Goal: Information Seeking & Learning: Learn about a topic

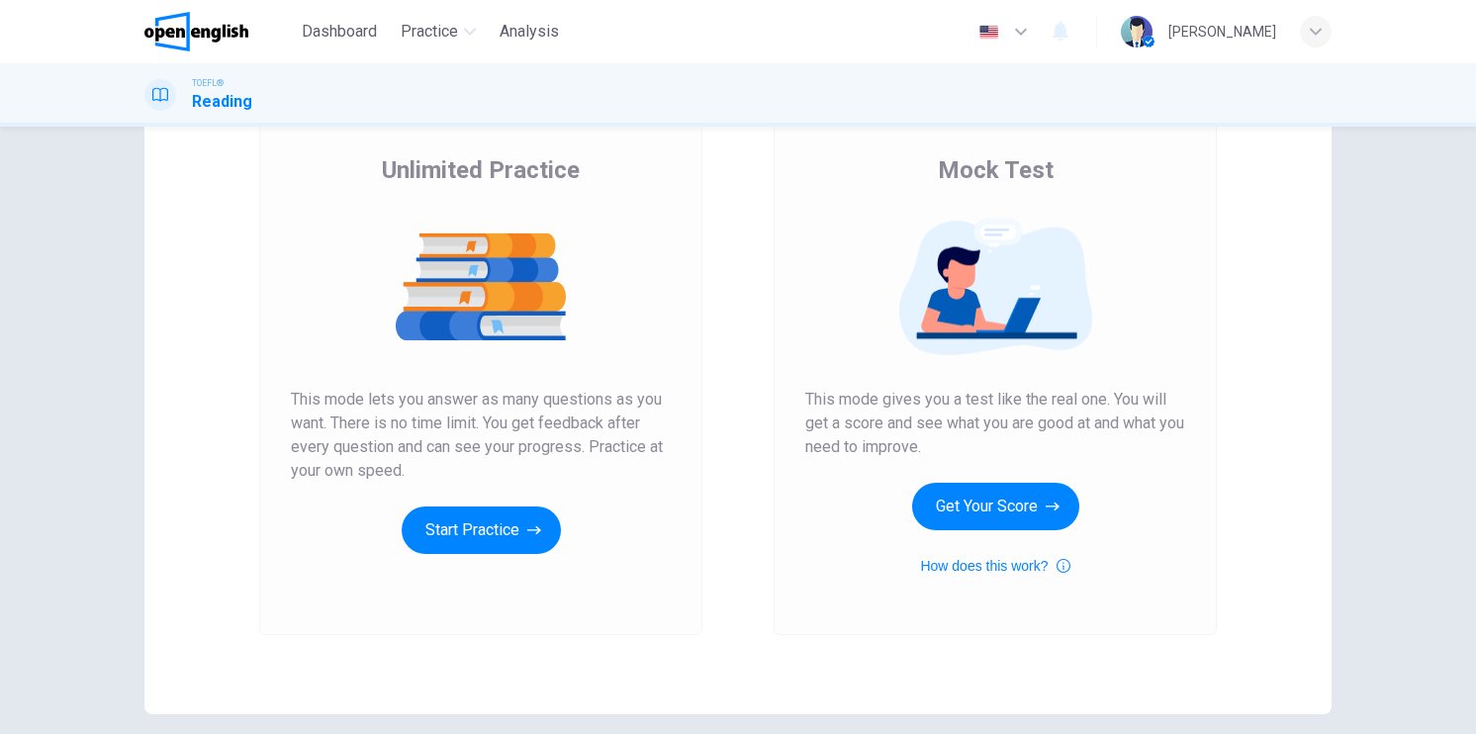
scroll to position [198, 0]
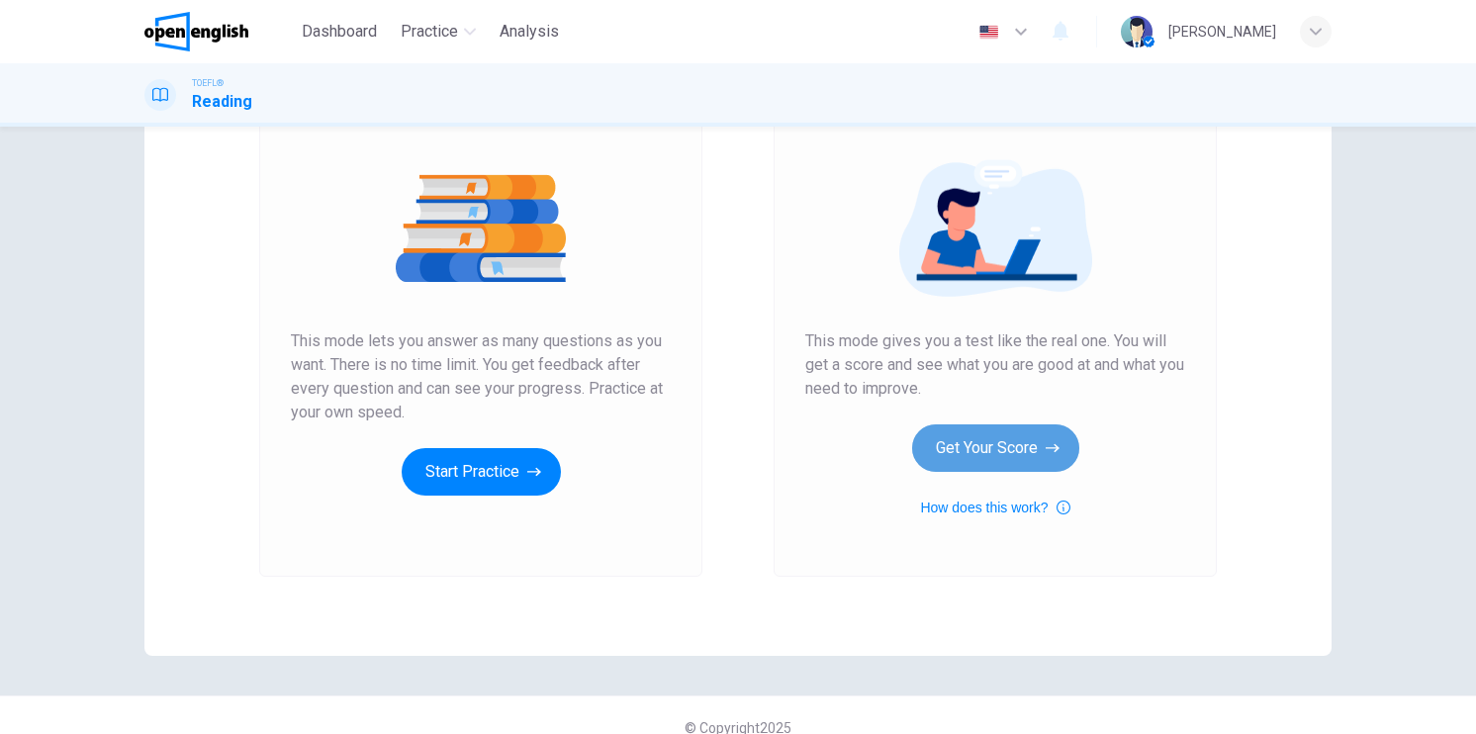
click at [1013, 444] on button "Get Your Score" at bounding box center [995, 447] width 167 height 47
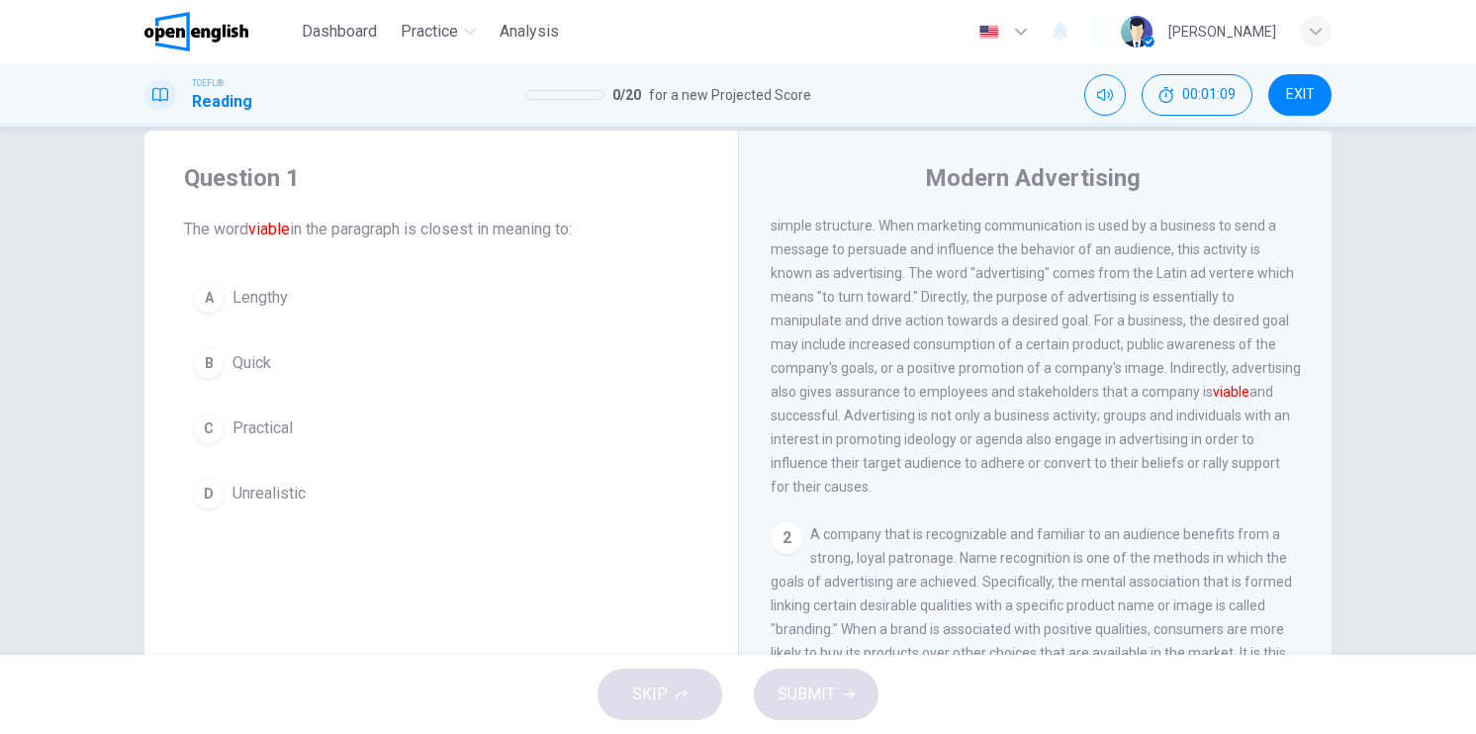
scroll to position [99, 0]
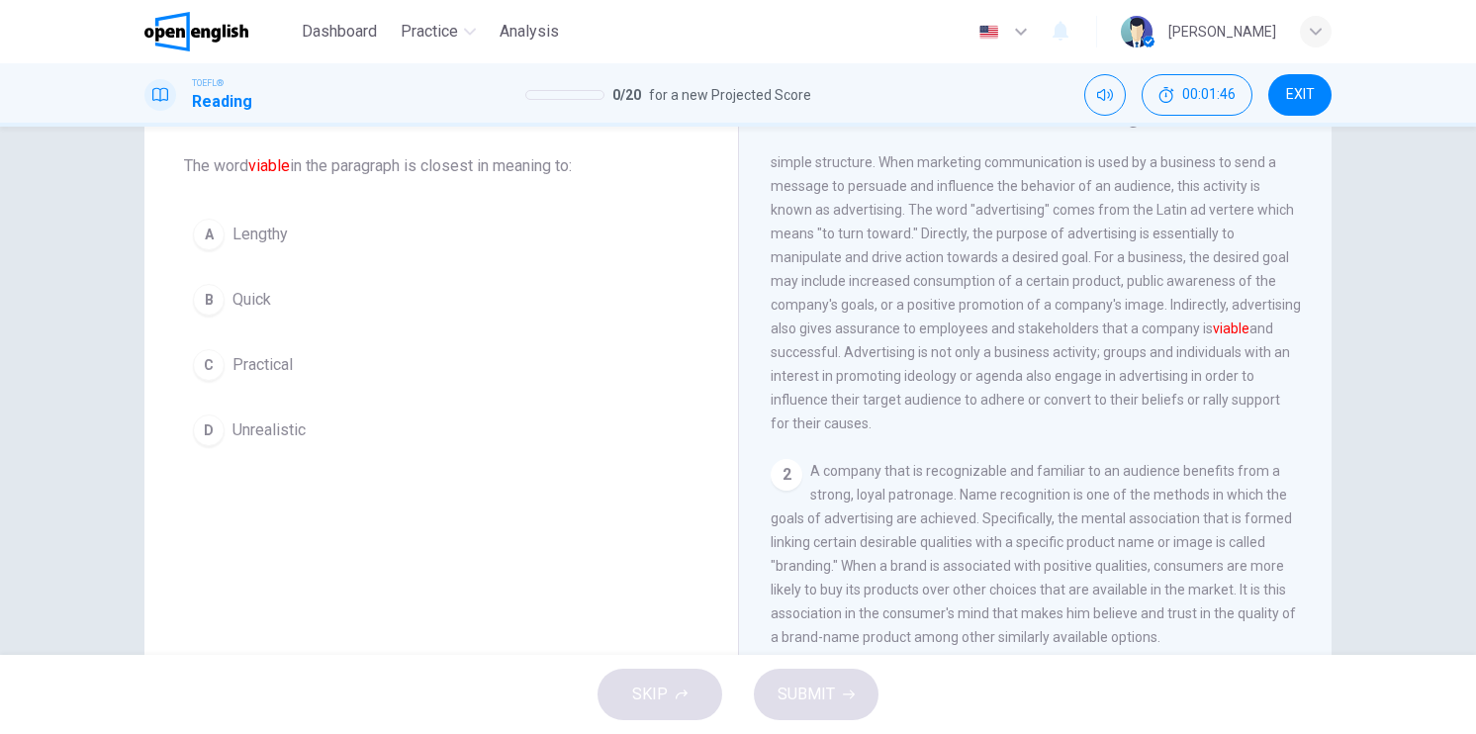
click at [1136, 418] on span "Communication in its simplest form consists of four things: a sender, a message…" at bounding box center [1036, 245] width 530 height 372
click at [222, 364] on button "C Practical" at bounding box center [441, 364] width 514 height 49
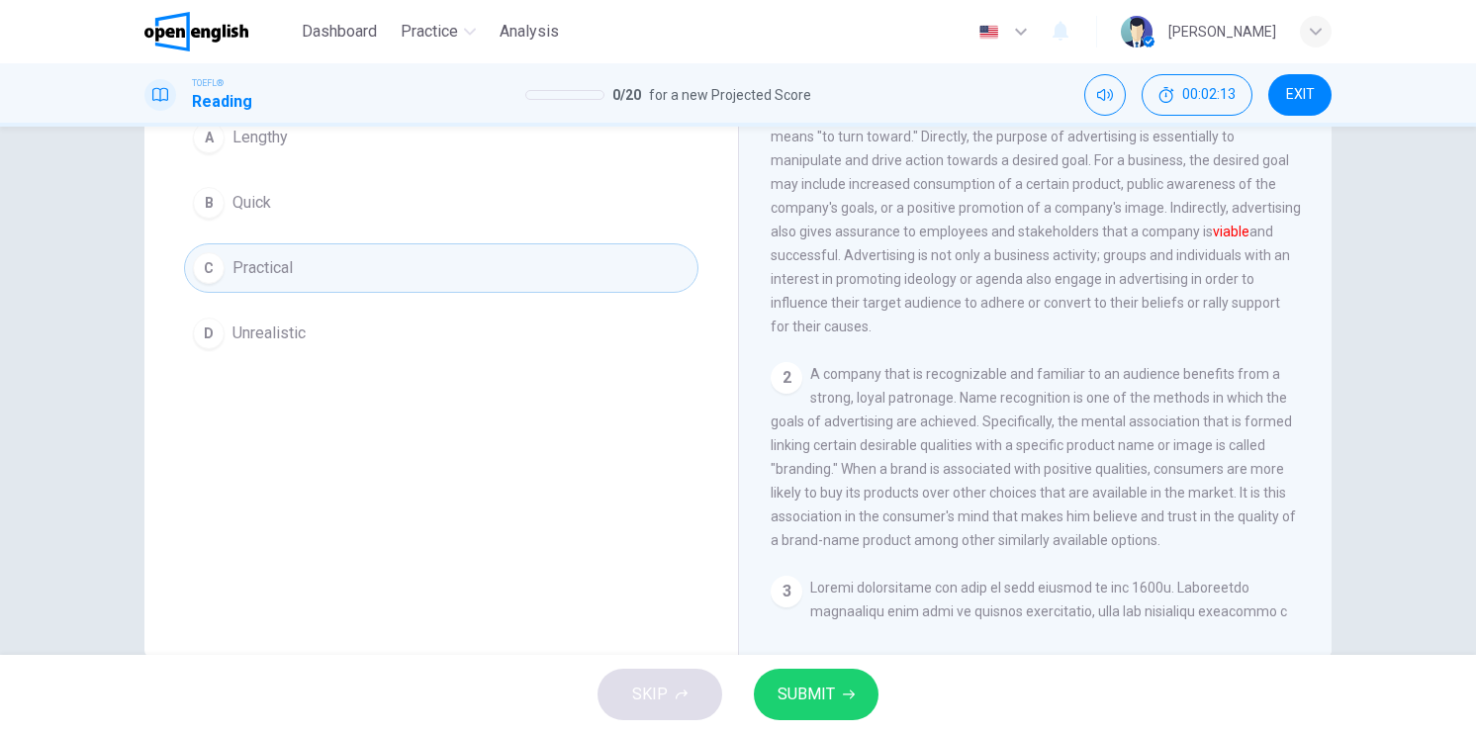
scroll to position [198, 0]
click at [811, 683] on span "SUBMIT" at bounding box center [806, 695] width 57 height 28
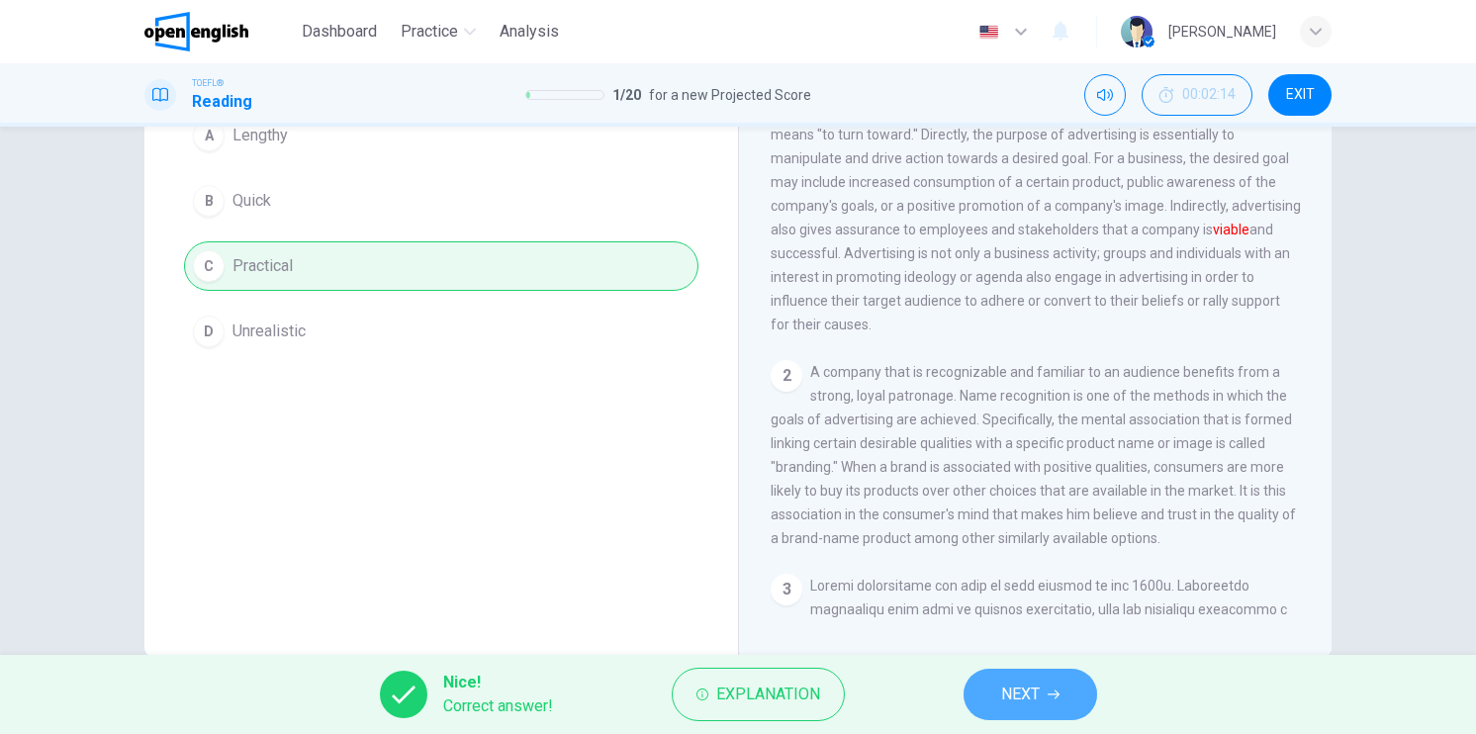
click at [1030, 708] on button "NEXT" at bounding box center [1031, 694] width 134 height 51
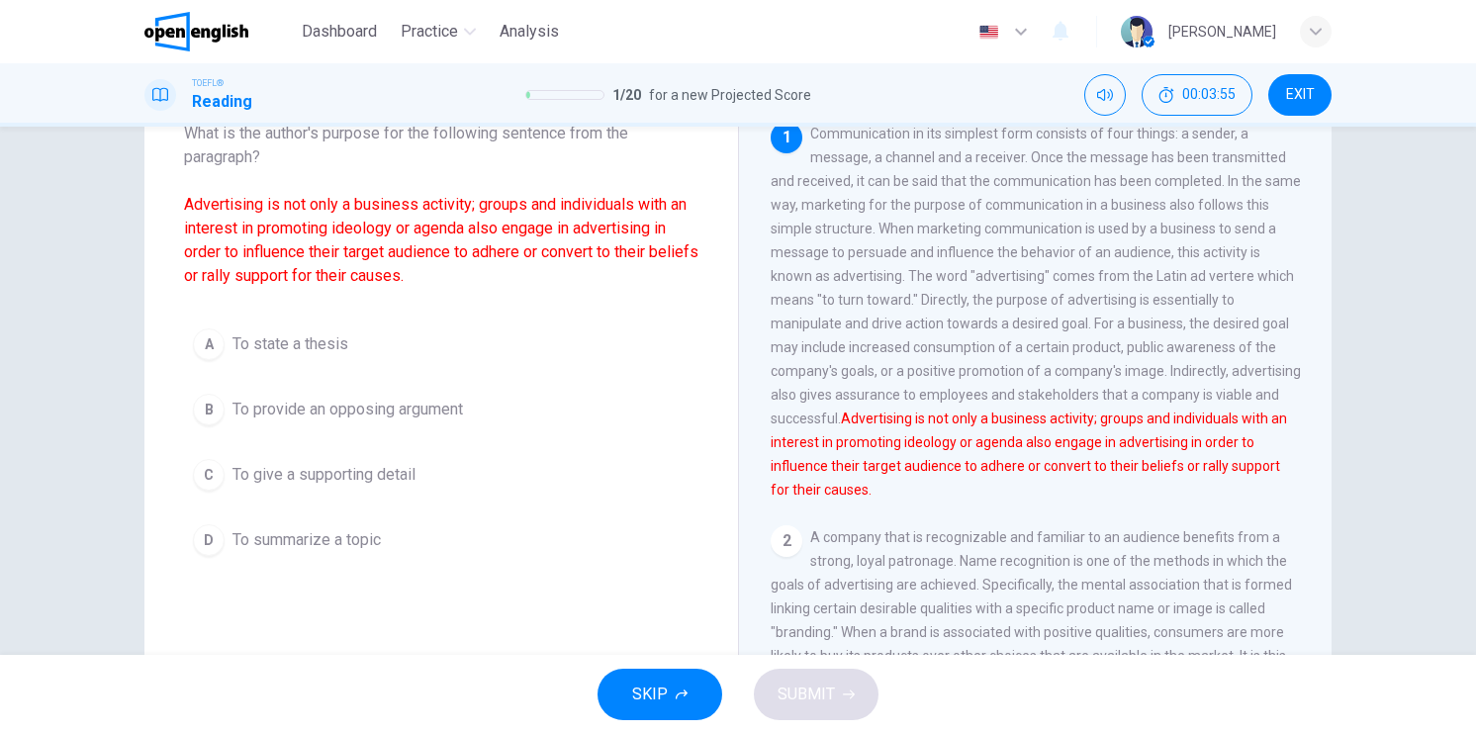
scroll to position [139, 0]
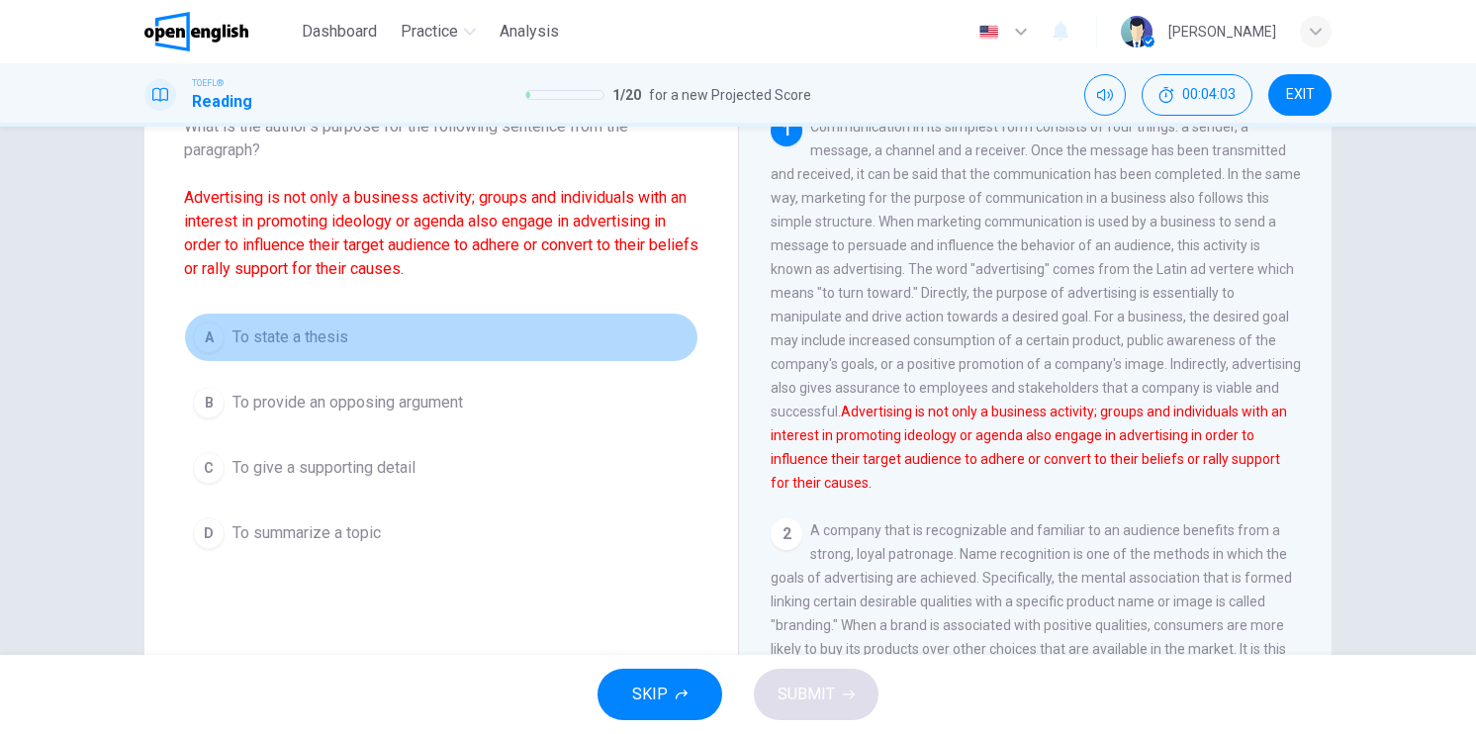
click at [215, 331] on div "A" at bounding box center [209, 338] width 32 height 32
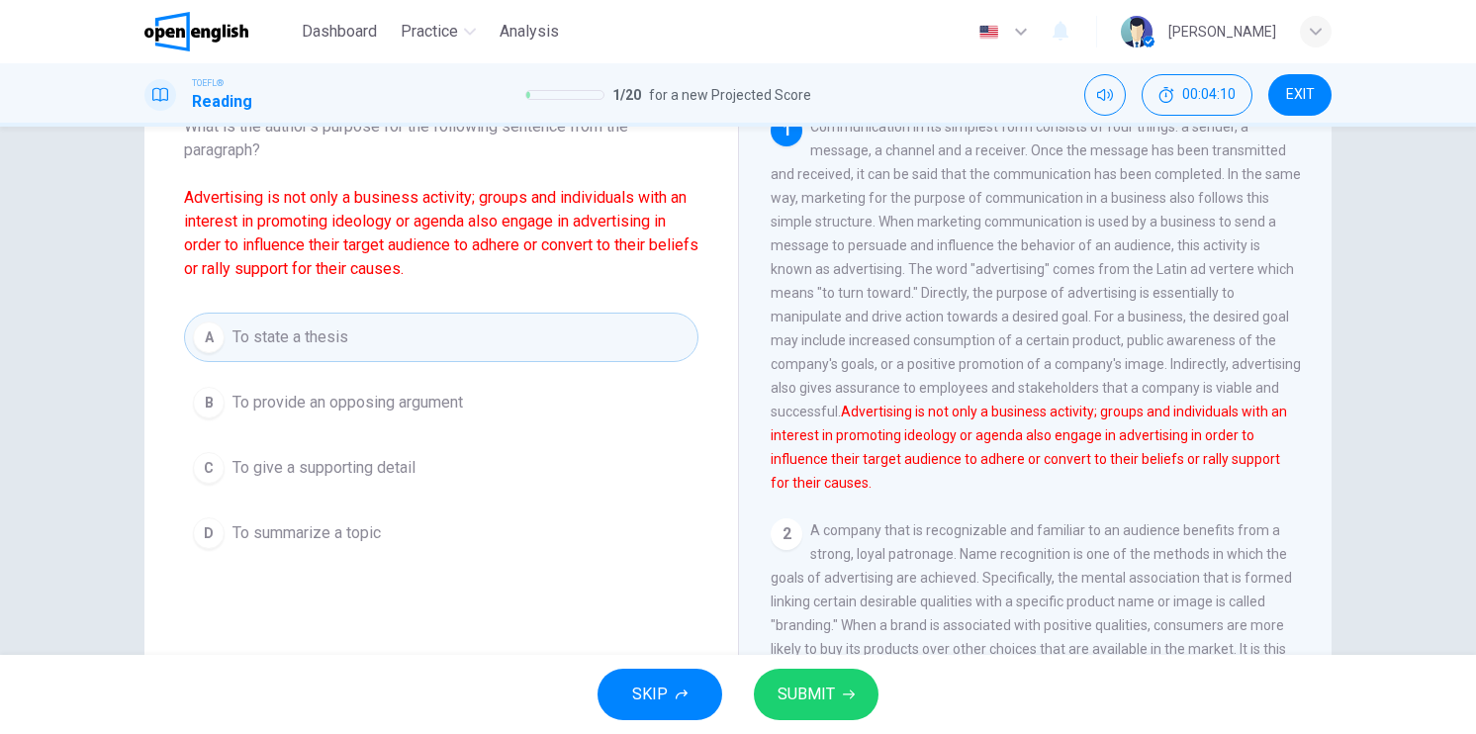
click at [811, 693] on span "SUBMIT" at bounding box center [806, 695] width 57 height 28
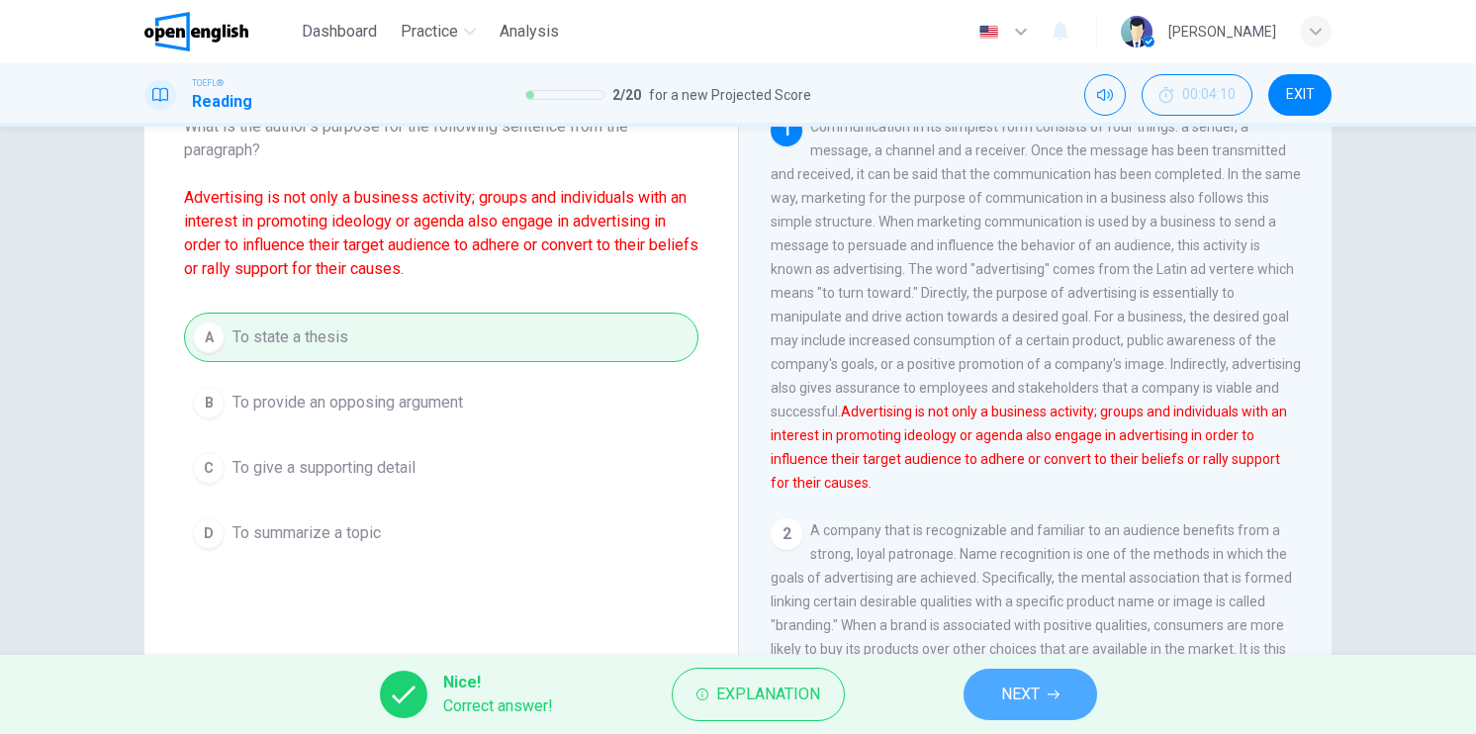
click at [1021, 682] on span "NEXT" at bounding box center [1020, 695] width 39 height 28
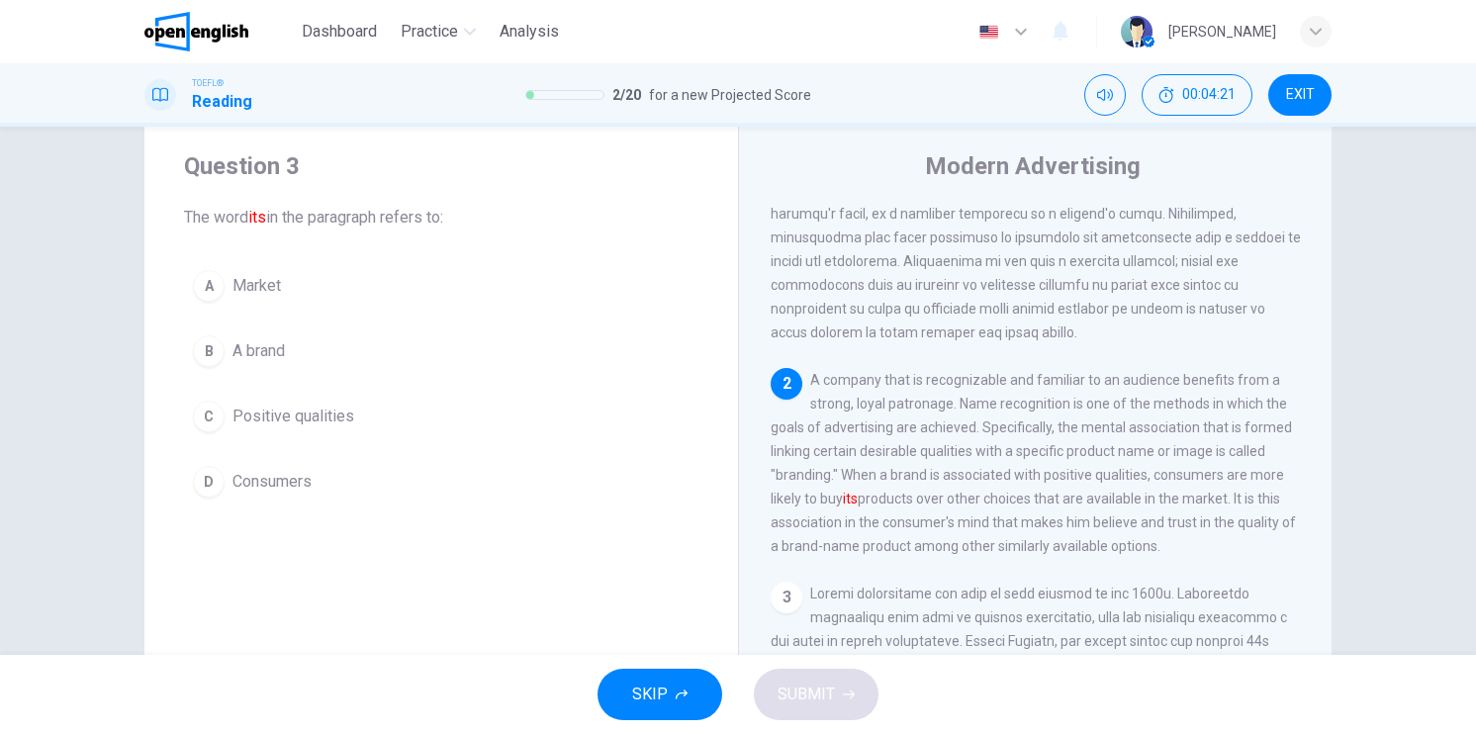
scroll to position [40, 0]
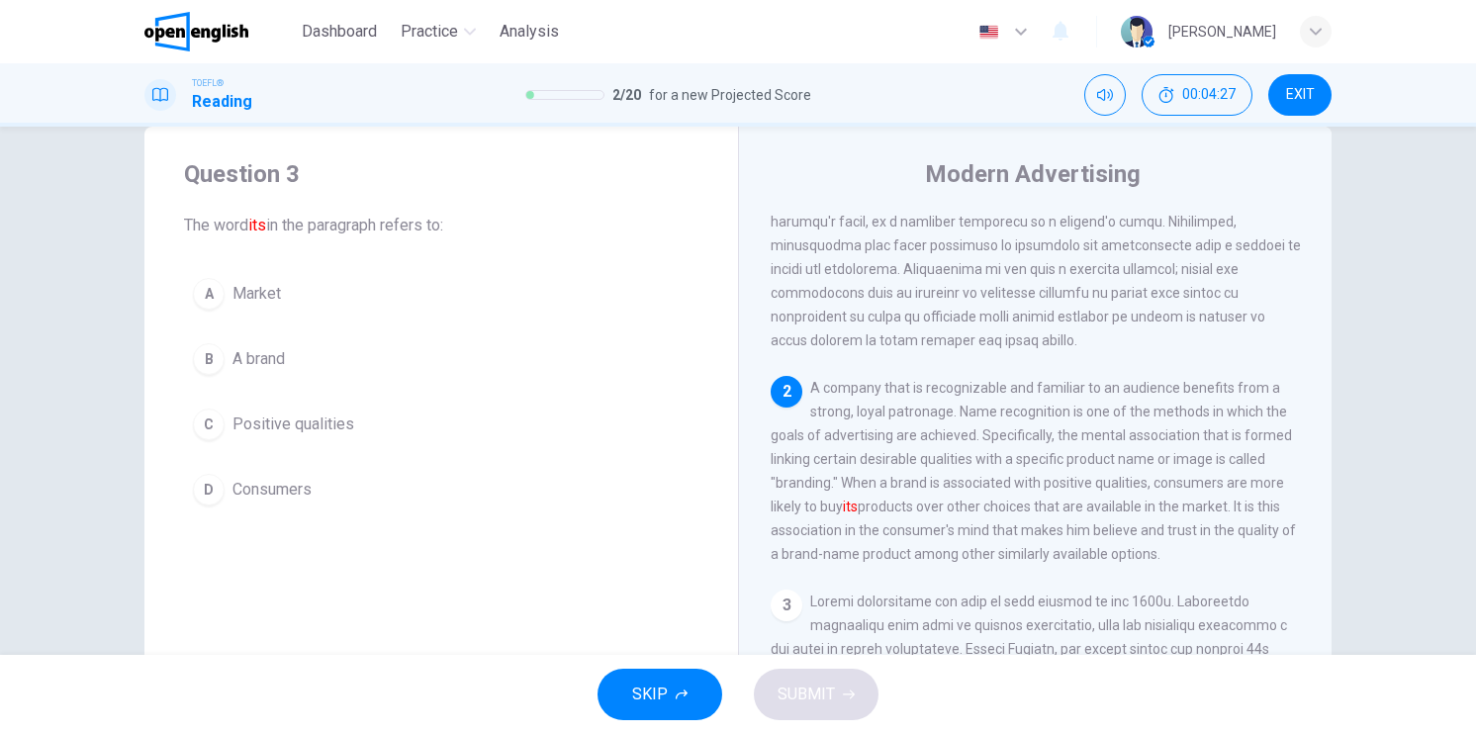
click at [242, 296] on span "Market" at bounding box center [257, 294] width 48 height 24
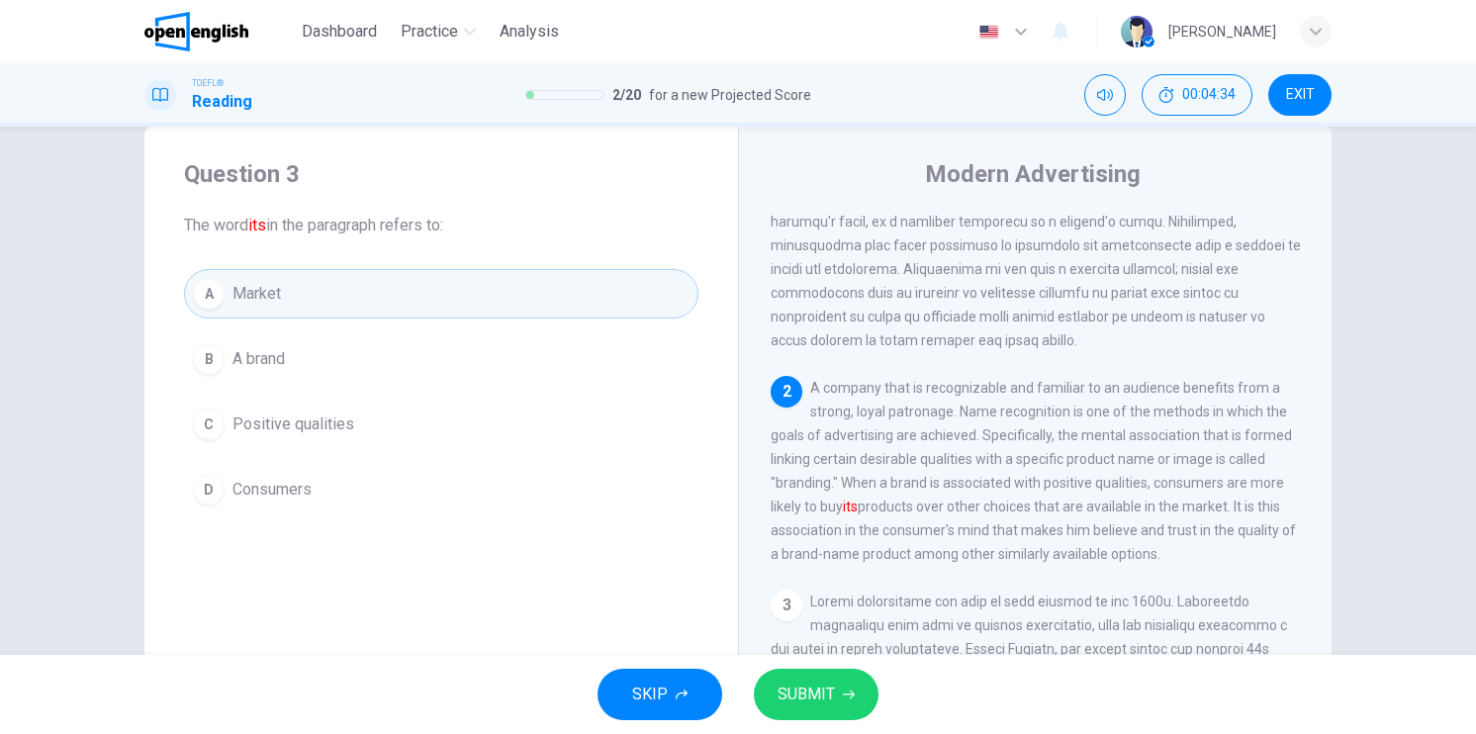
click at [280, 350] on span "A brand" at bounding box center [259, 359] width 52 height 24
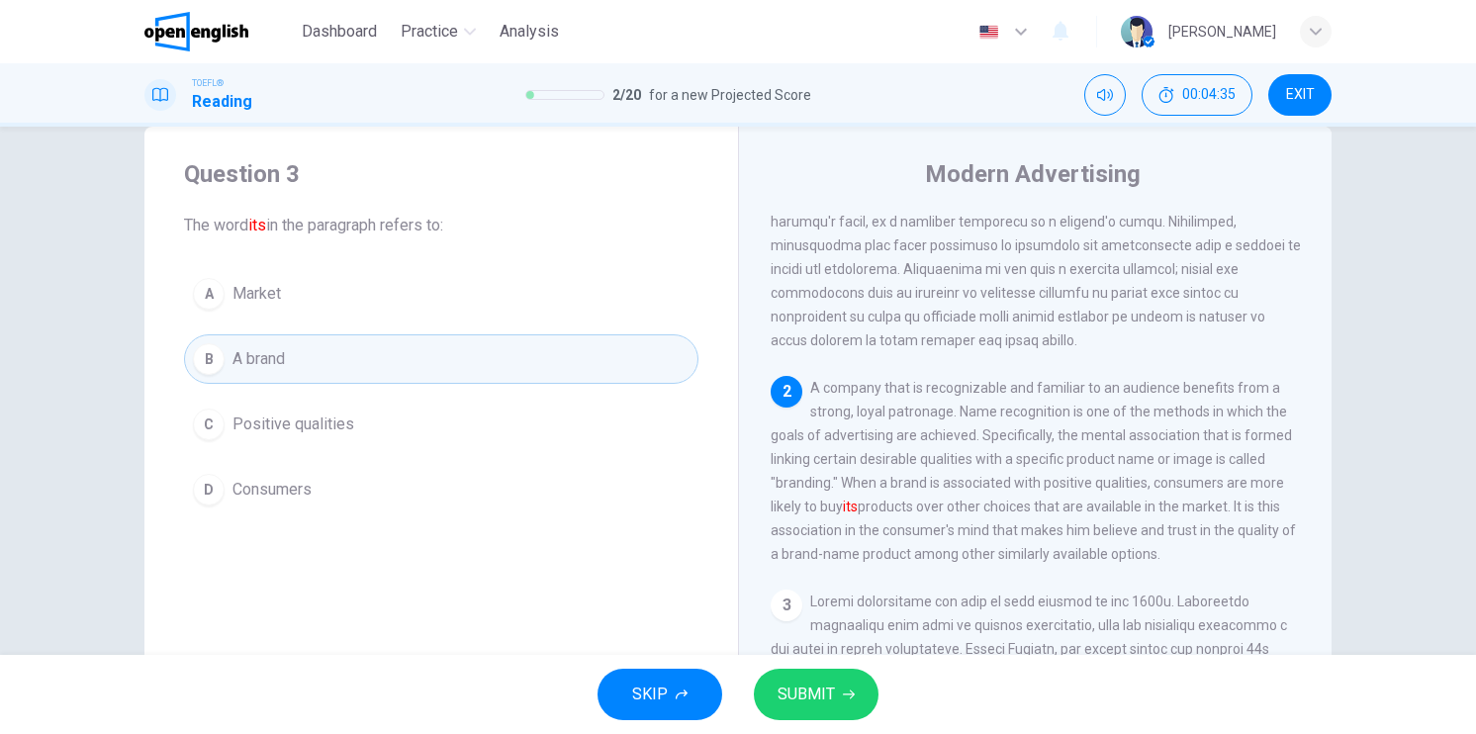
click at [851, 678] on button "SUBMIT" at bounding box center [816, 694] width 125 height 51
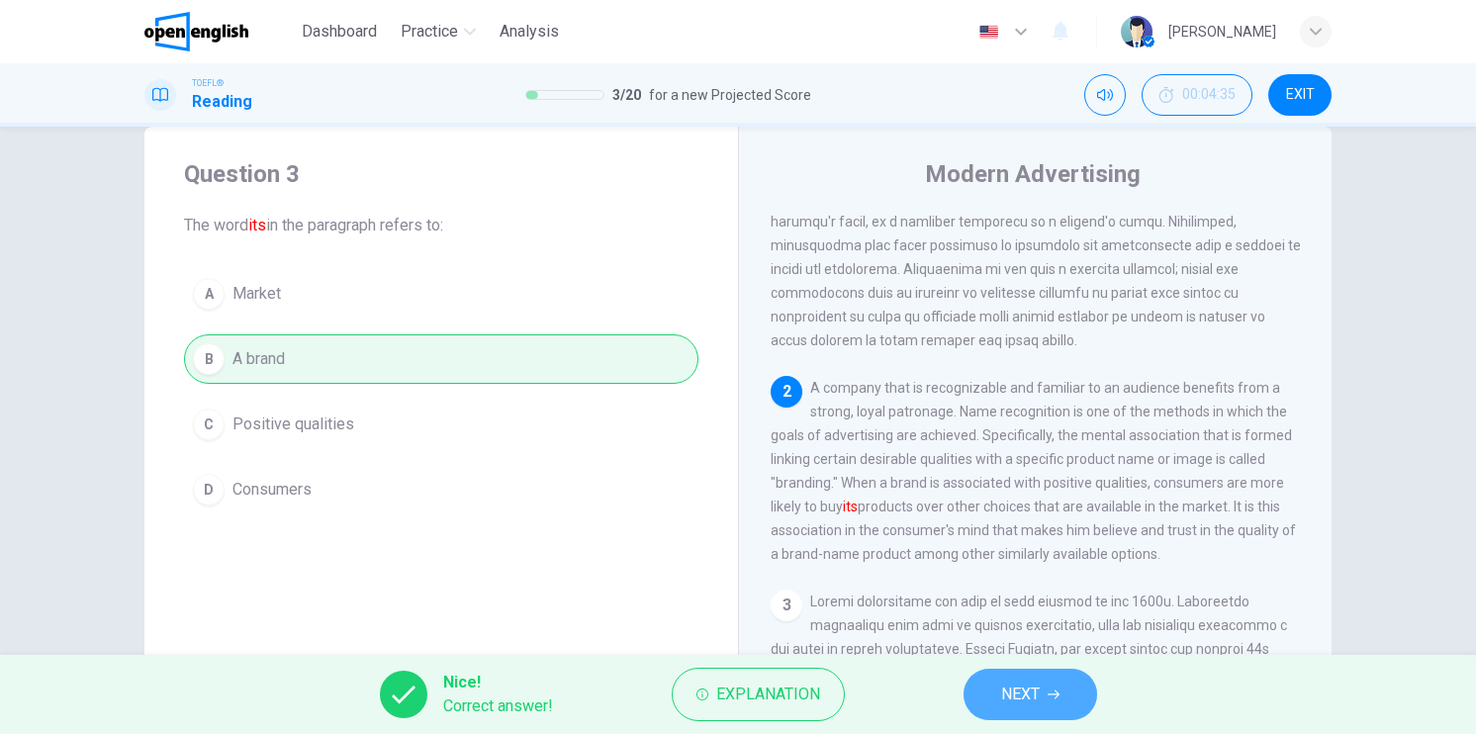
click at [1053, 700] on button "NEXT" at bounding box center [1031, 694] width 134 height 51
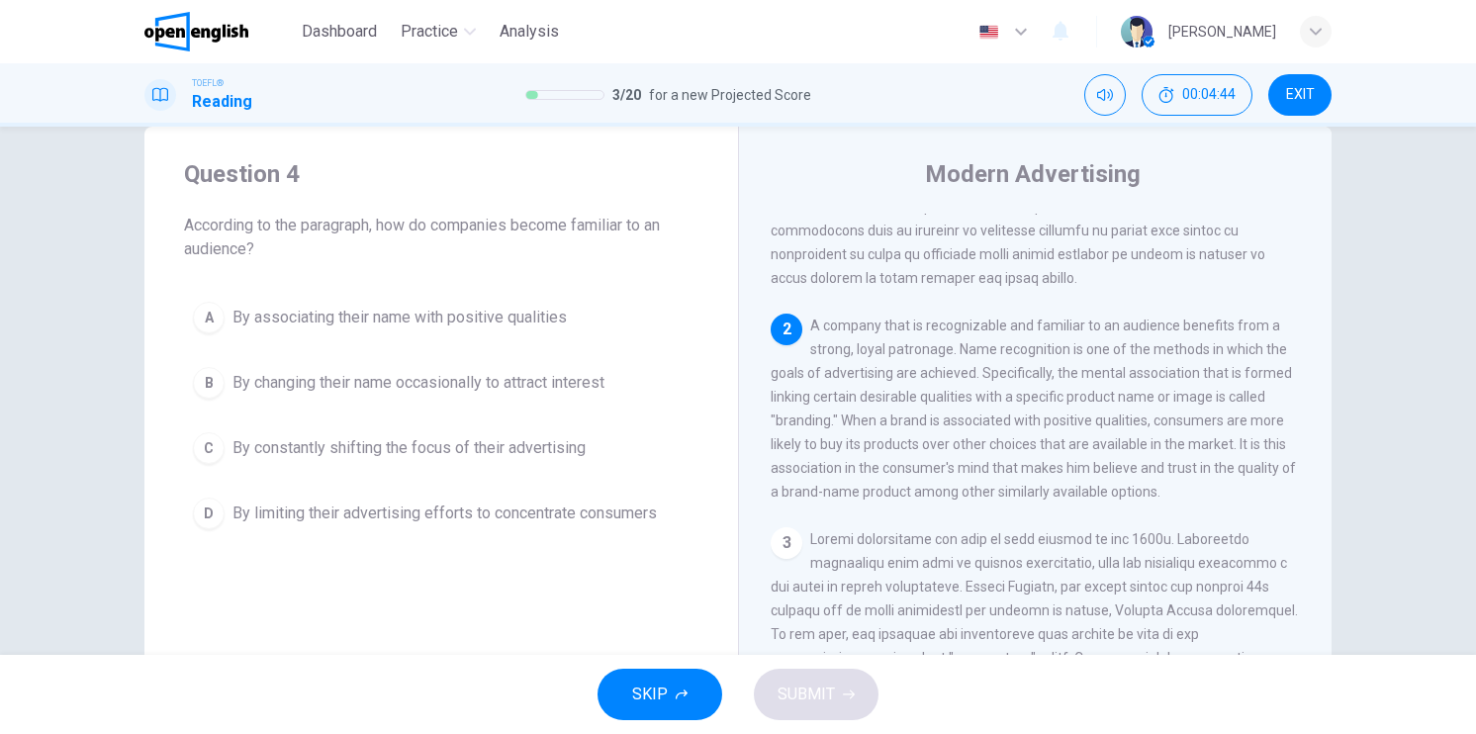
scroll to position [297, 0]
click at [202, 307] on div "A" at bounding box center [209, 318] width 32 height 32
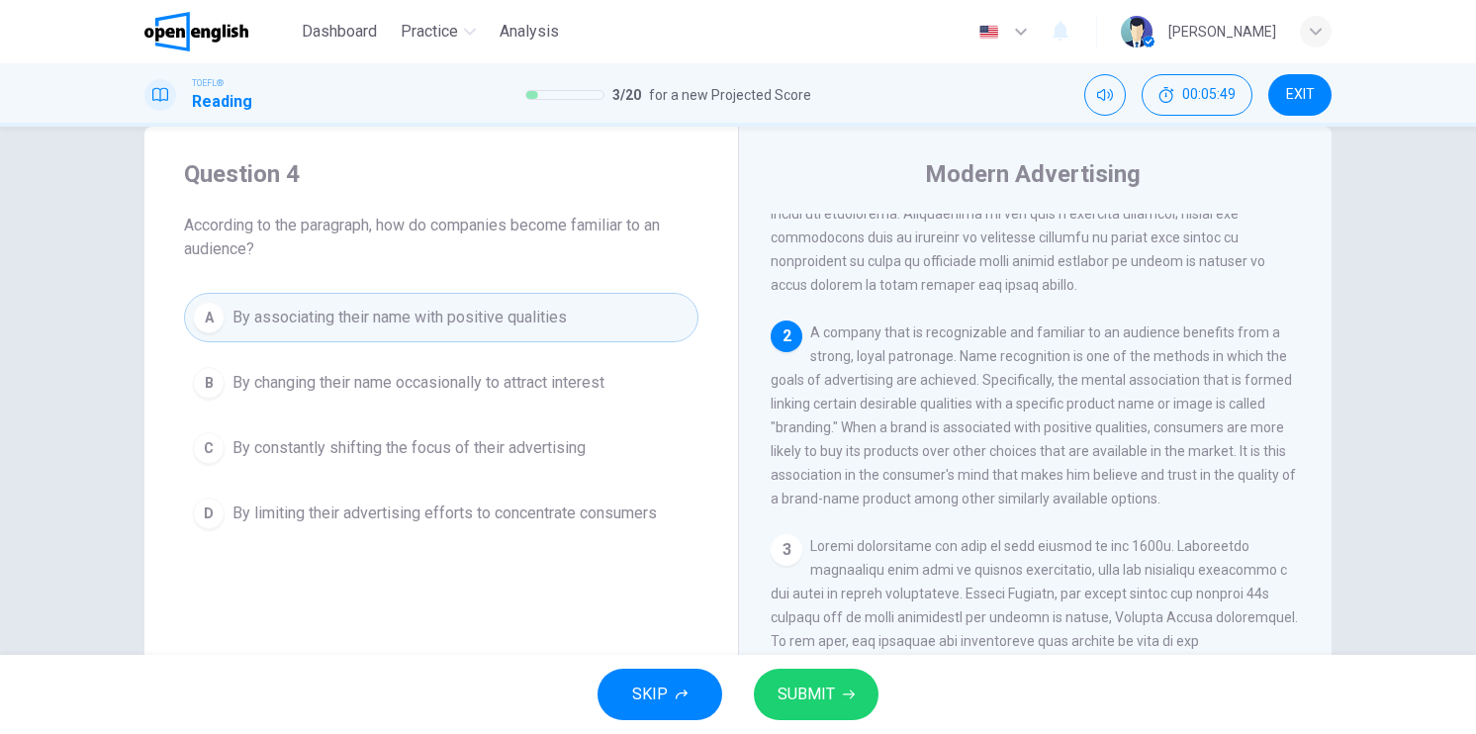
click at [835, 698] on button "SUBMIT" at bounding box center [816, 694] width 125 height 51
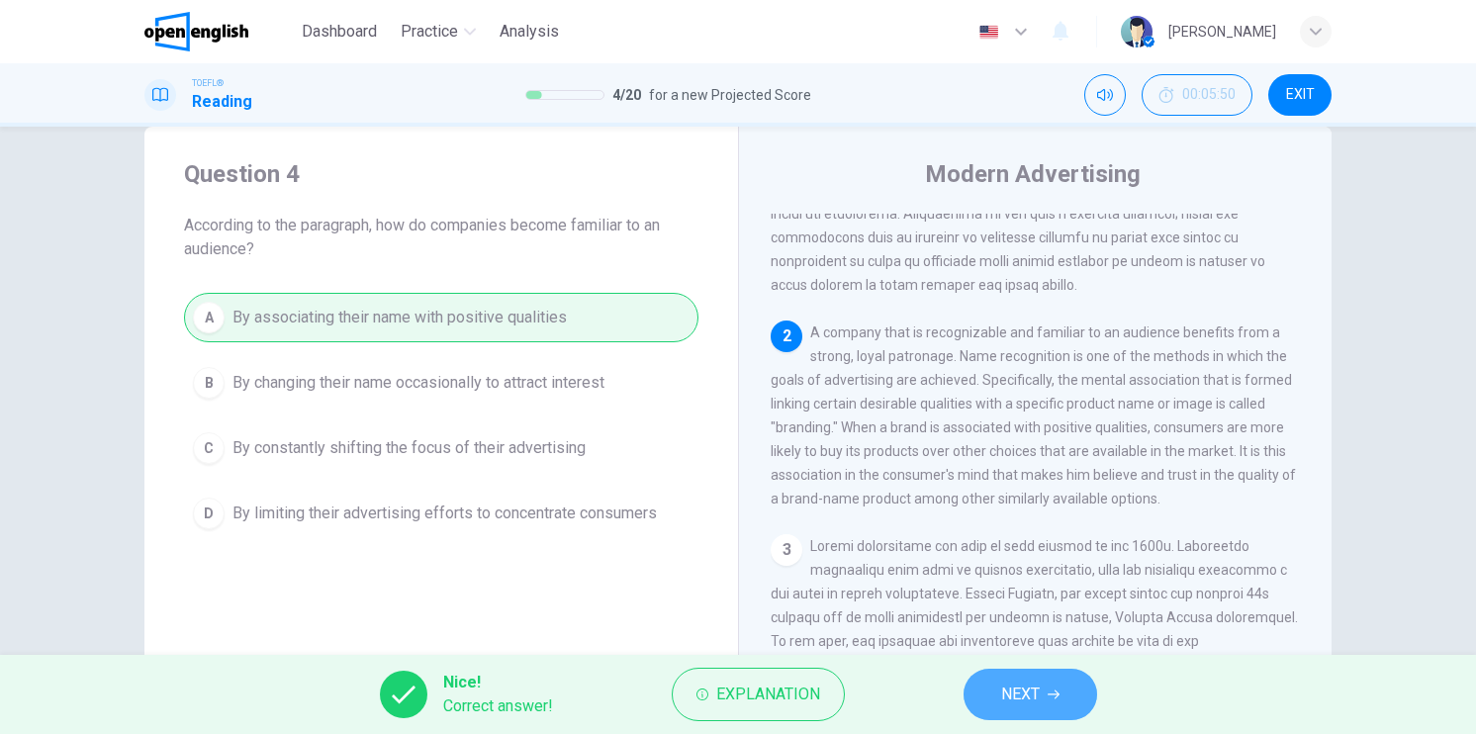
click at [979, 696] on button "NEXT" at bounding box center [1031, 694] width 134 height 51
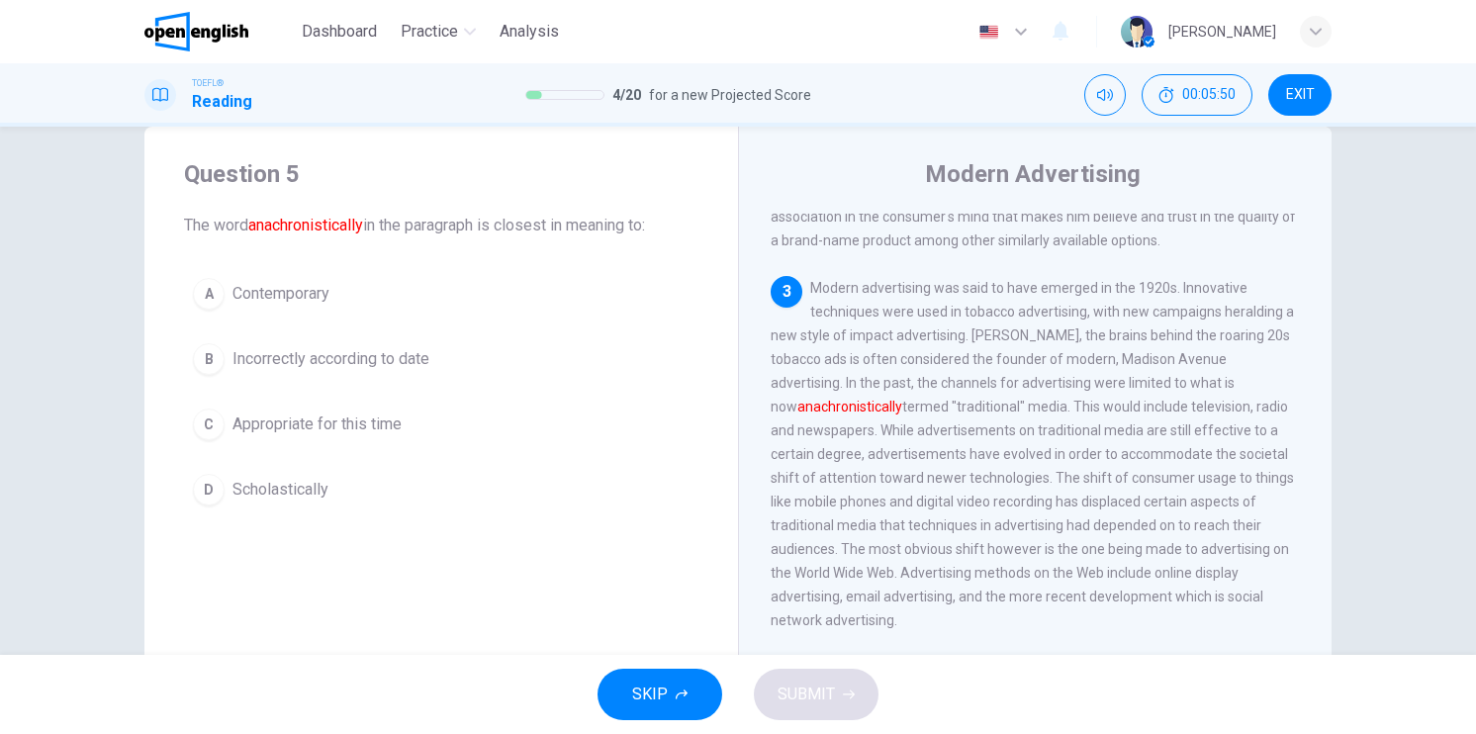
scroll to position [633, 0]
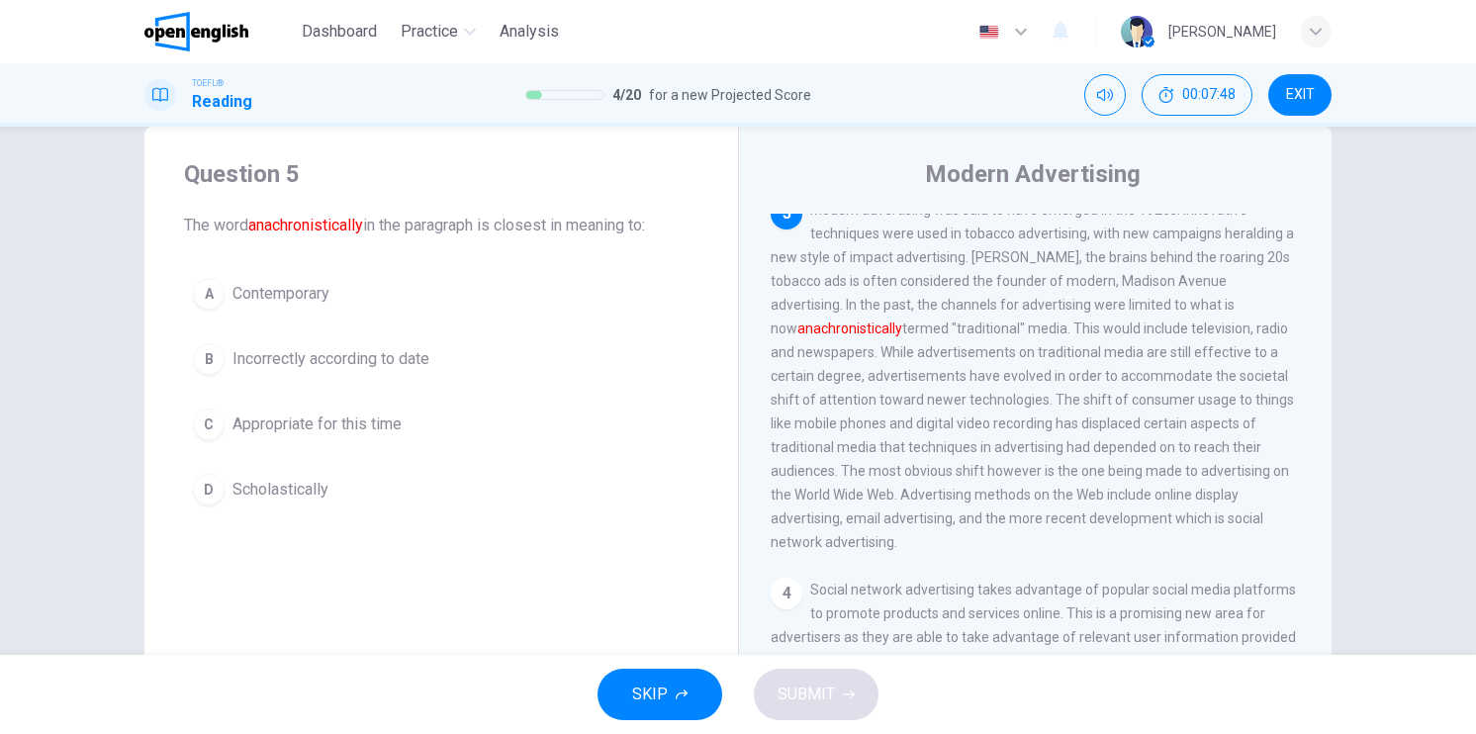
click at [203, 284] on div "A" at bounding box center [209, 294] width 32 height 32
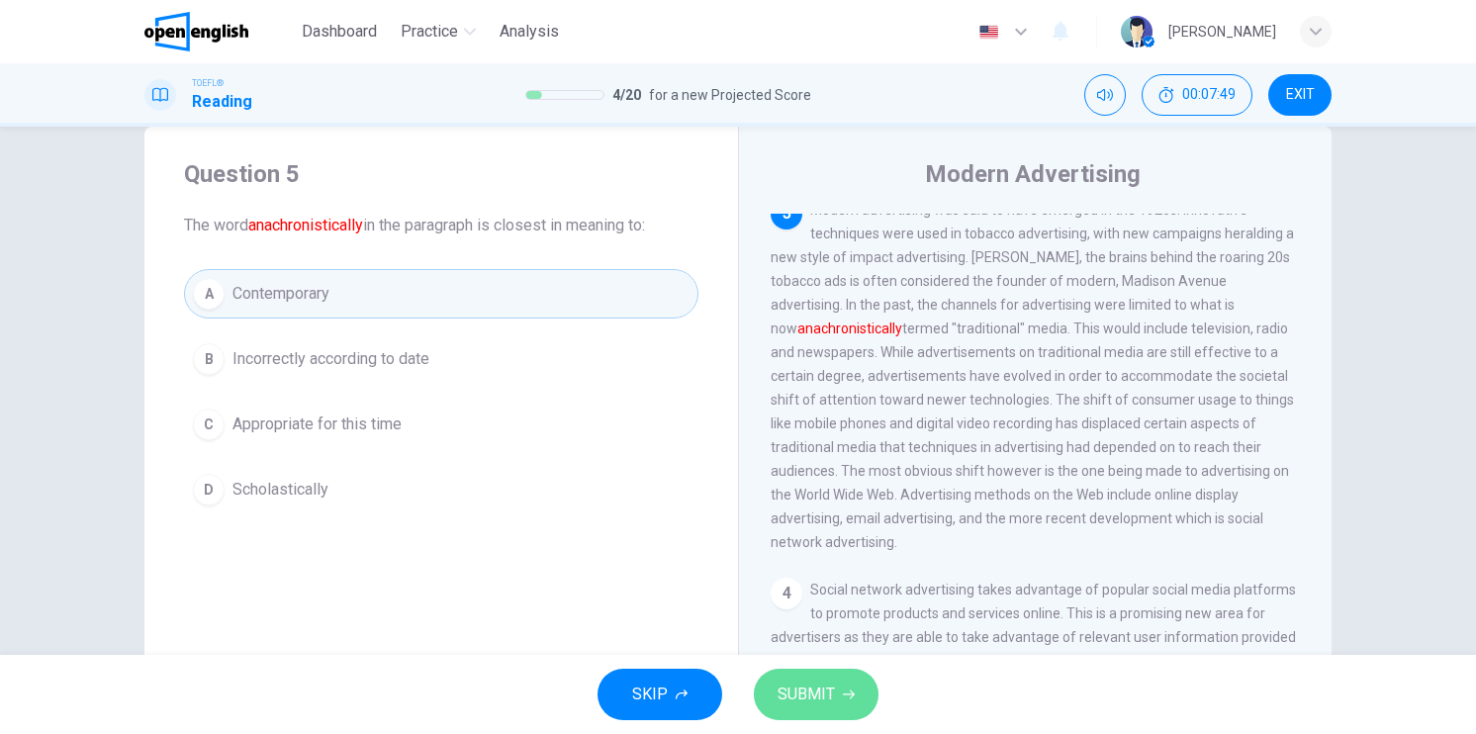
click at [850, 699] on icon "button" at bounding box center [849, 695] width 12 height 12
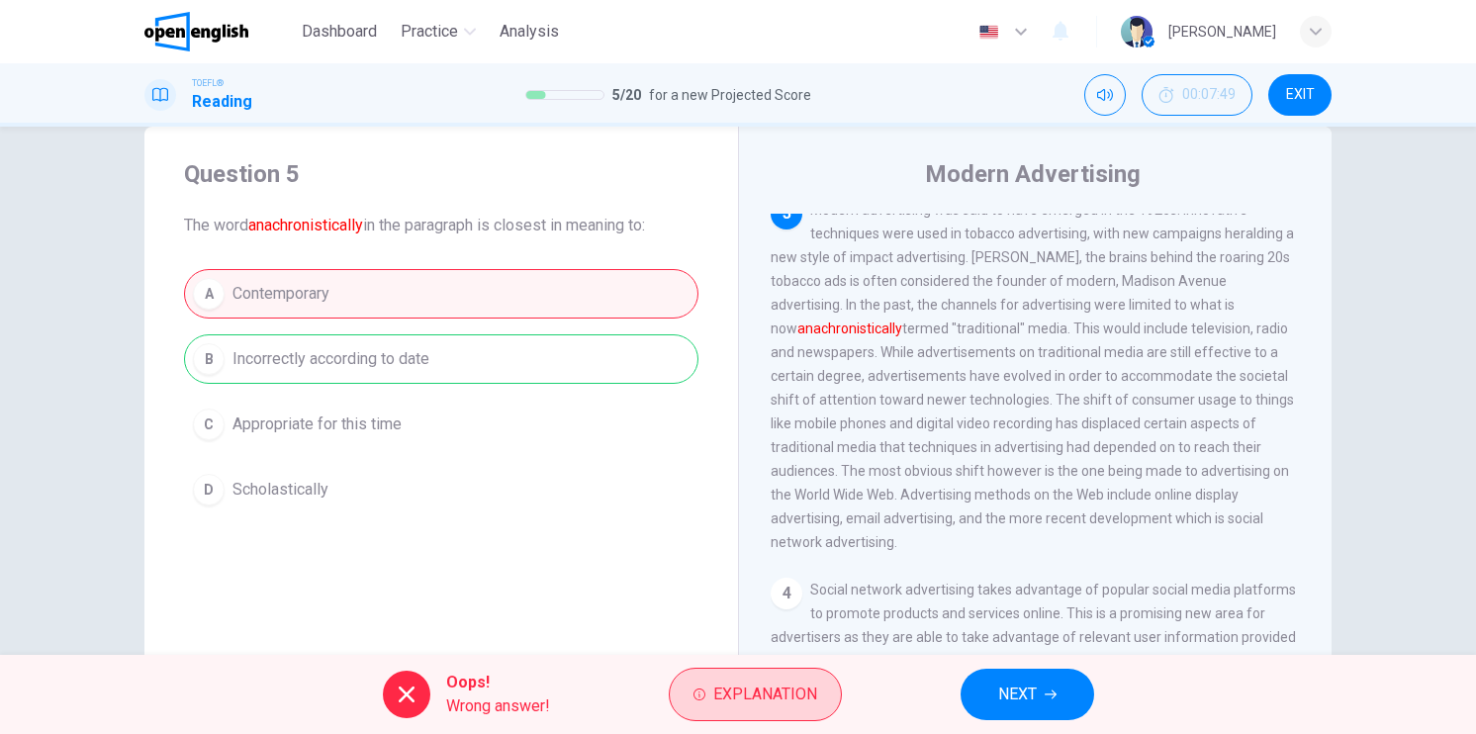
click at [725, 697] on span "Explanation" at bounding box center [765, 695] width 104 height 28
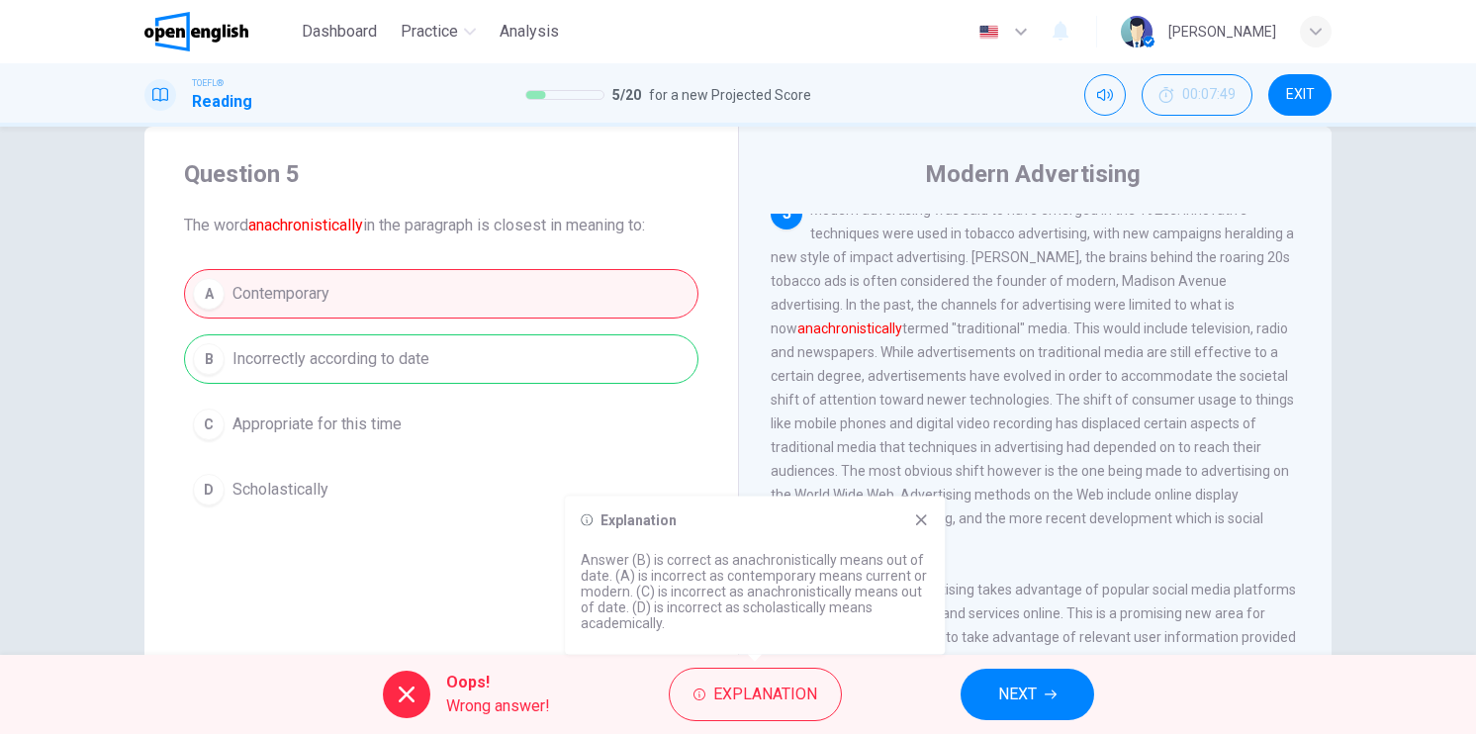
click at [1039, 699] on button "NEXT" at bounding box center [1028, 694] width 134 height 51
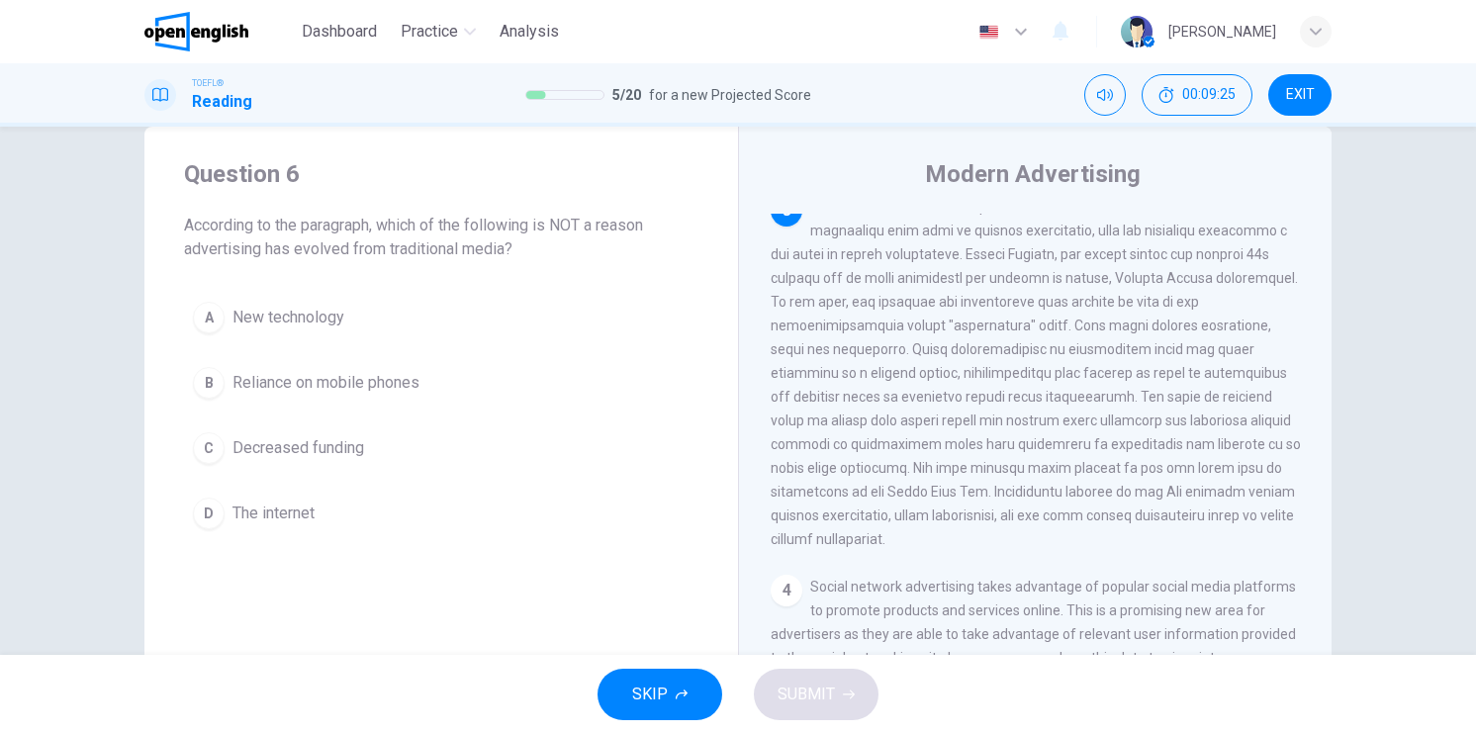
click at [206, 452] on div "C" at bounding box center [209, 448] width 32 height 32
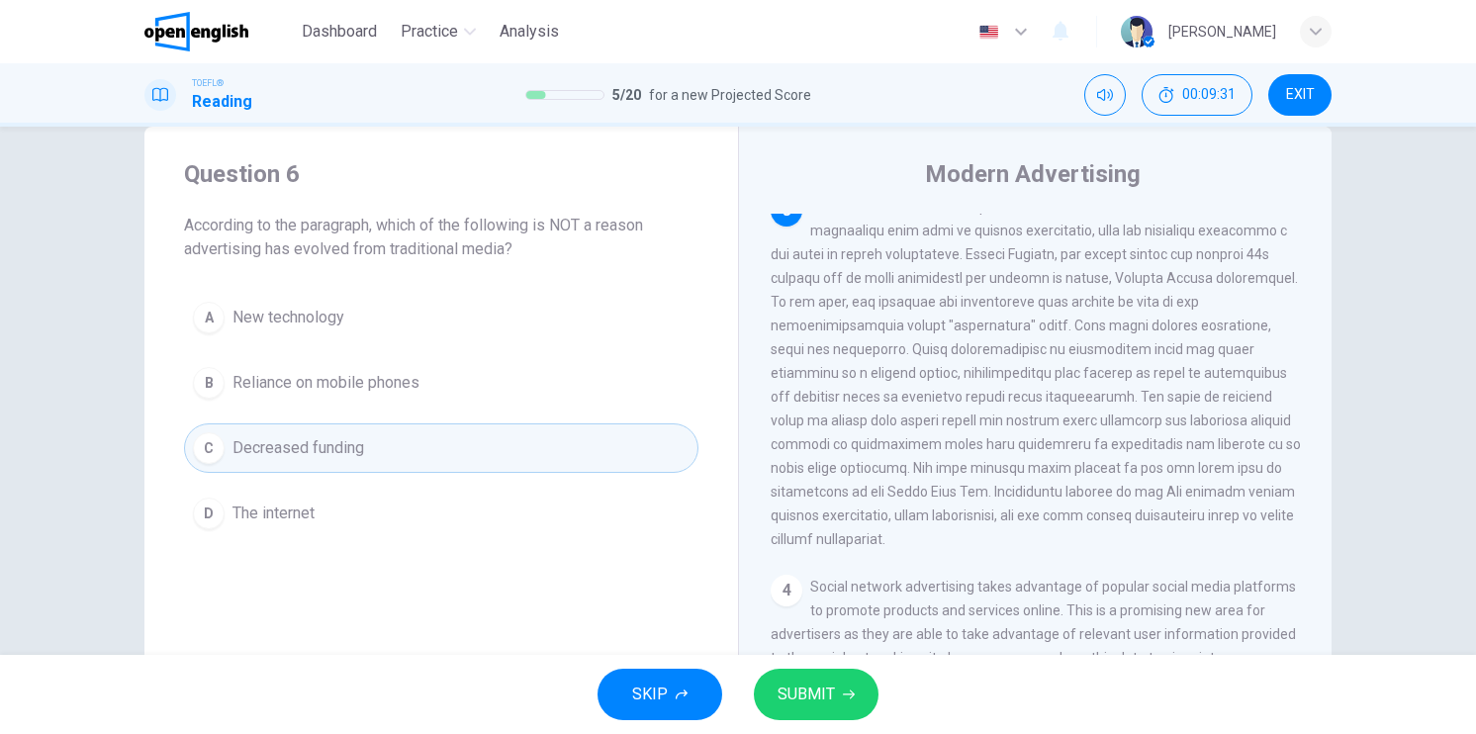
click at [788, 704] on span "SUBMIT" at bounding box center [806, 695] width 57 height 28
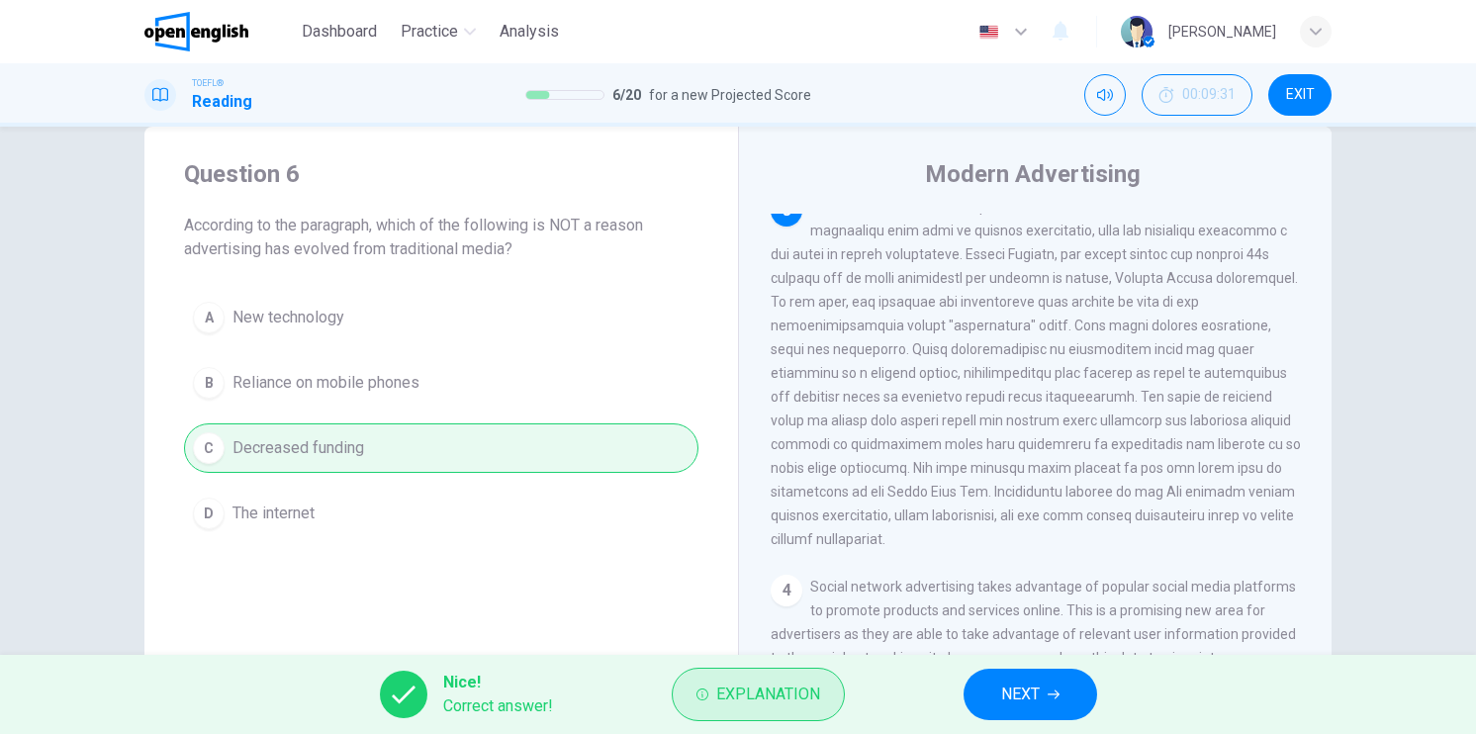
drag, startPoint x: 744, startPoint y: 701, endPoint x: 728, endPoint y: 699, distance: 16.1
click at [742, 701] on span "Explanation" at bounding box center [768, 695] width 104 height 28
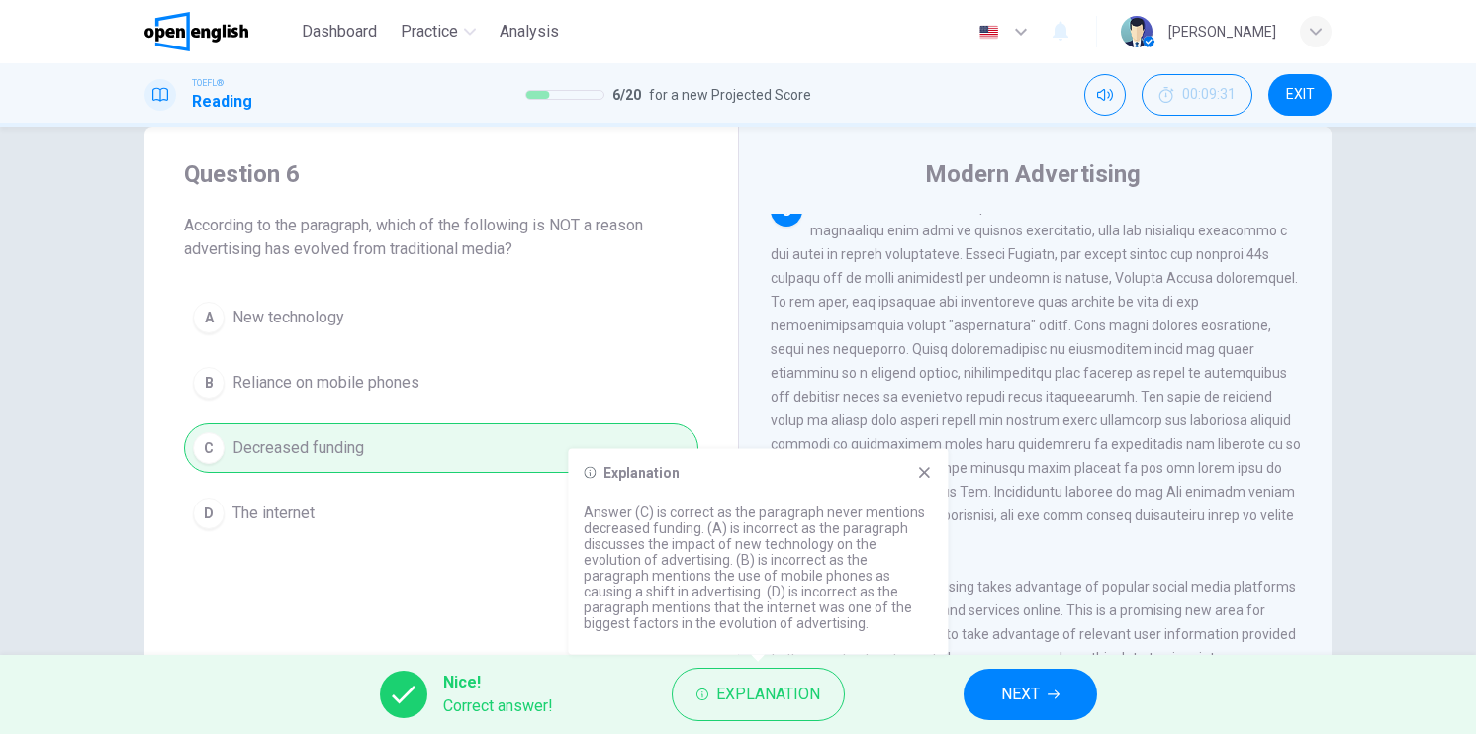
click at [1010, 680] on button "NEXT" at bounding box center [1031, 694] width 134 height 51
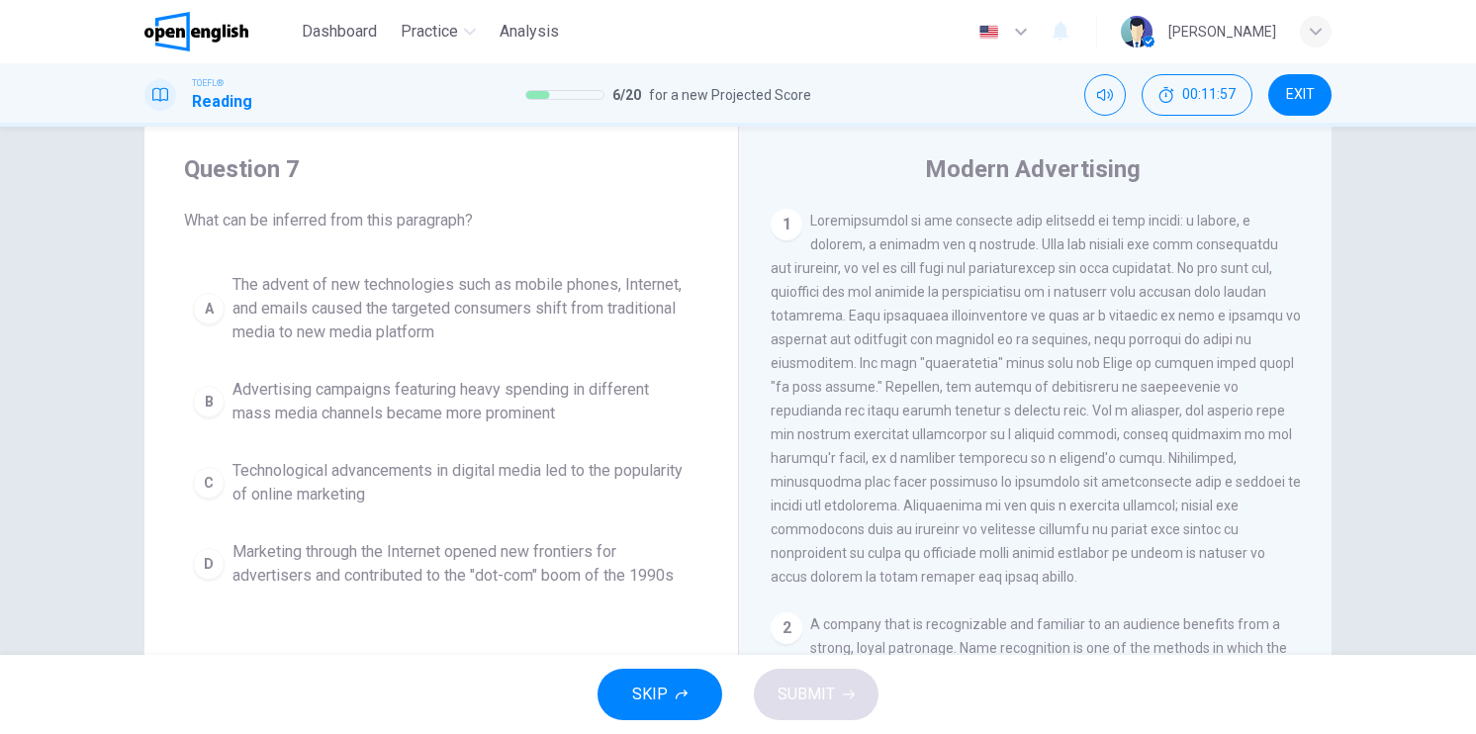
scroll to position [40, 0]
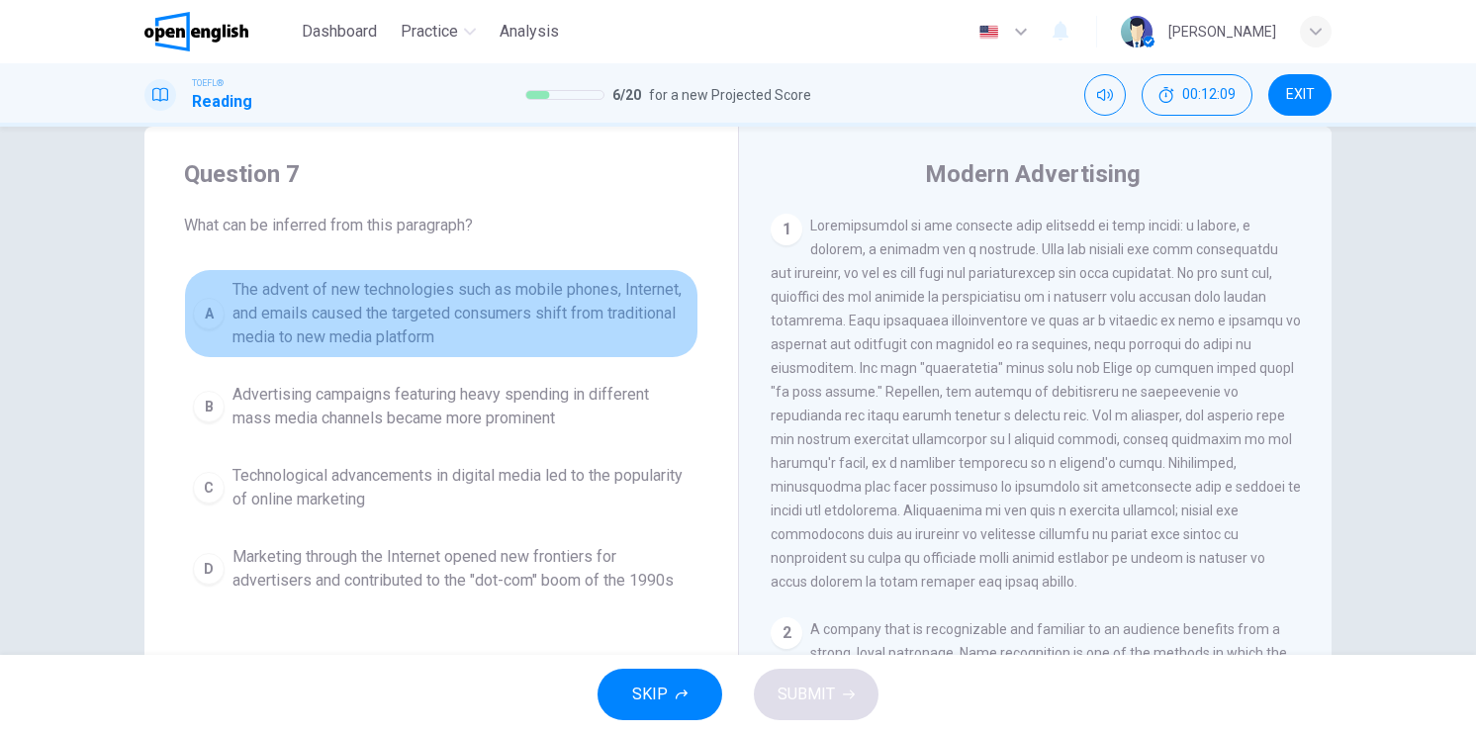
click at [198, 312] on div "A" at bounding box center [209, 314] width 32 height 32
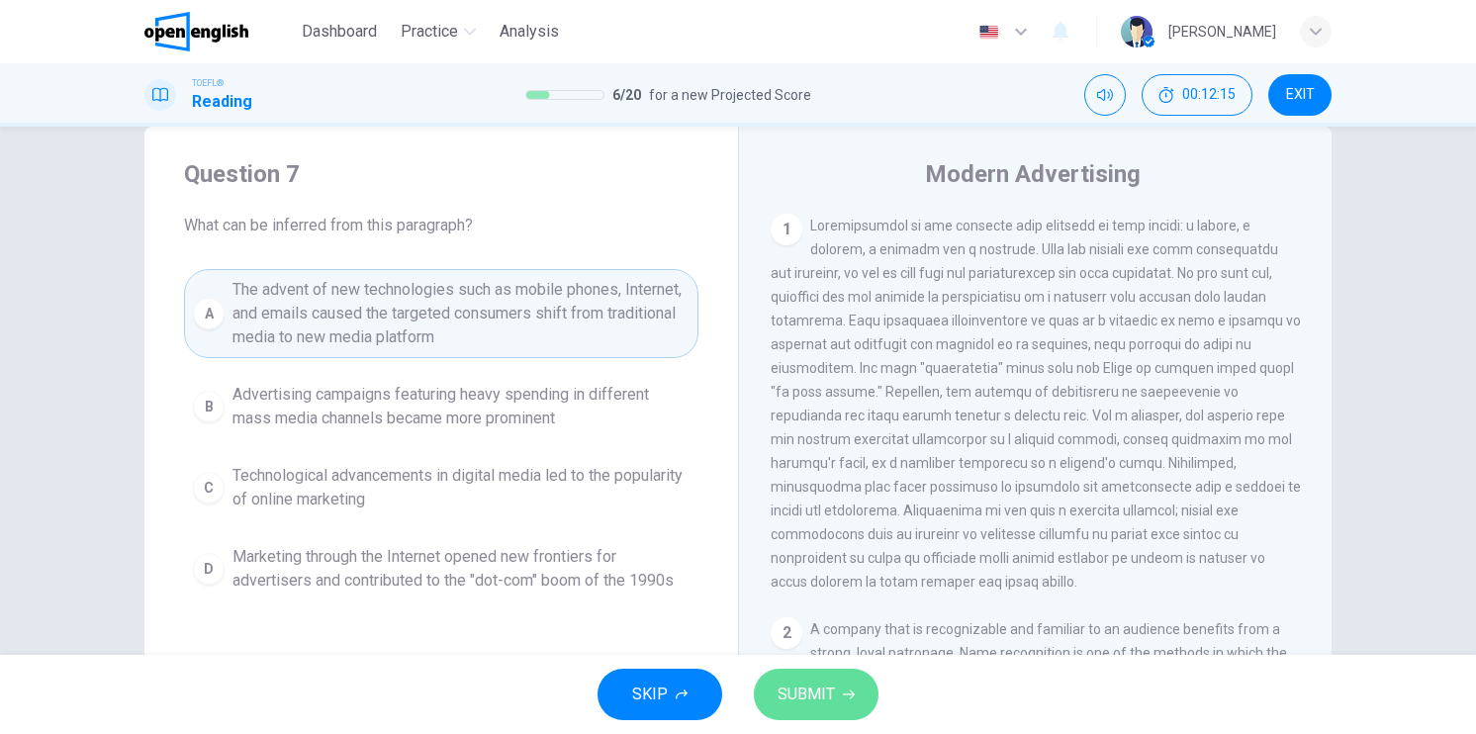
click at [813, 697] on span "SUBMIT" at bounding box center [806, 695] width 57 height 28
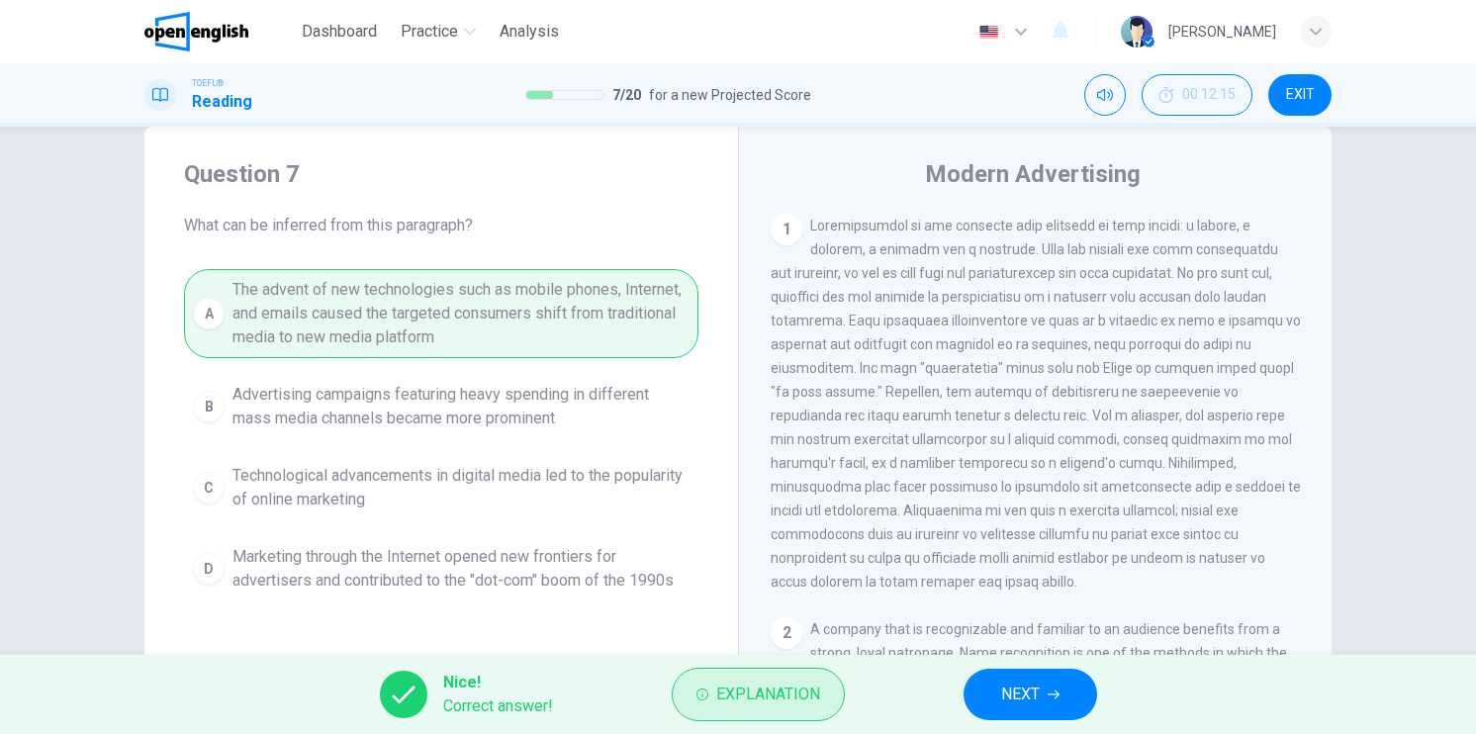
click at [808, 694] on span "Explanation" at bounding box center [768, 695] width 104 height 28
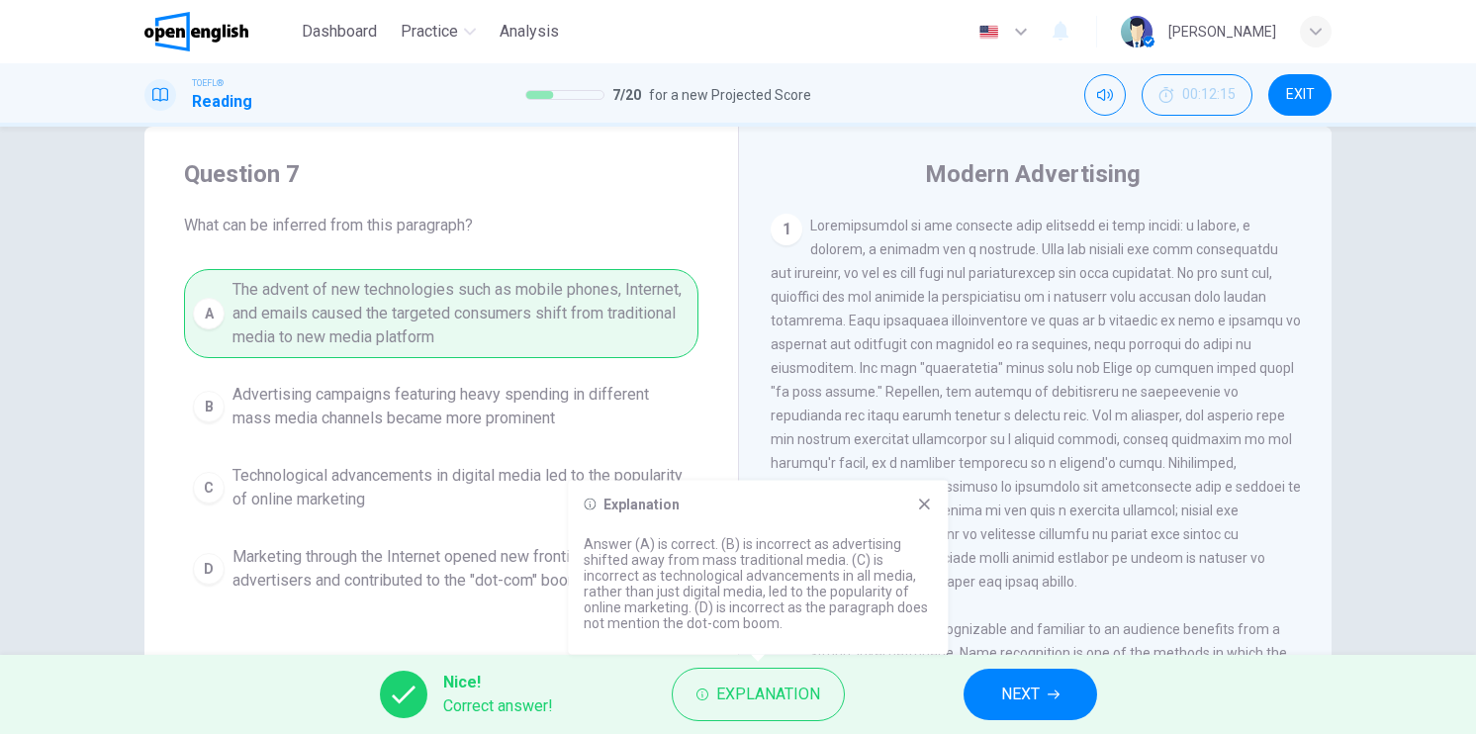
click at [1009, 698] on span "NEXT" at bounding box center [1020, 695] width 39 height 28
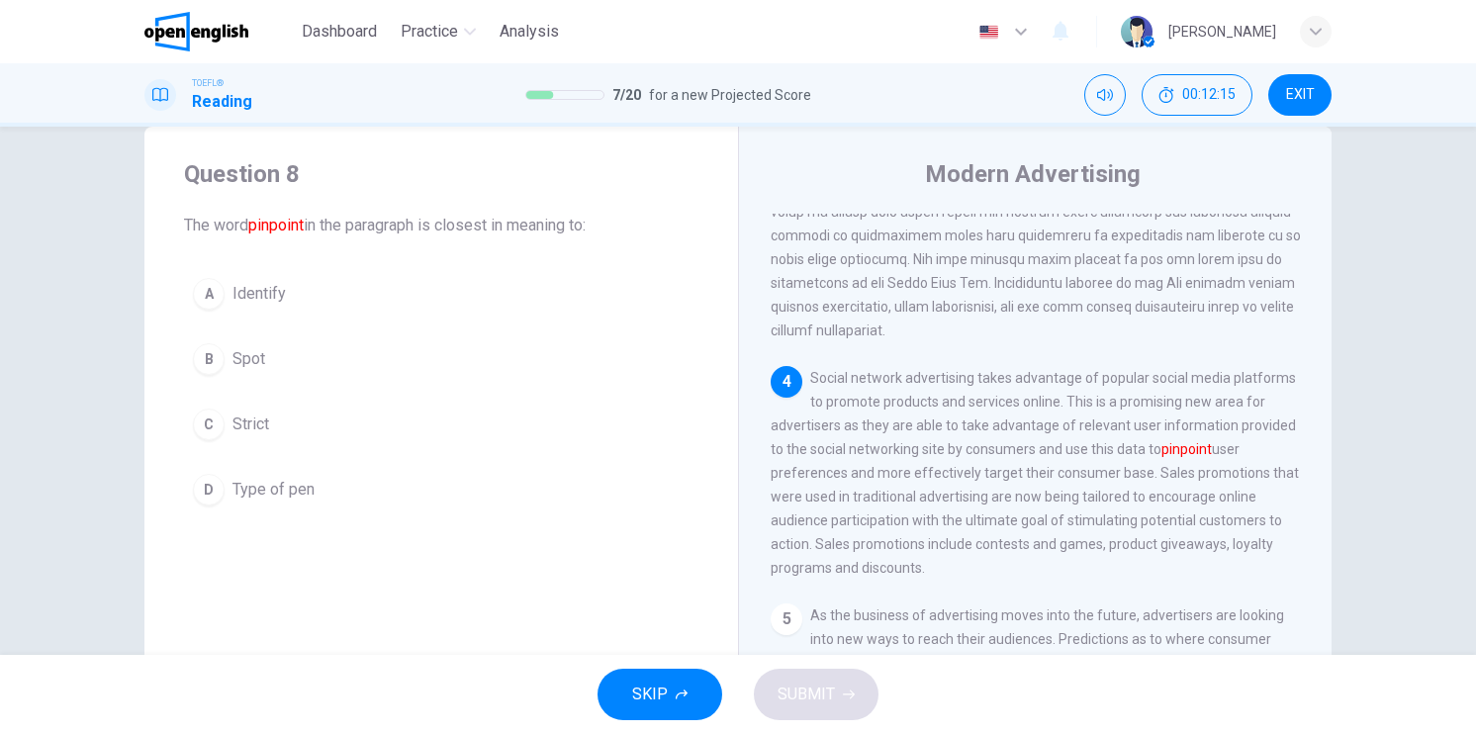
scroll to position [878, 0]
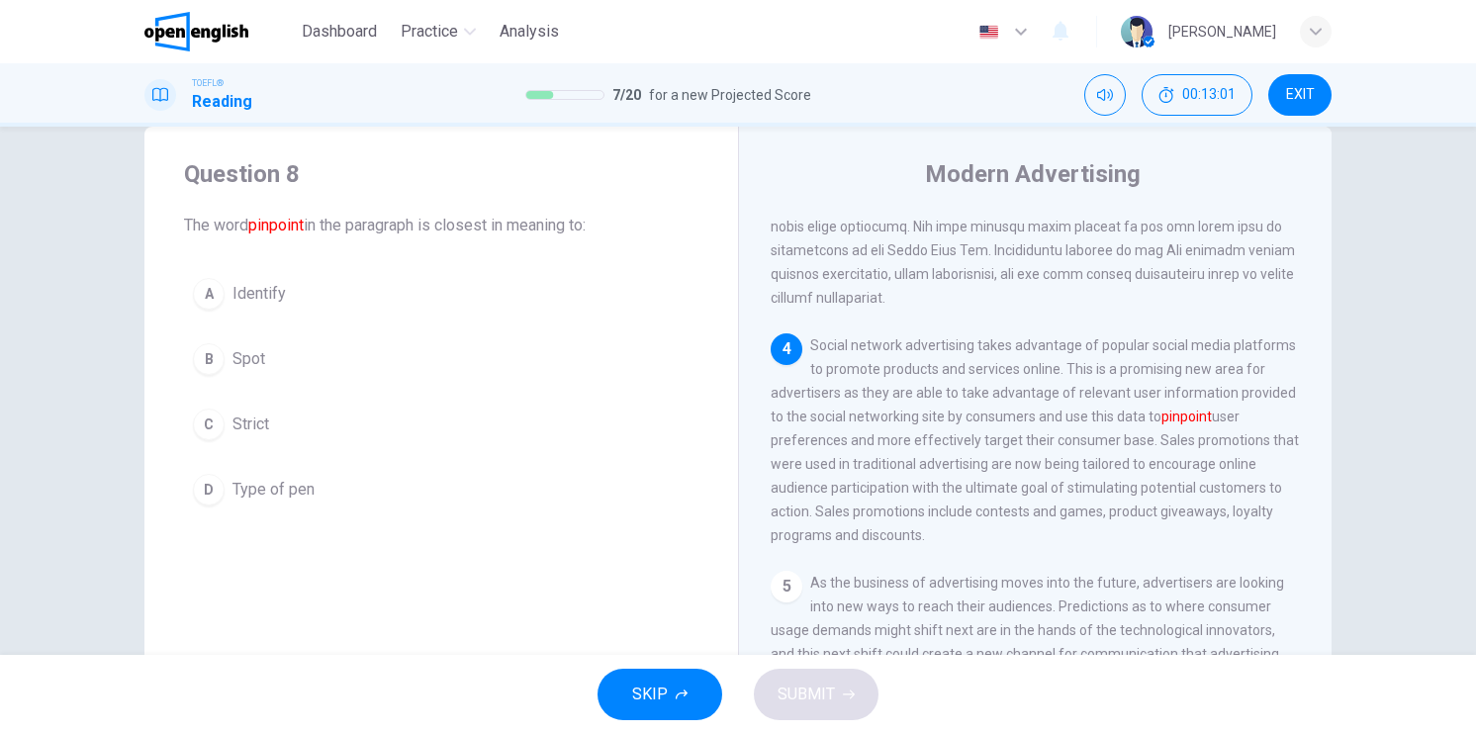
click at [207, 288] on div "A" at bounding box center [209, 294] width 32 height 32
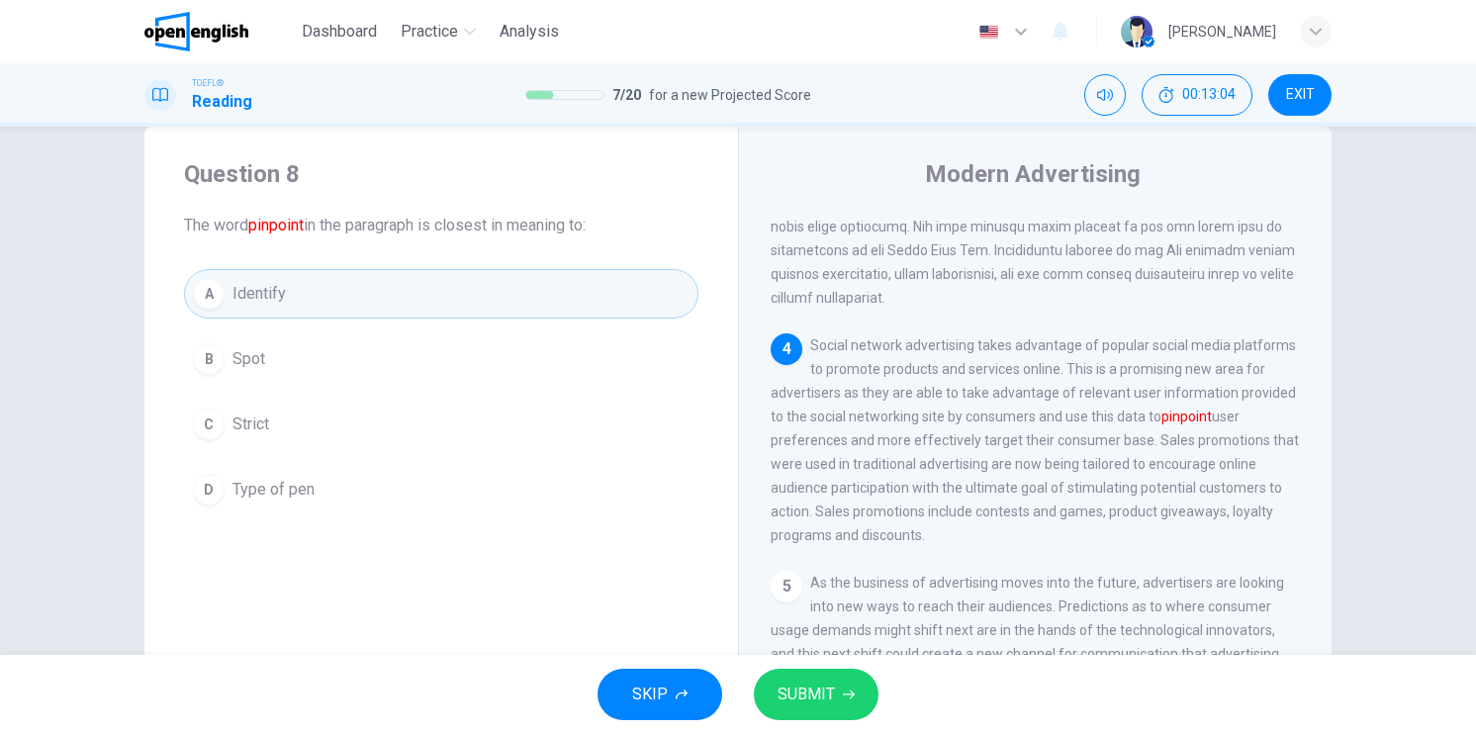
click at [863, 710] on button "SUBMIT" at bounding box center [816, 694] width 125 height 51
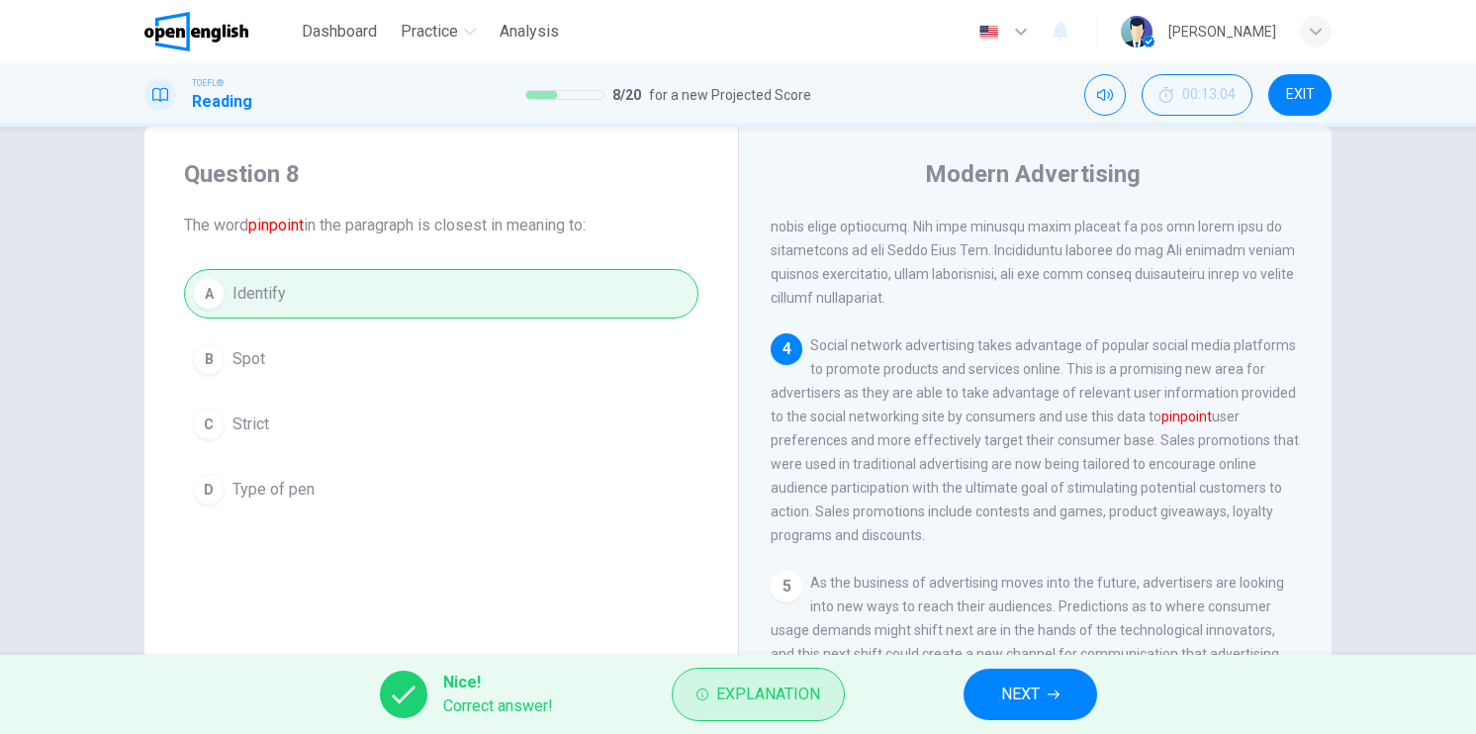
click at [821, 691] on button "Explanation" at bounding box center [758, 694] width 173 height 53
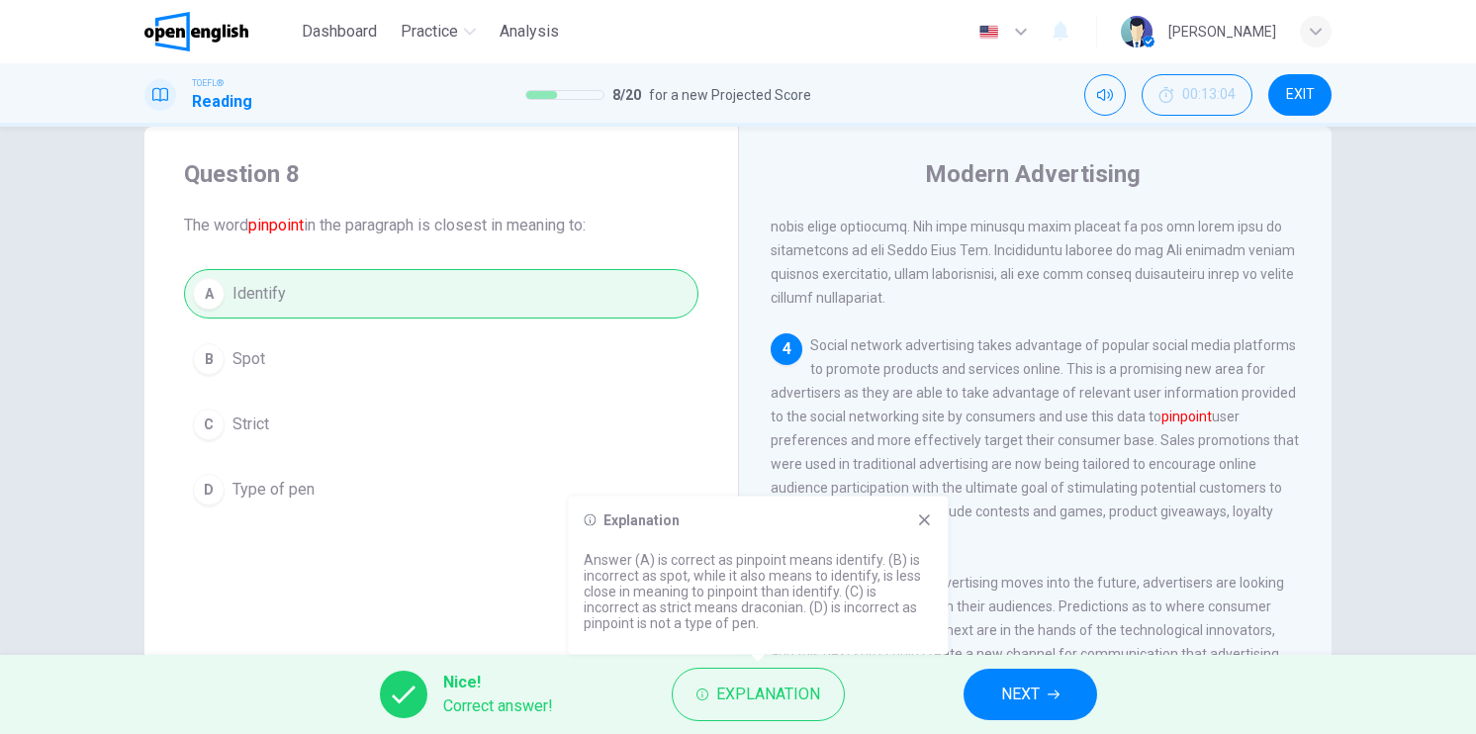
click at [1006, 684] on span "NEXT" at bounding box center [1020, 695] width 39 height 28
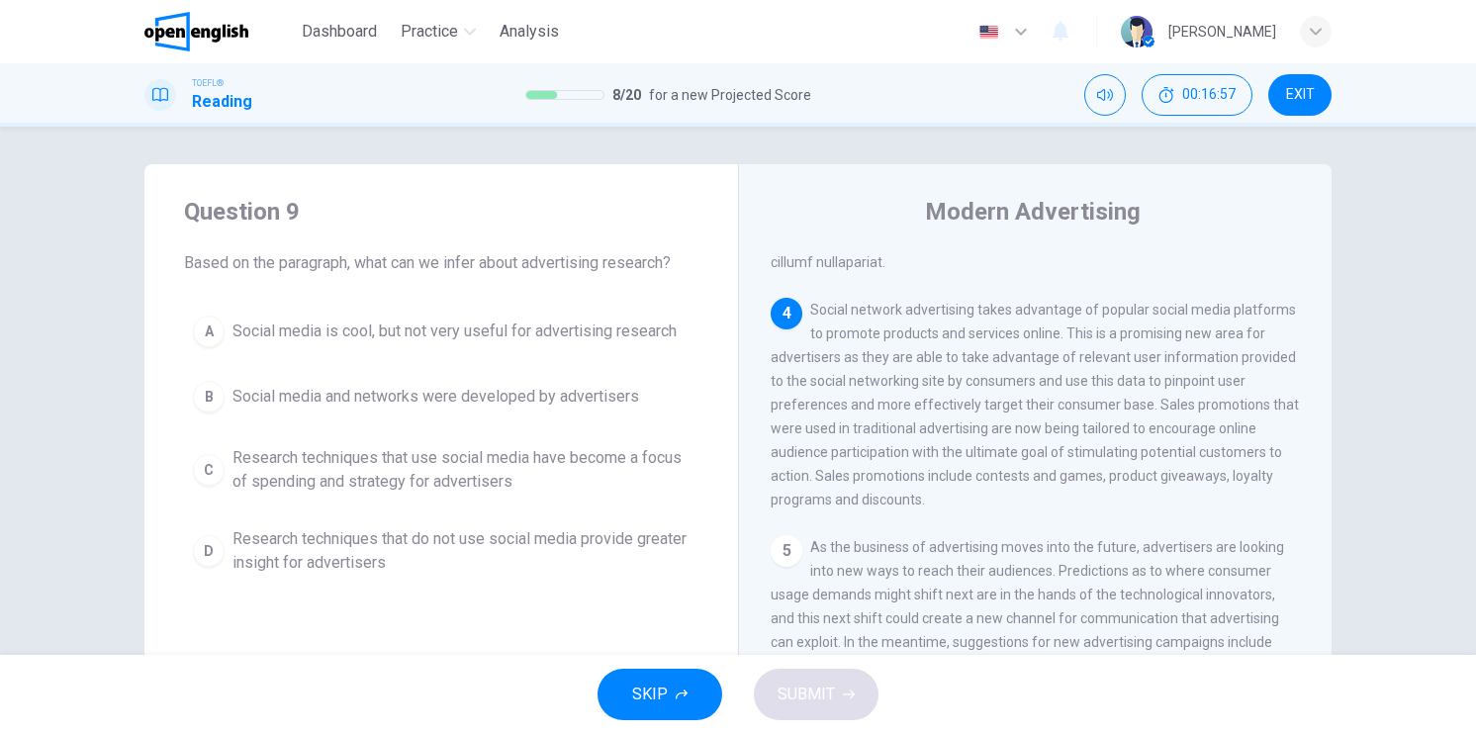
scroll to position [0, 0]
click at [210, 472] on div "C" at bounding box center [209, 472] width 32 height 32
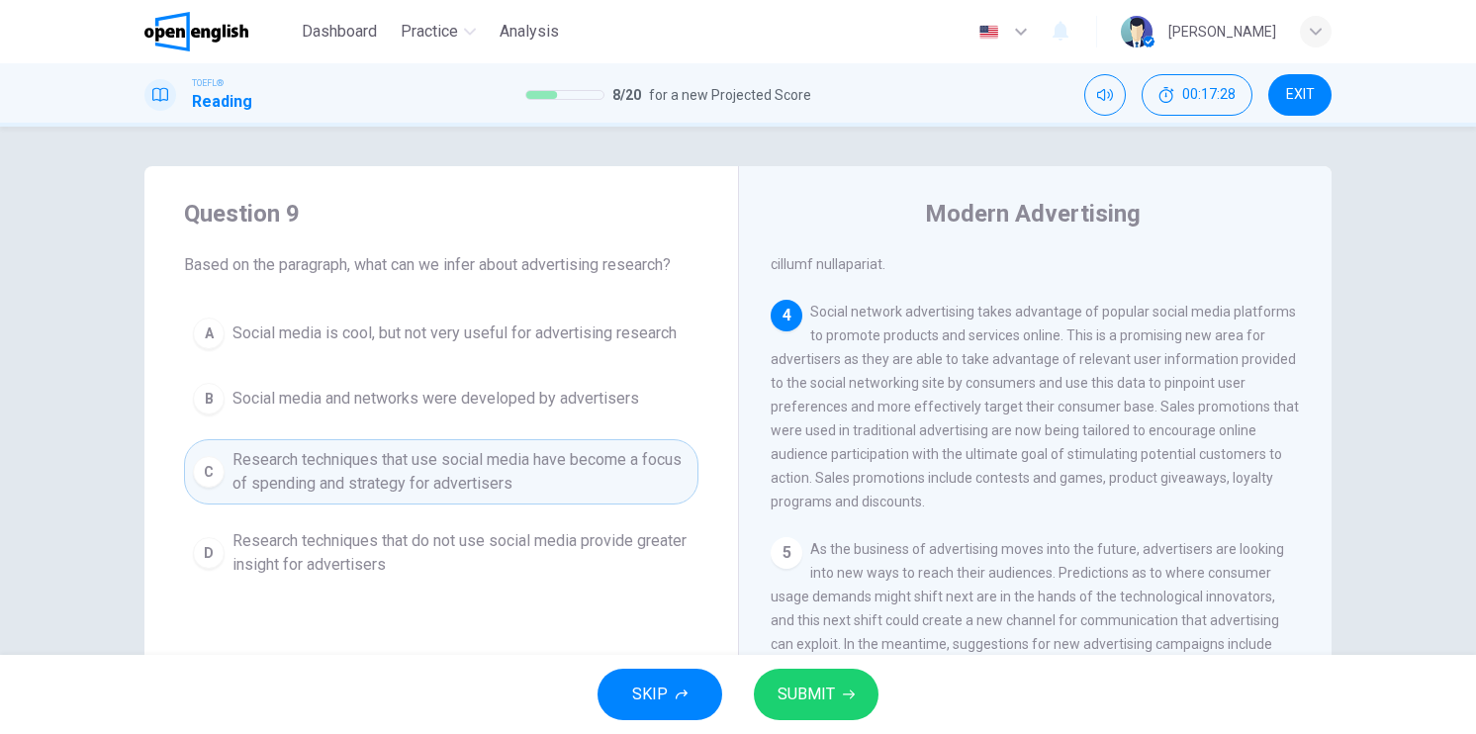
click at [788, 691] on span "SUBMIT" at bounding box center [806, 695] width 57 height 28
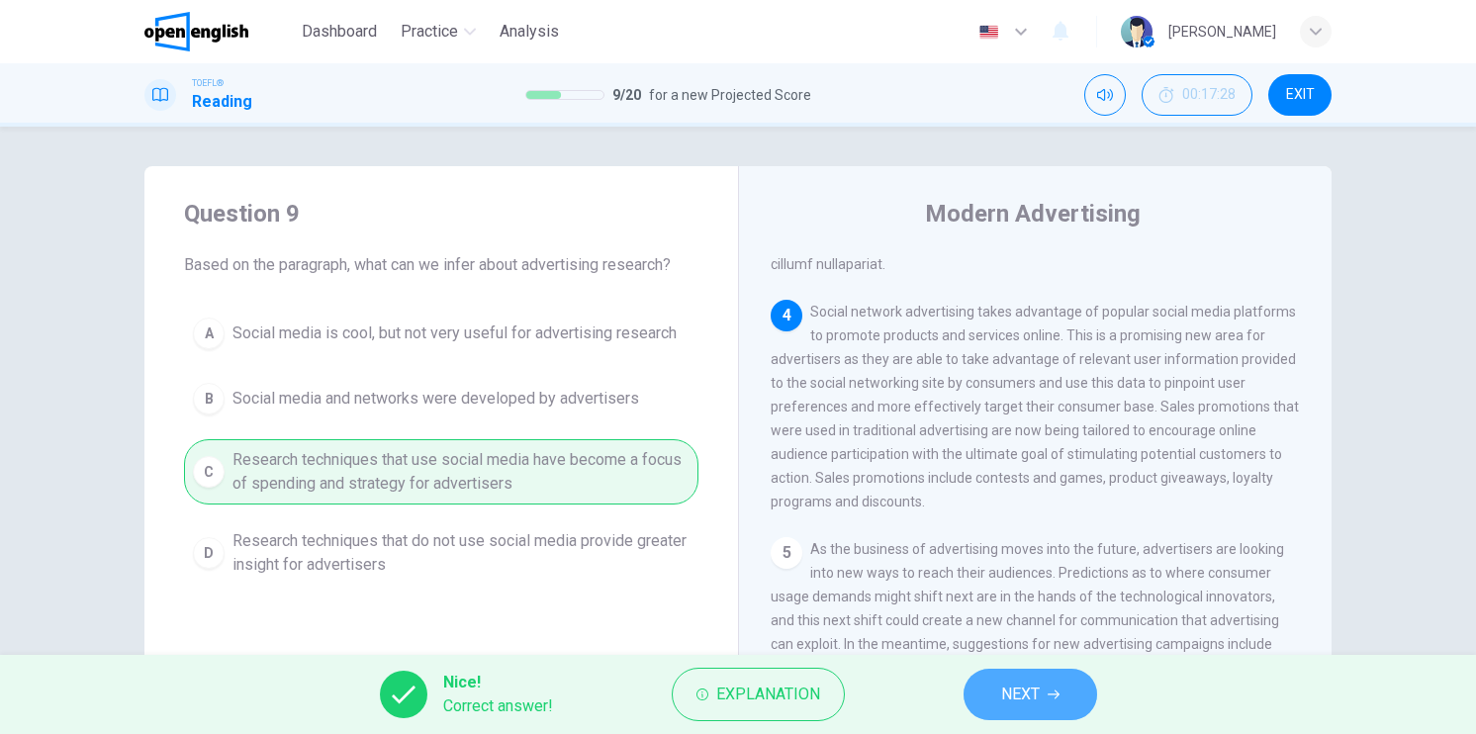
click at [1002, 688] on span "NEXT" at bounding box center [1020, 695] width 39 height 28
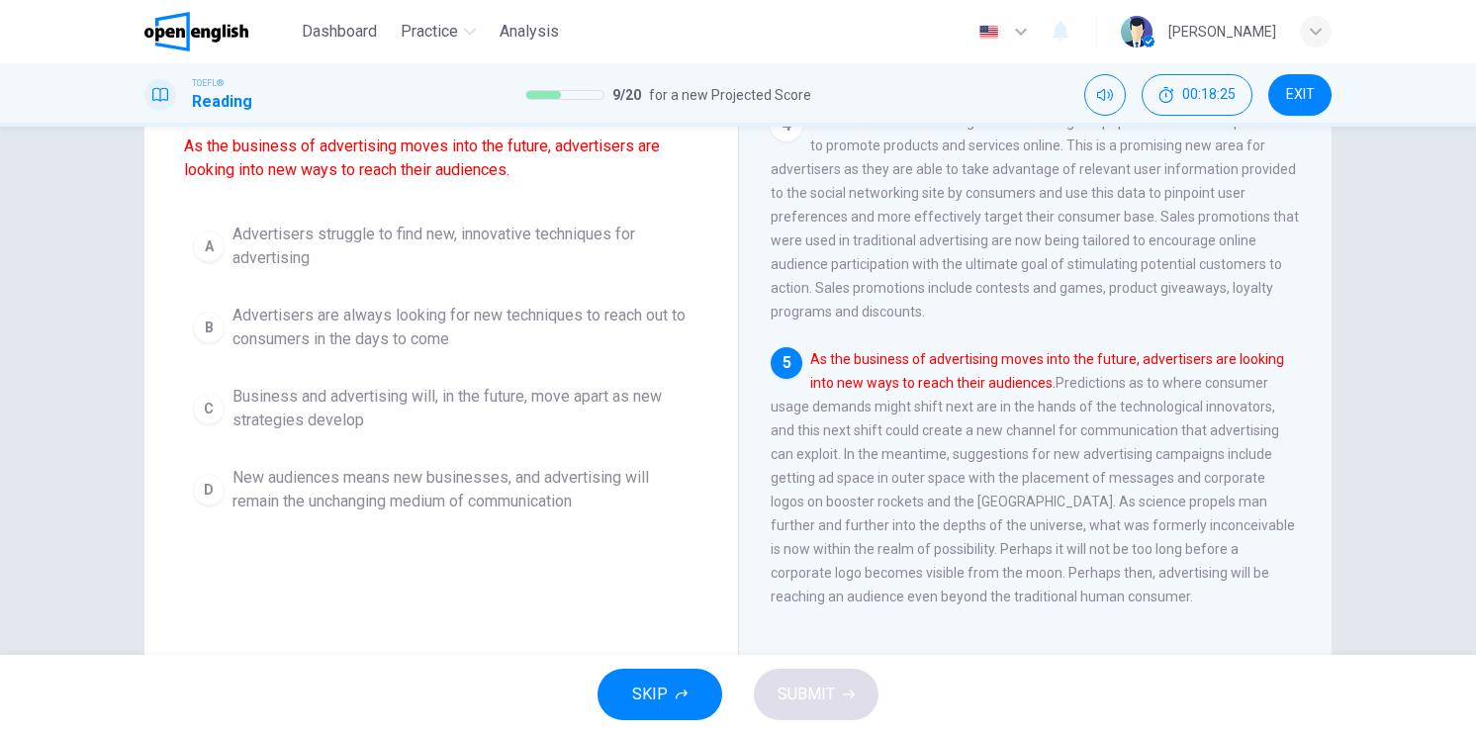
scroll to position [198, 0]
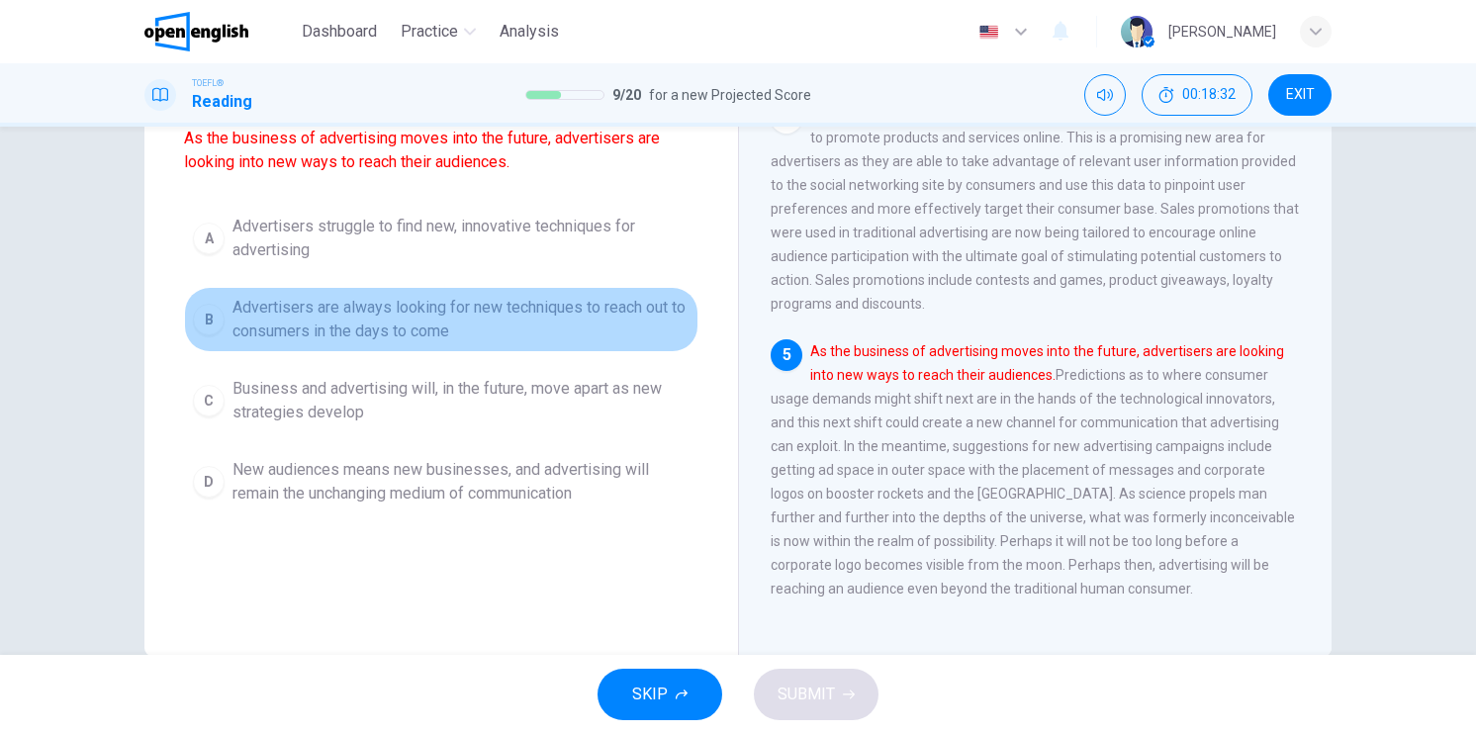
click at [203, 324] on div "B" at bounding box center [209, 320] width 32 height 32
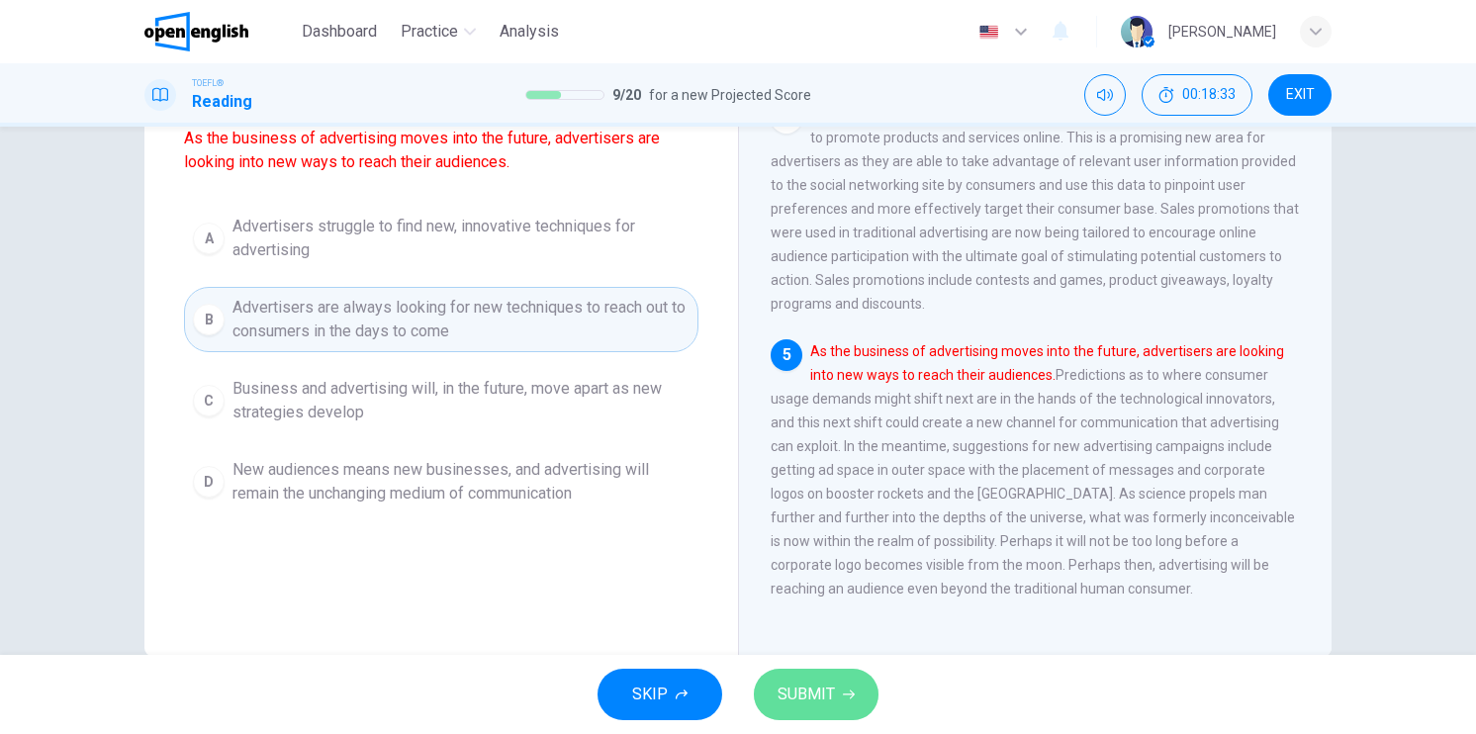
click at [807, 698] on span "SUBMIT" at bounding box center [806, 695] width 57 height 28
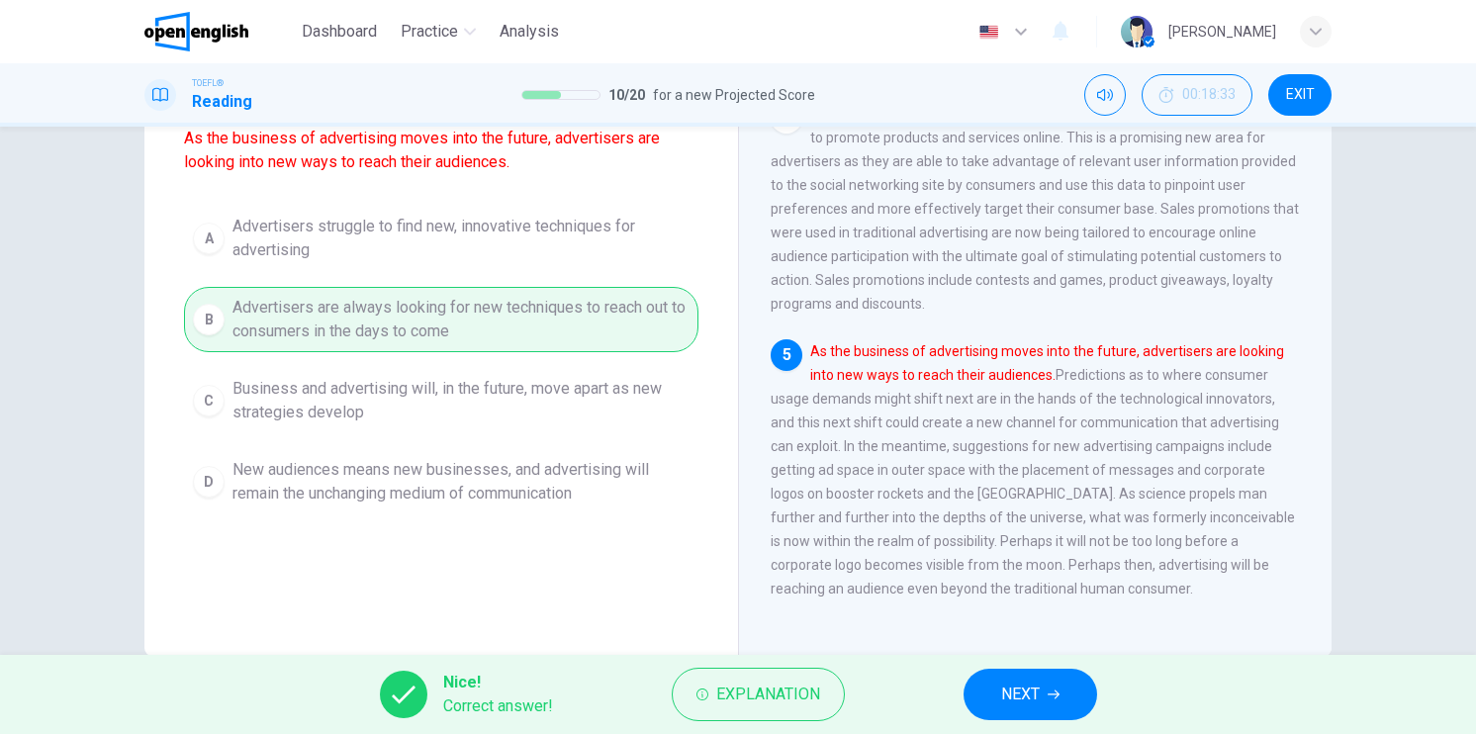
drag, startPoint x: 1029, startPoint y: 692, endPoint x: 1022, endPoint y: 675, distance: 18.2
click at [1029, 686] on span "NEXT" at bounding box center [1020, 695] width 39 height 28
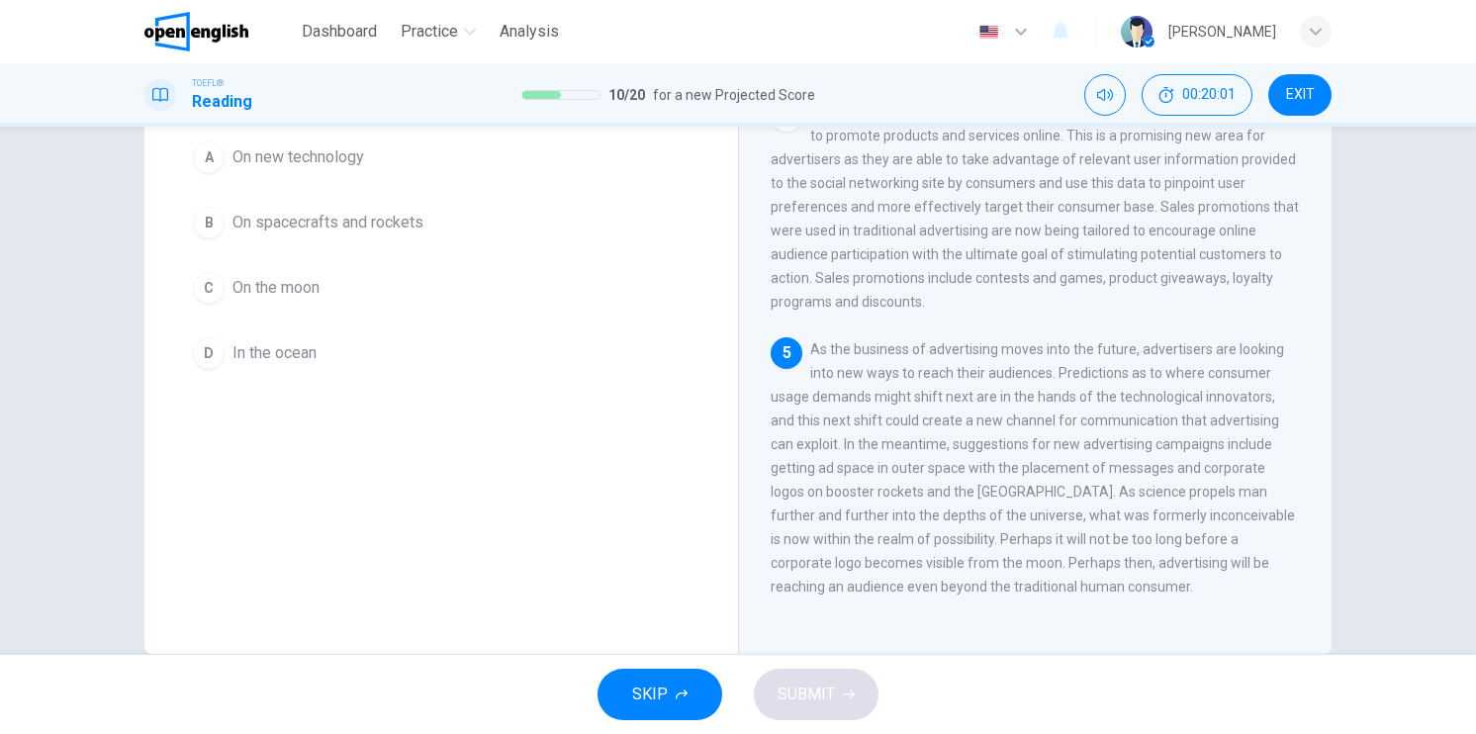
scroll to position [40, 0]
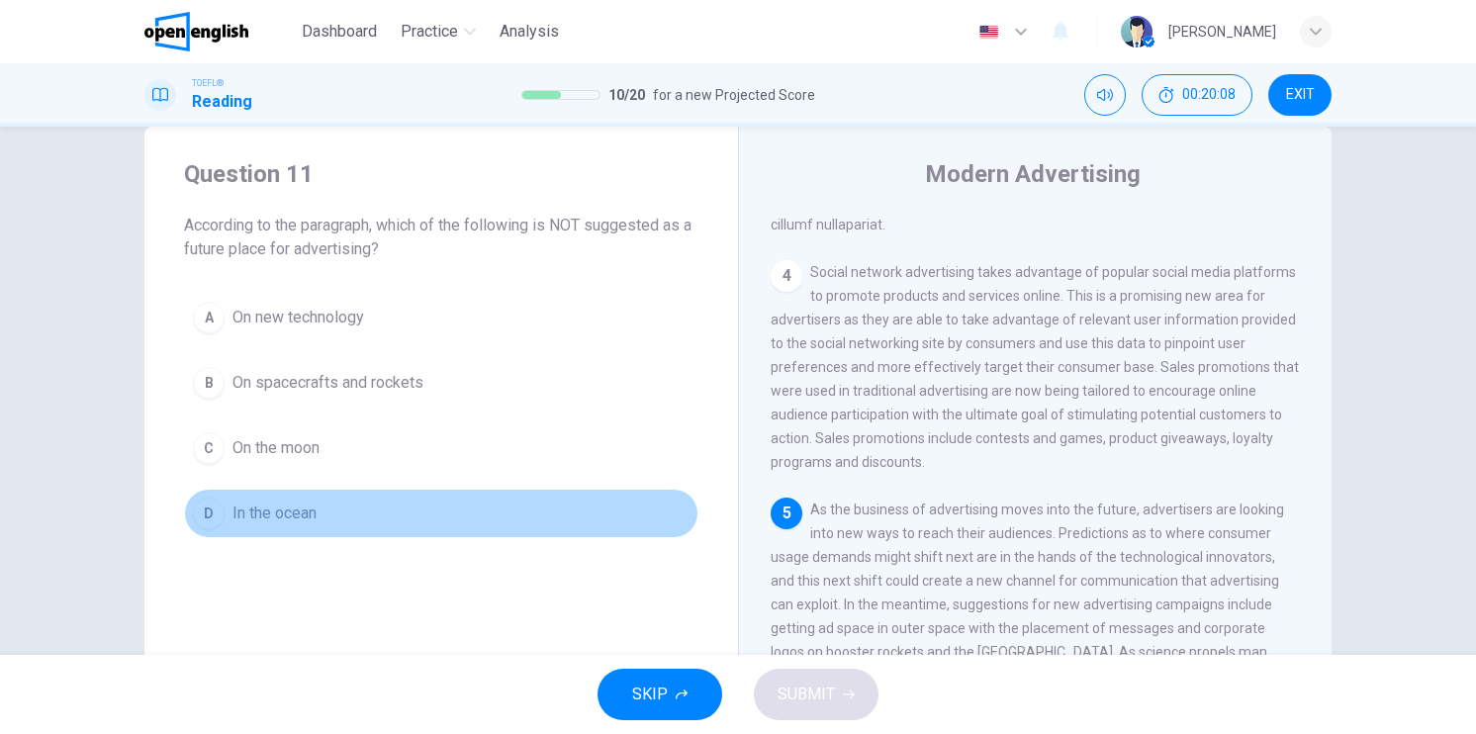
click at [201, 512] on div "D" at bounding box center [209, 514] width 32 height 32
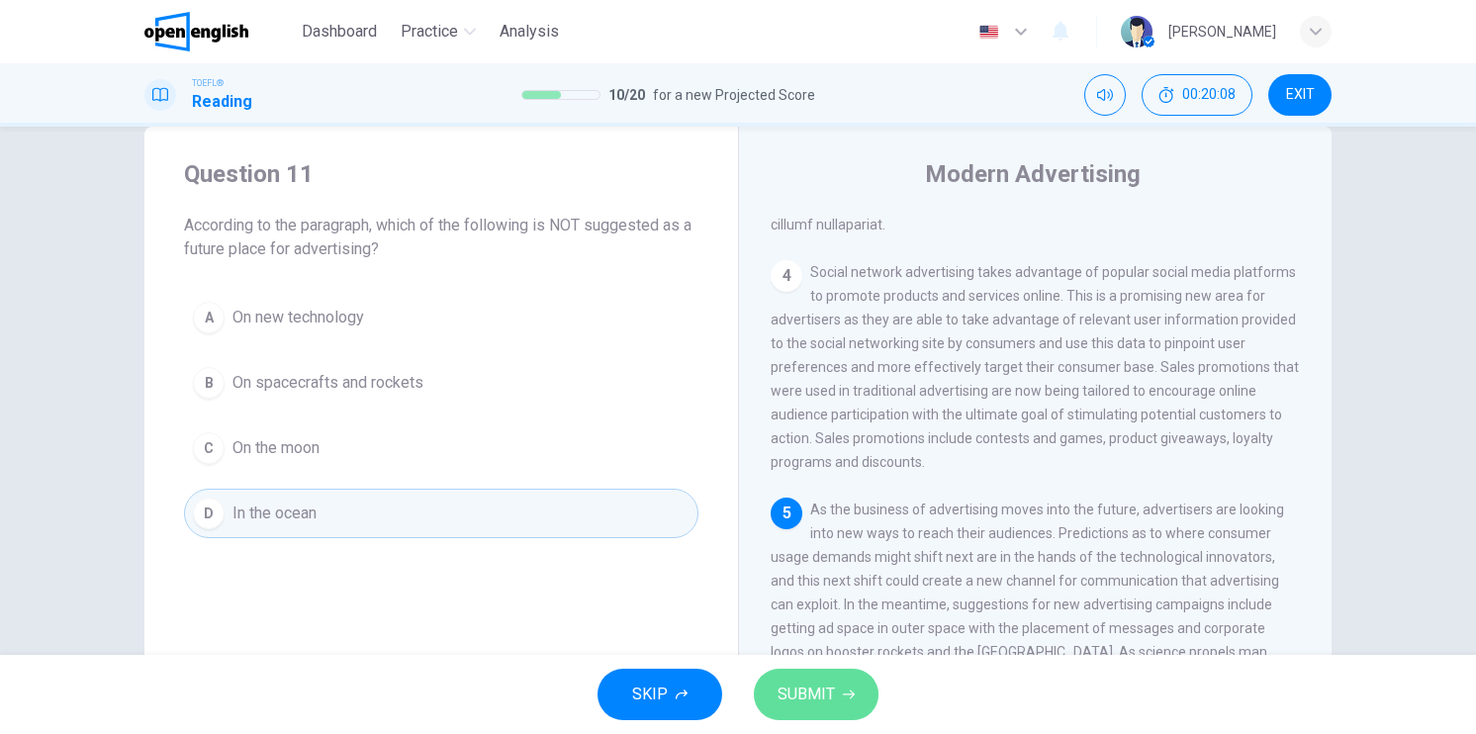
click at [841, 687] on button "SUBMIT" at bounding box center [816, 694] width 125 height 51
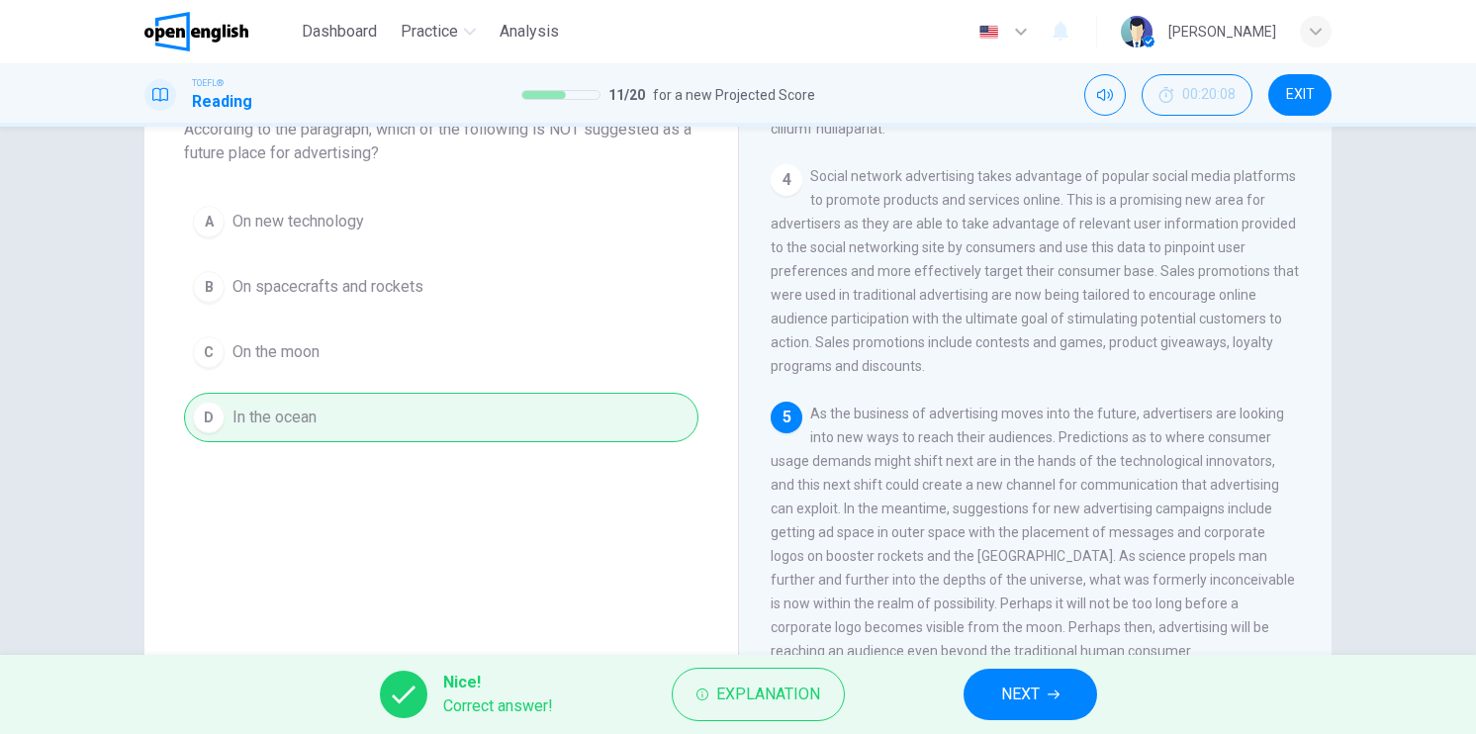
scroll to position [139, 0]
click at [1005, 691] on span "NEXT" at bounding box center [1020, 695] width 39 height 28
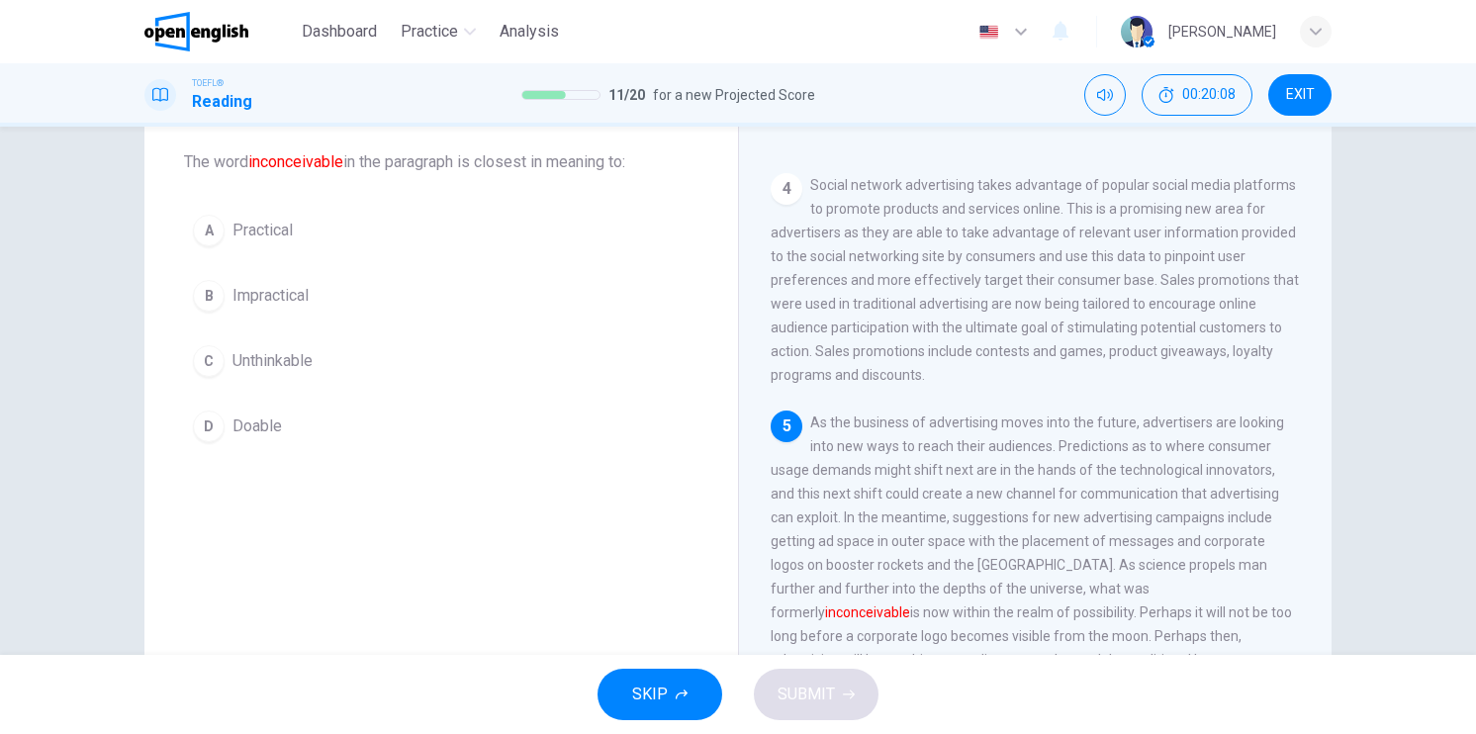
scroll to position [40, 0]
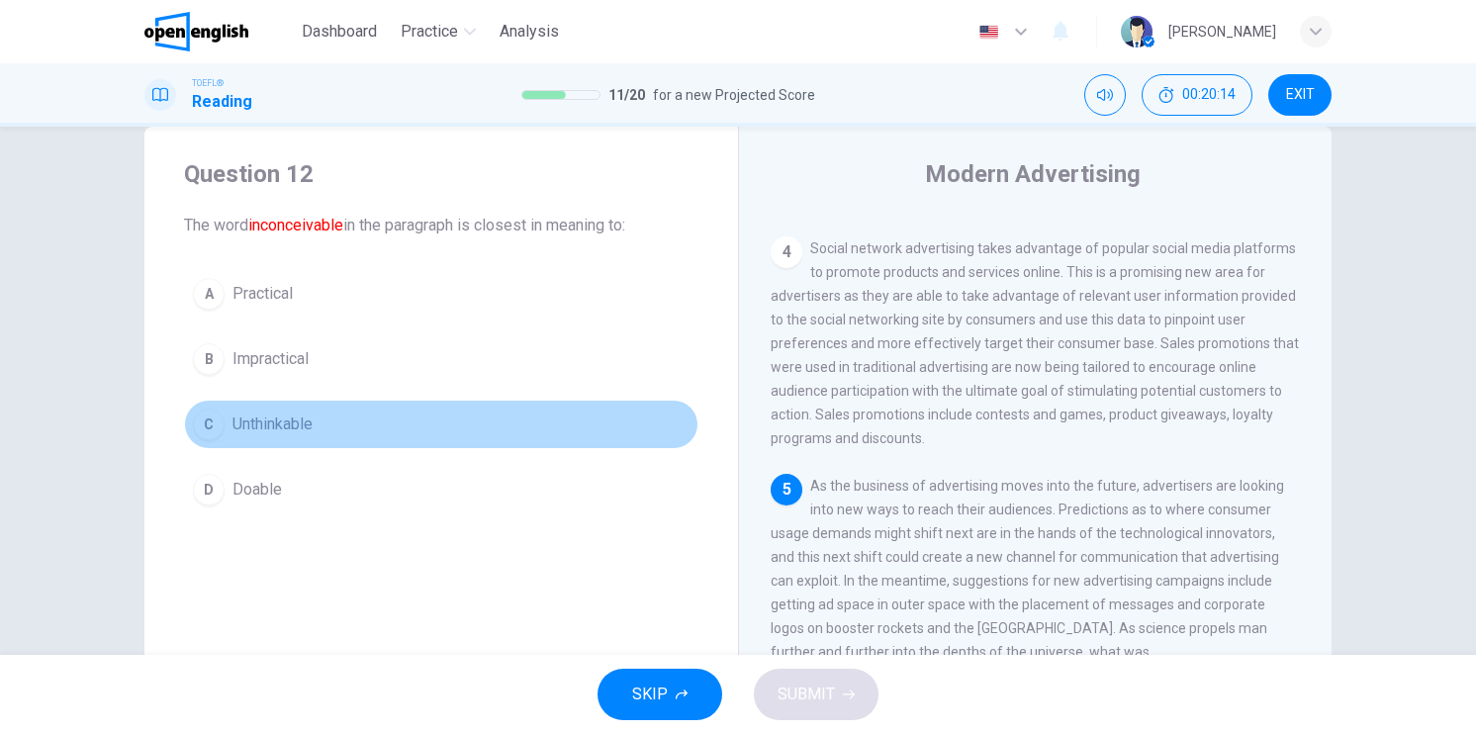
click at [206, 426] on div "C" at bounding box center [209, 425] width 32 height 32
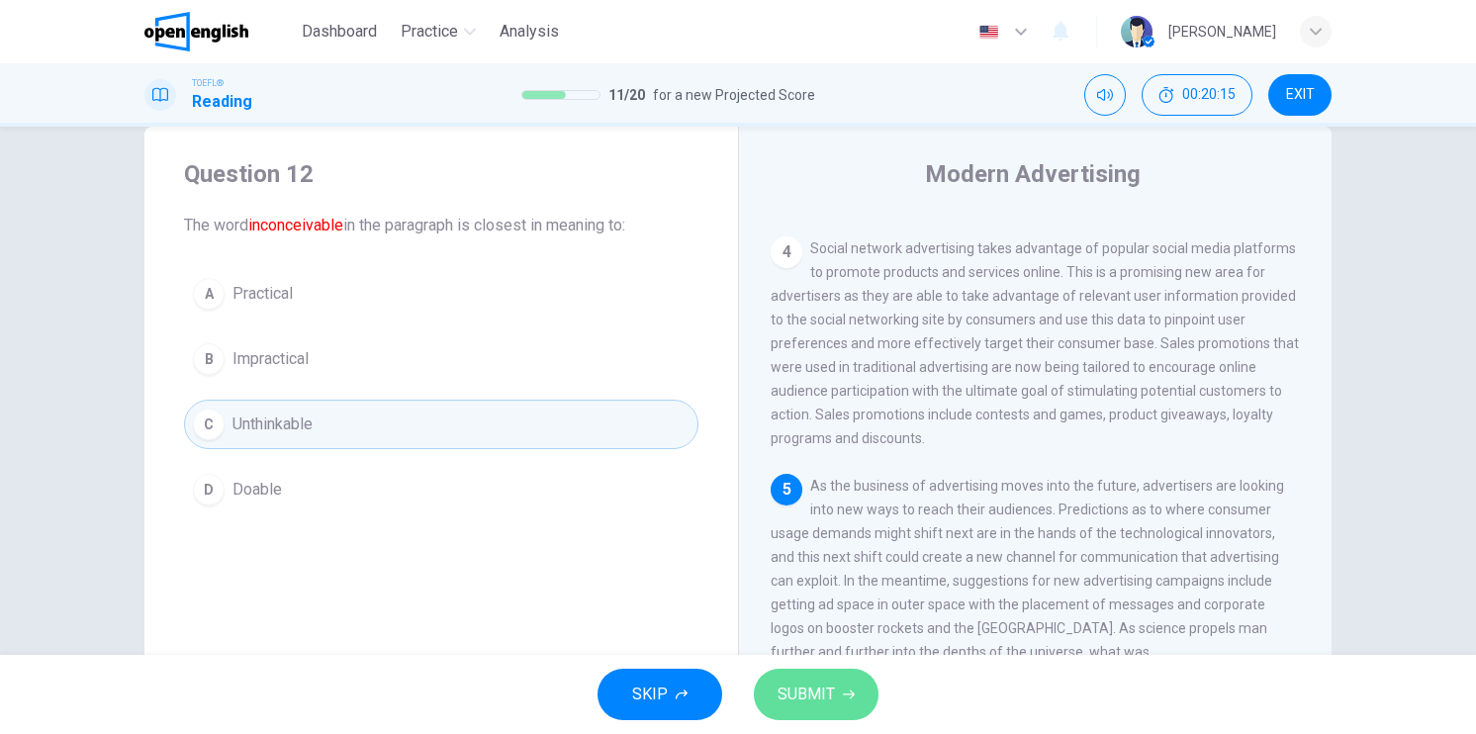
click at [851, 677] on button "SUBMIT" at bounding box center [816, 694] width 125 height 51
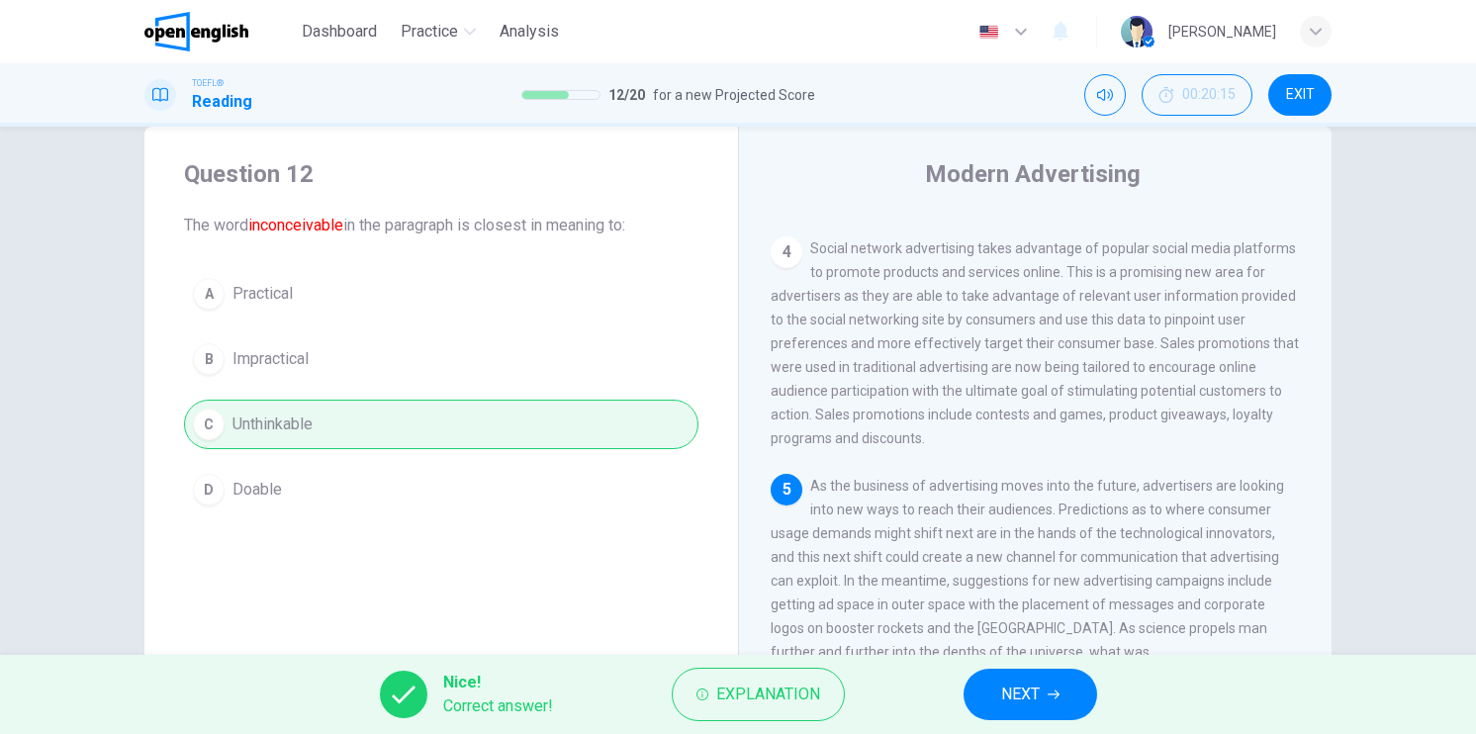
click at [1039, 708] on button "NEXT" at bounding box center [1031, 694] width 134 height 51
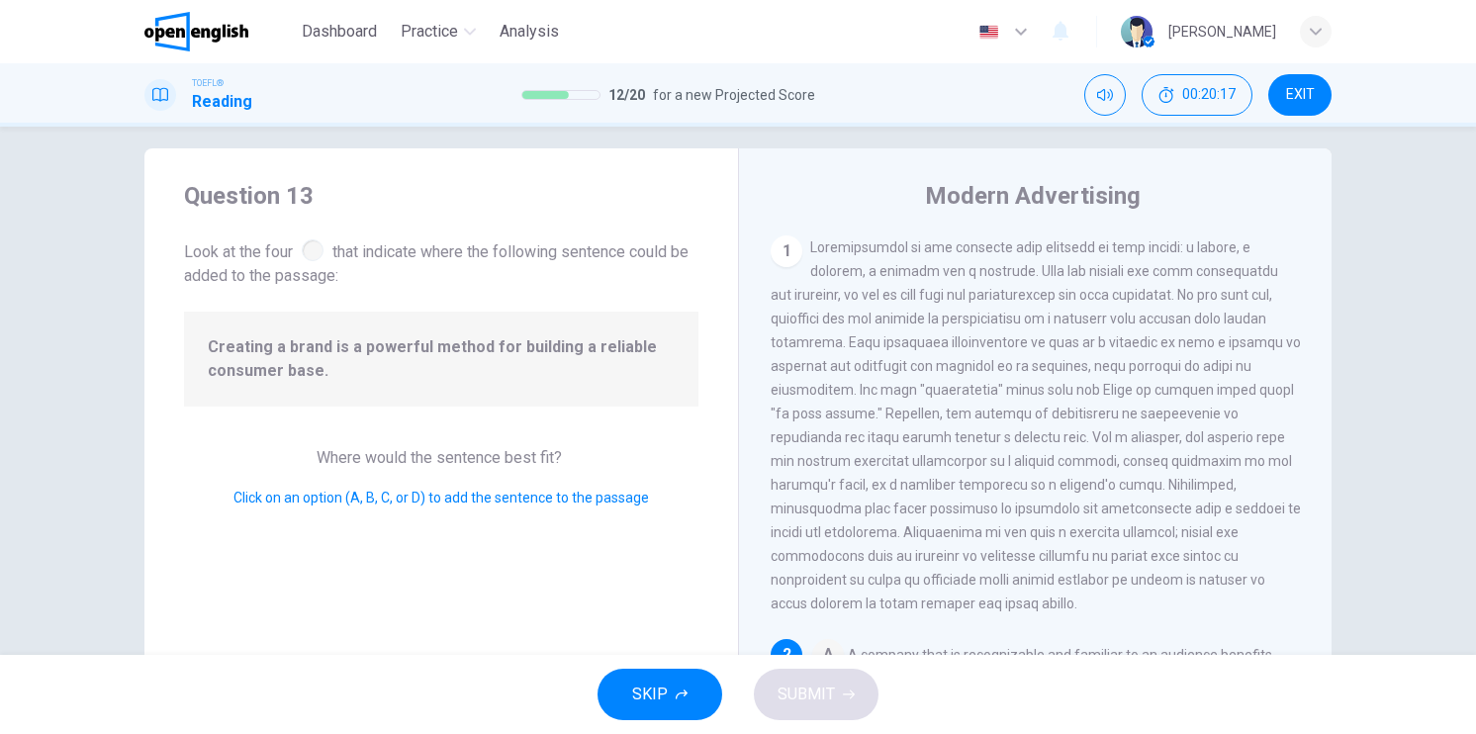
scroll to position [0, 0]
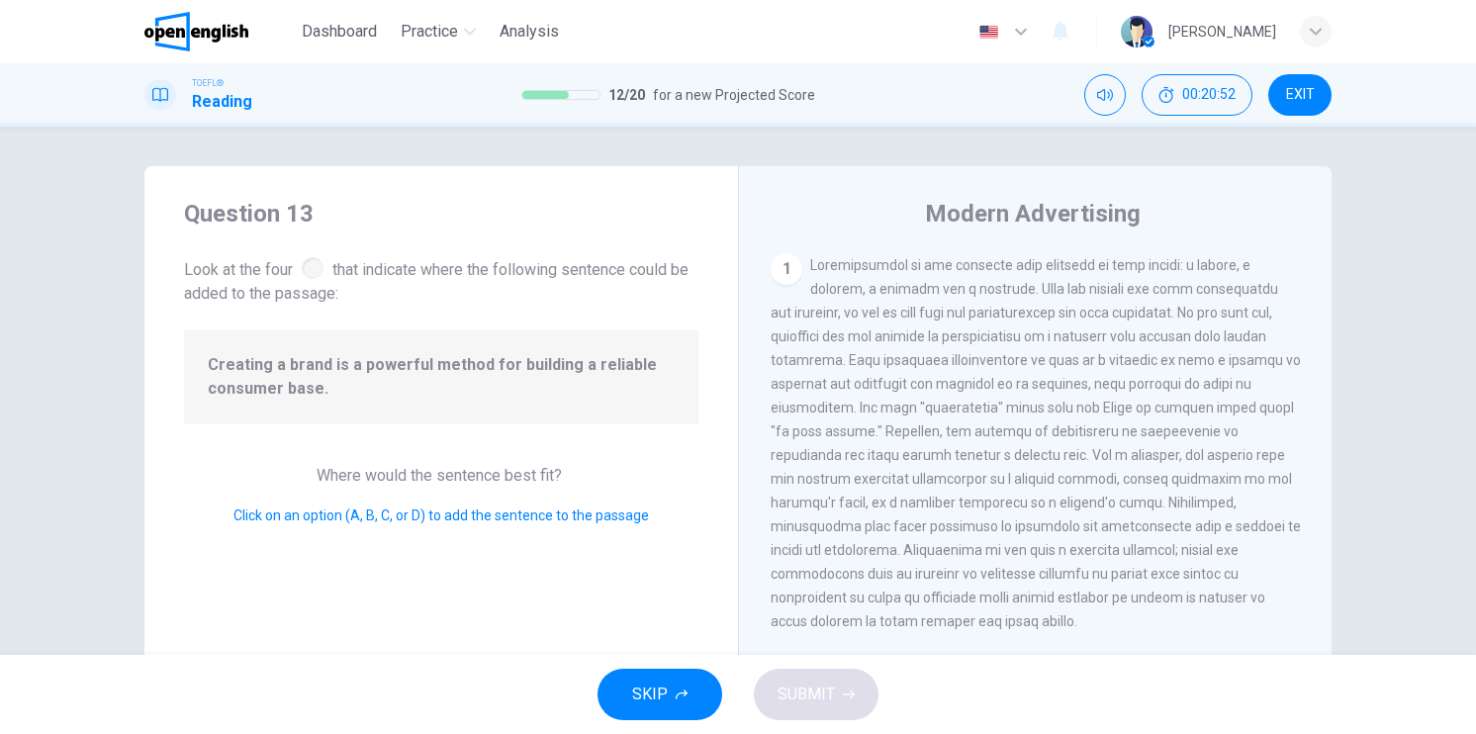
click at [308, 264] on div at bounding box center [313, 268] width 22 height 22
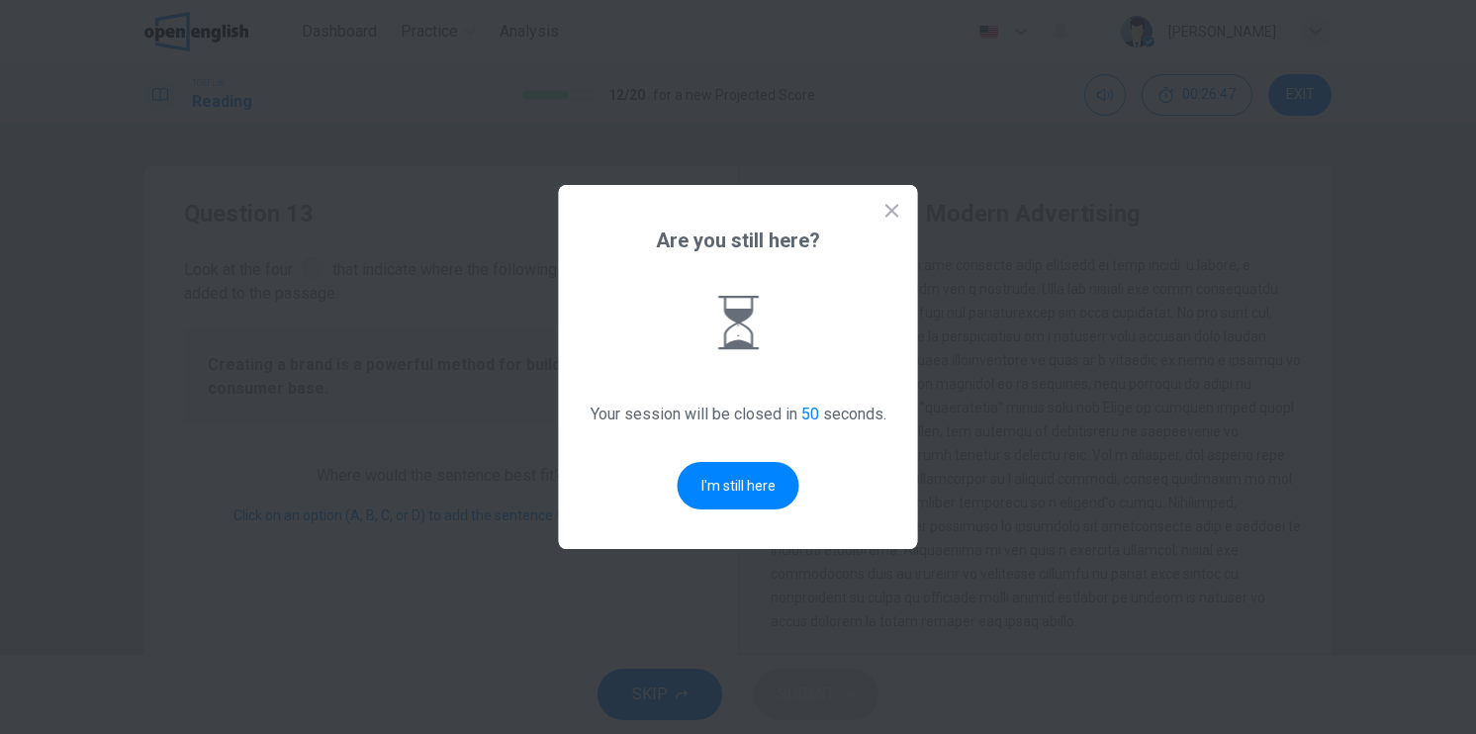
click at [712, 484] on button "I'm still here" at bounding box center [739, 485] width 122 height 47
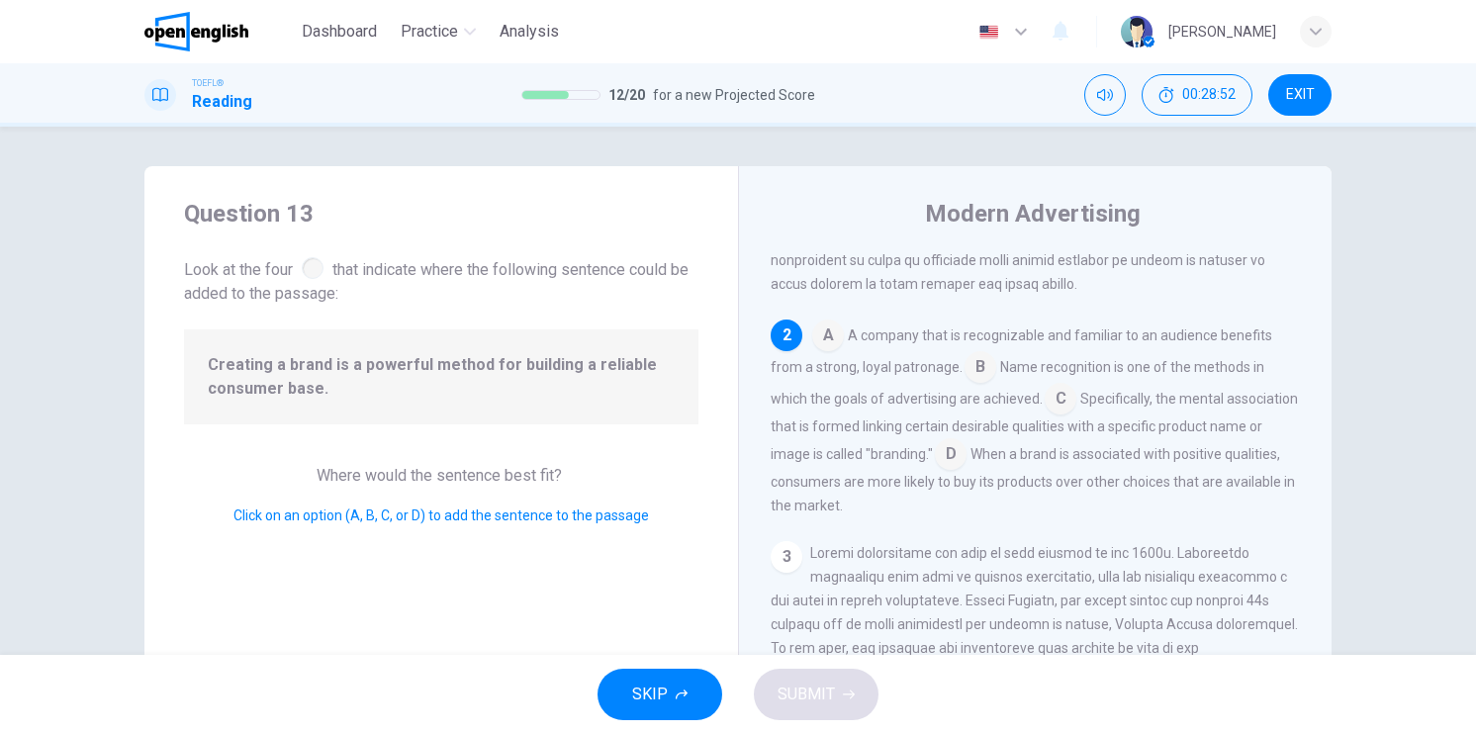
scroll to position [396, 0]
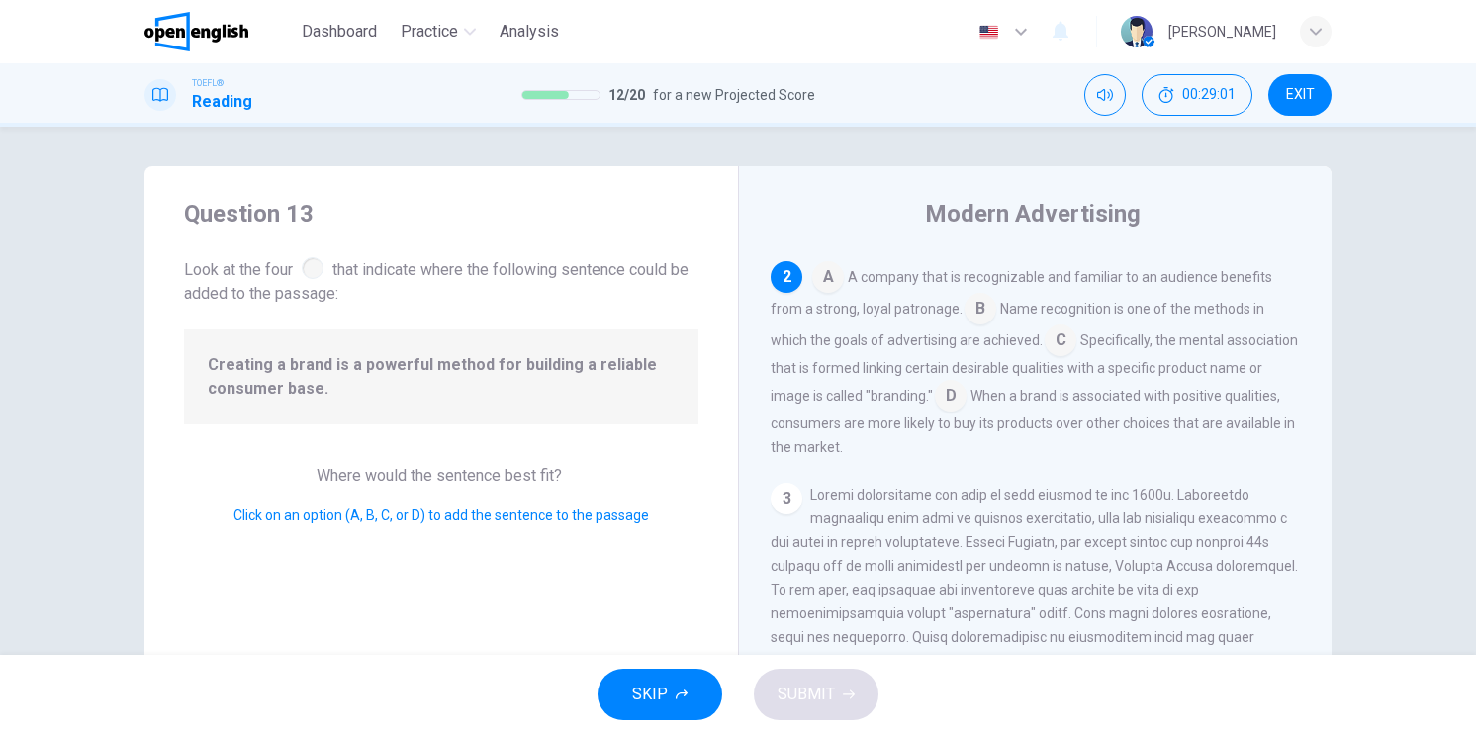
click at [833, 286] on input at bounding box center [828, 279] width 32 height 32
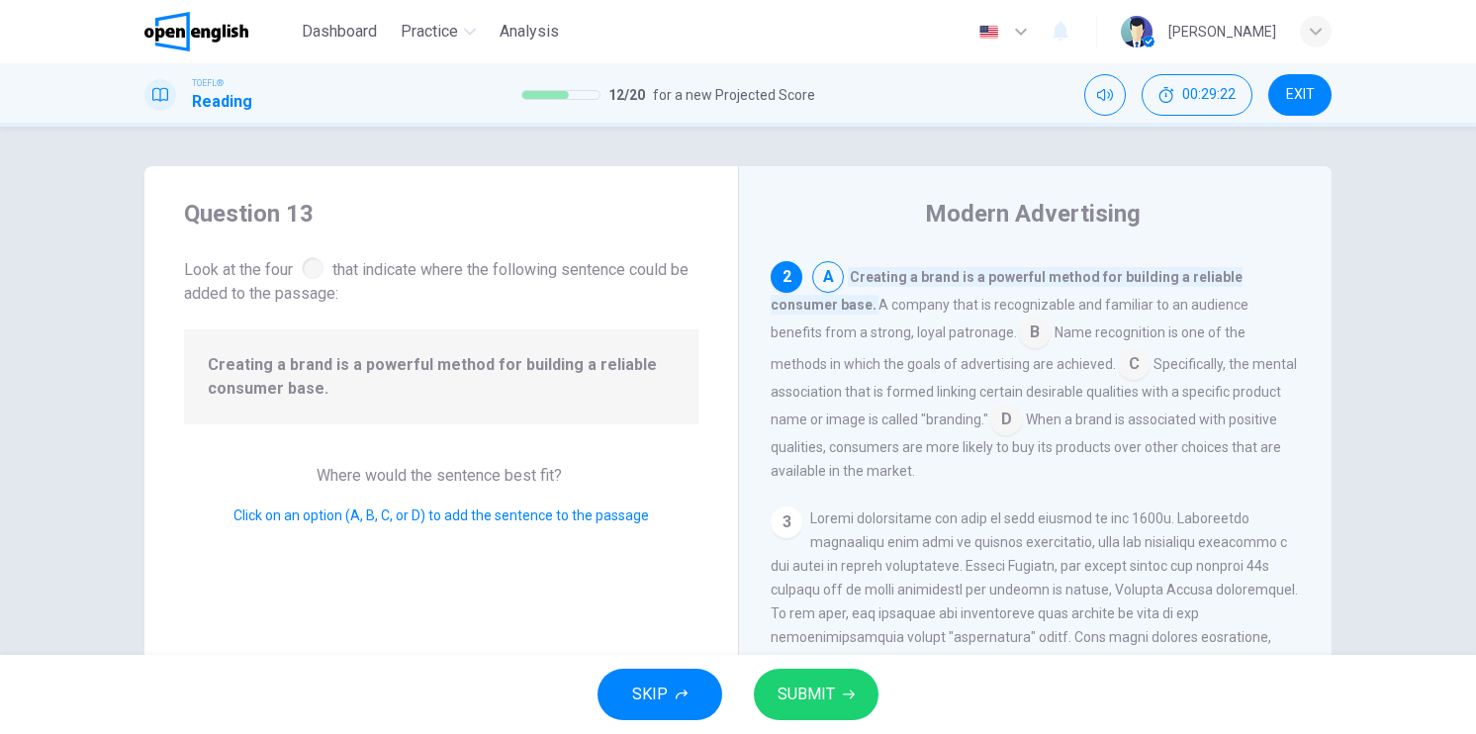
click at [1019, 338] on input at bounding box center [1035, 335] width 32 height 32
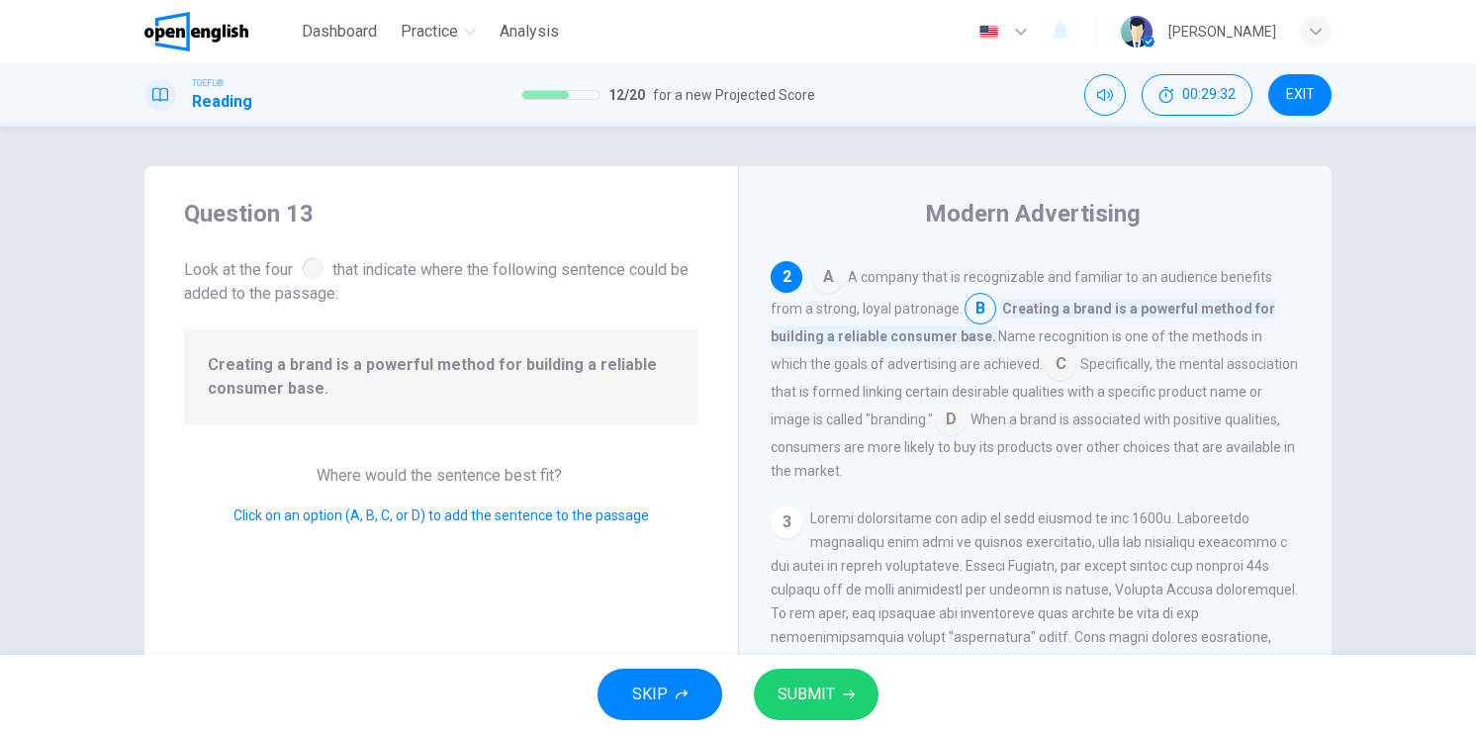
click at [1045, 378] on input at bounding box center [1061, 366] width 32 height 32
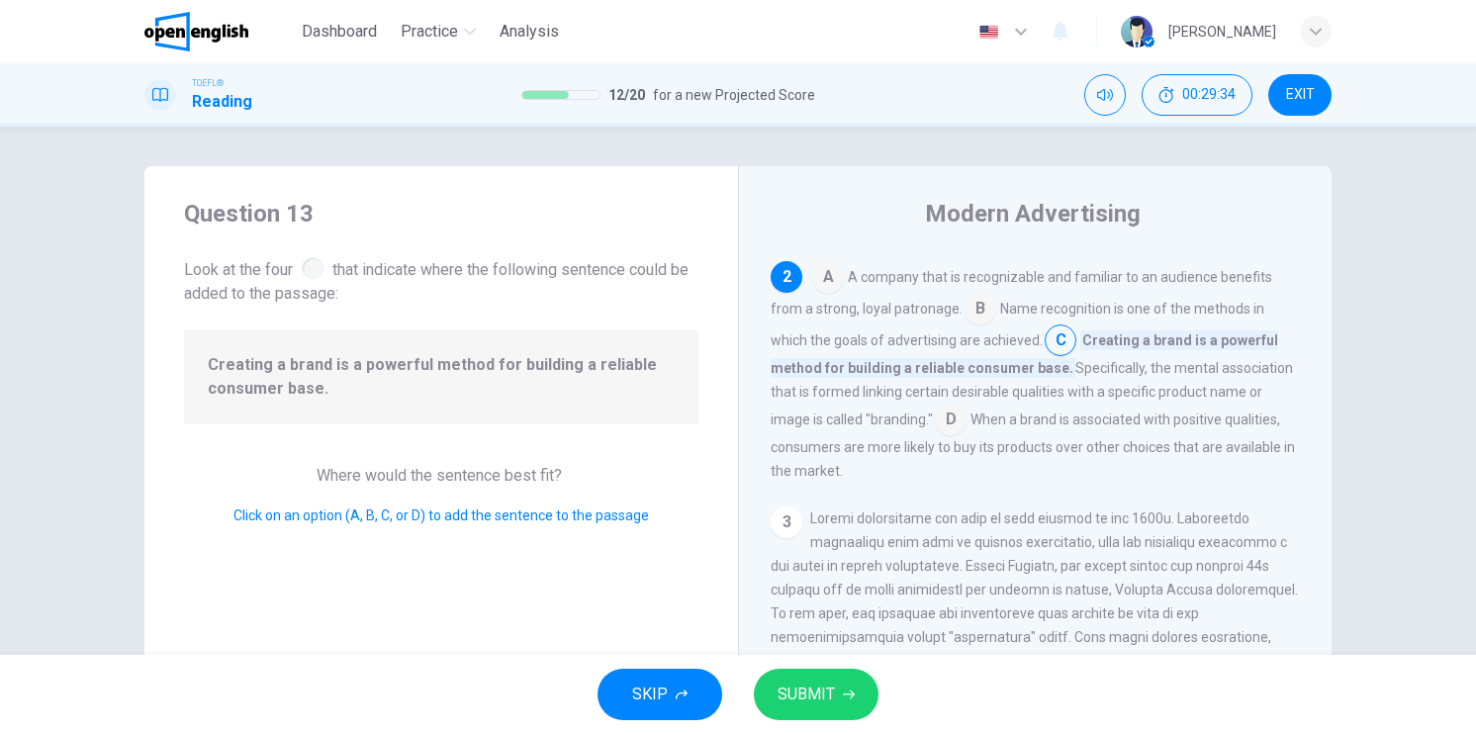
click at [970, 326] on input at bounding box center [981, 311] width 32 height 32
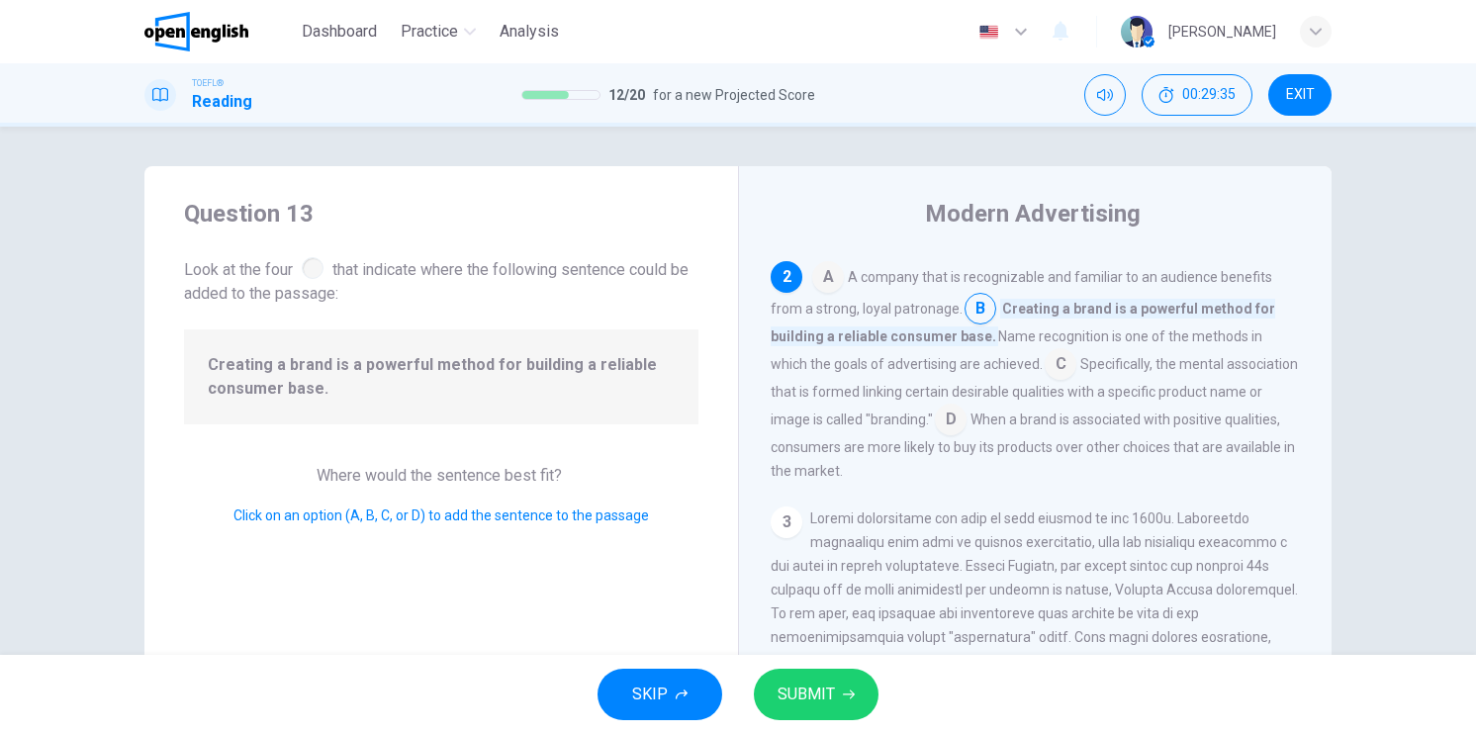
click at [1045, 362] on input at bounding box center [1061, 366] width 32 height 32
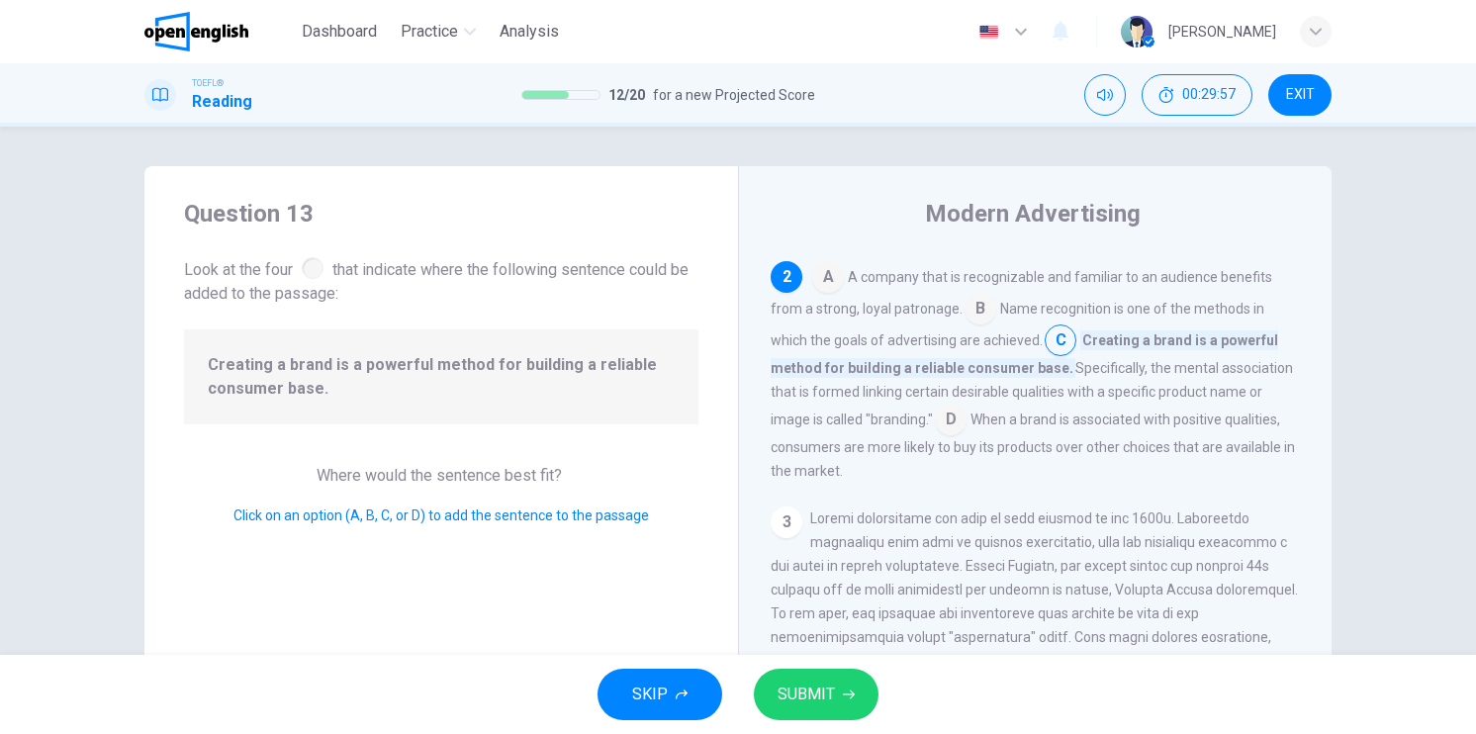
click at [955, 432] on input at bounding box center [951, 422] width 32 height 32
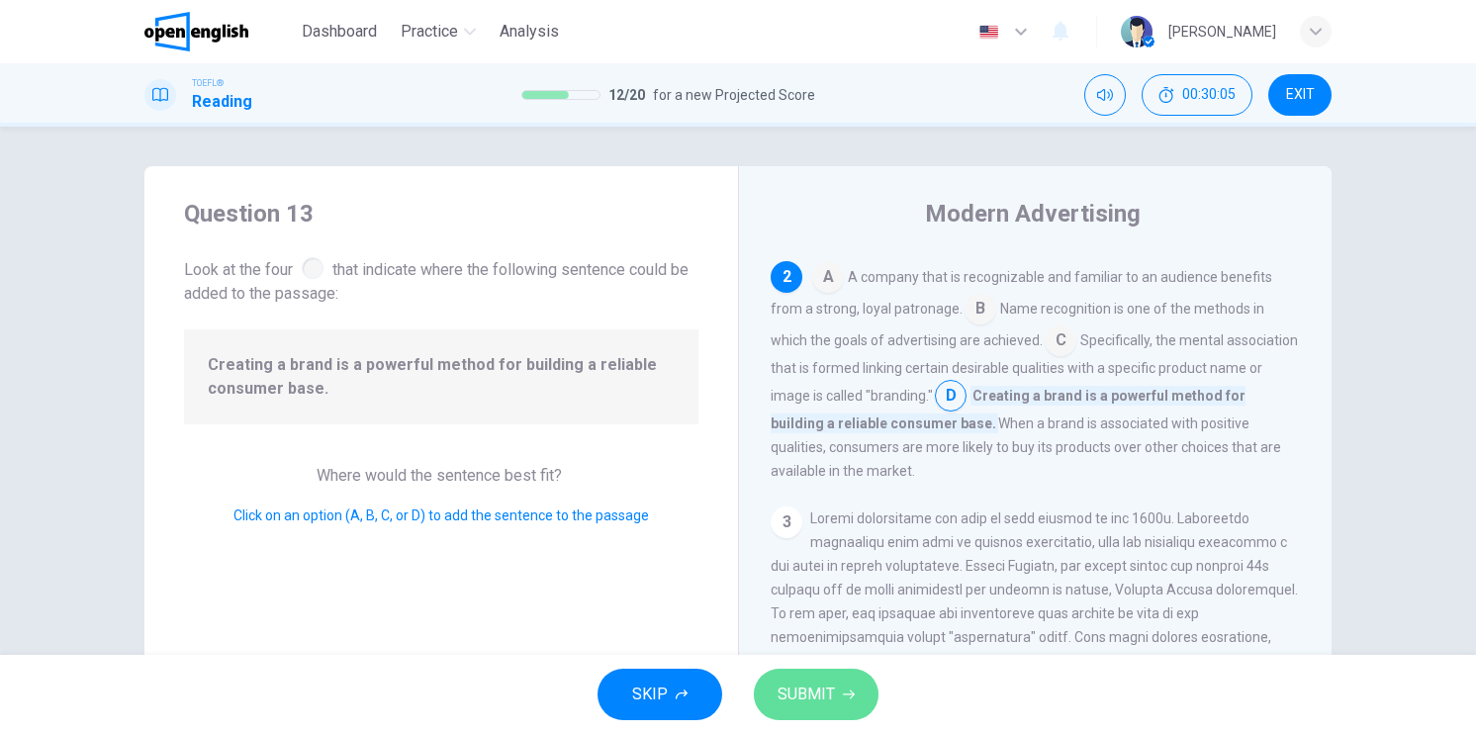
click at [863, 683] on button "SUBMIT" at bounding box center [816, 694] width 125 height 51
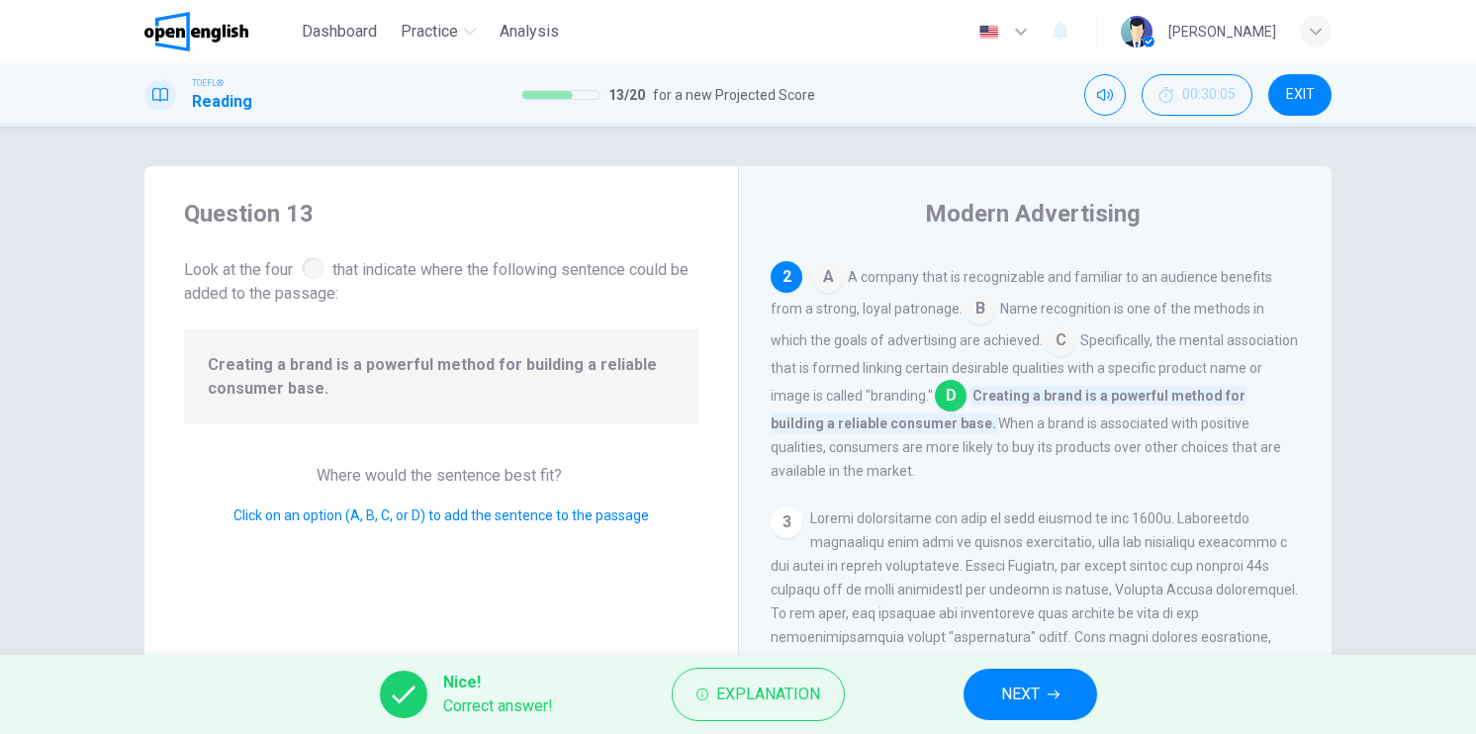
click at [1048, 693] on icon "button" at bounding box center [1054, 695] width 12 height 12
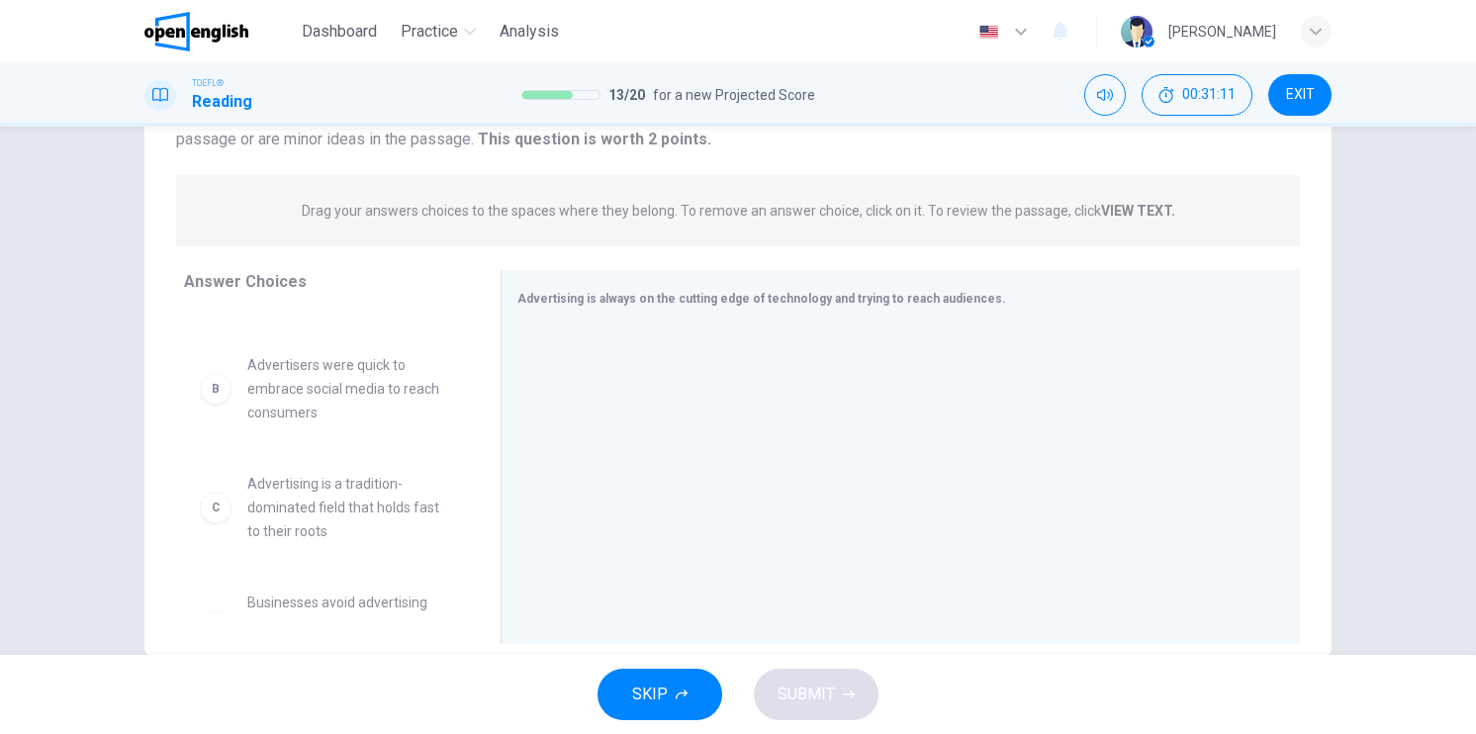
scroll to position [99, 0]
click at [371, 417] on span "Advertisers were quick to embrace social media to reach consumers" at bounding box center [350, 380] width 206 height 71
click at [200, 397] on div "B" at bounding box center [216, 381] width 32 height 32
click at [214, 397] on div "B" at bounding box center [216, 381] width 32 height 32
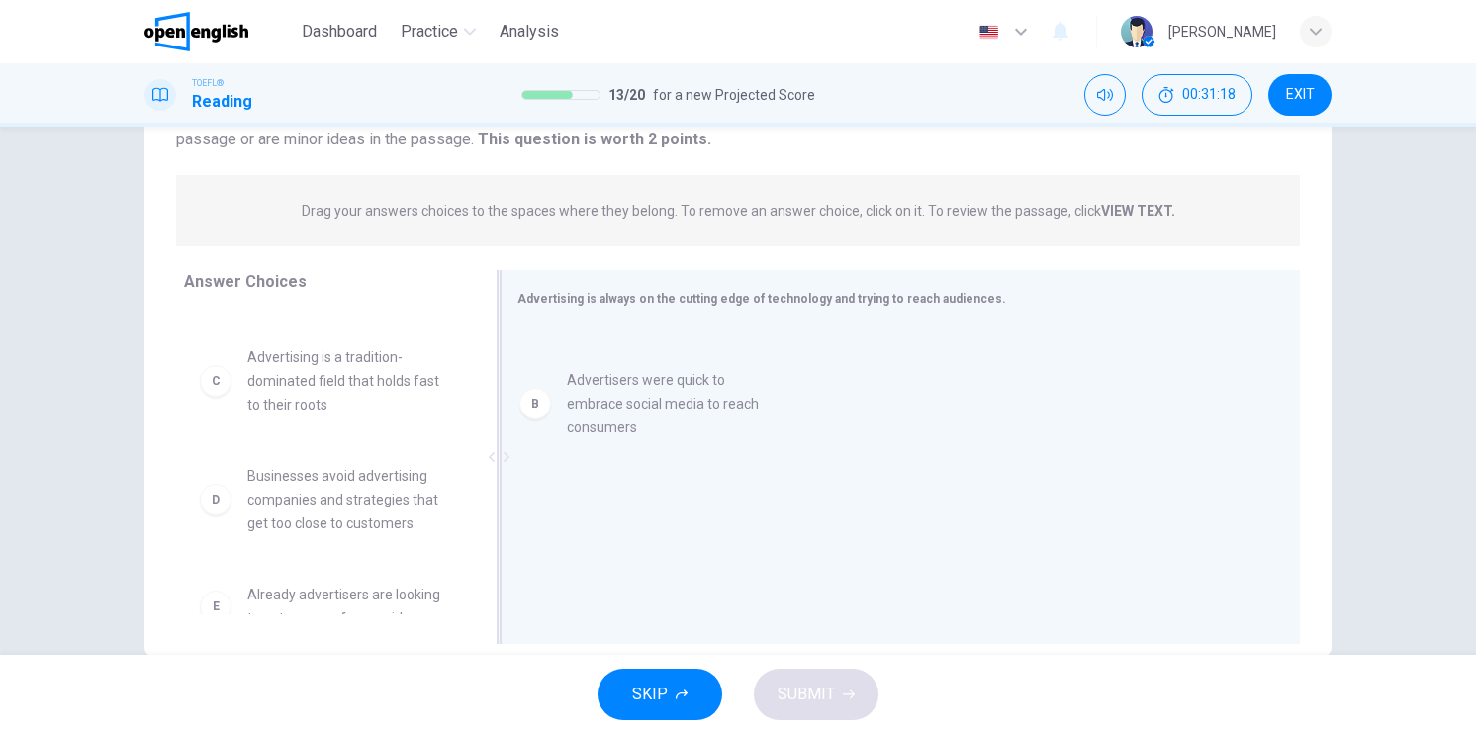
drag, startPoint x: 288, startPoint y: 398, endPoint x: 666, endPoint y: 382, distance: 378.3
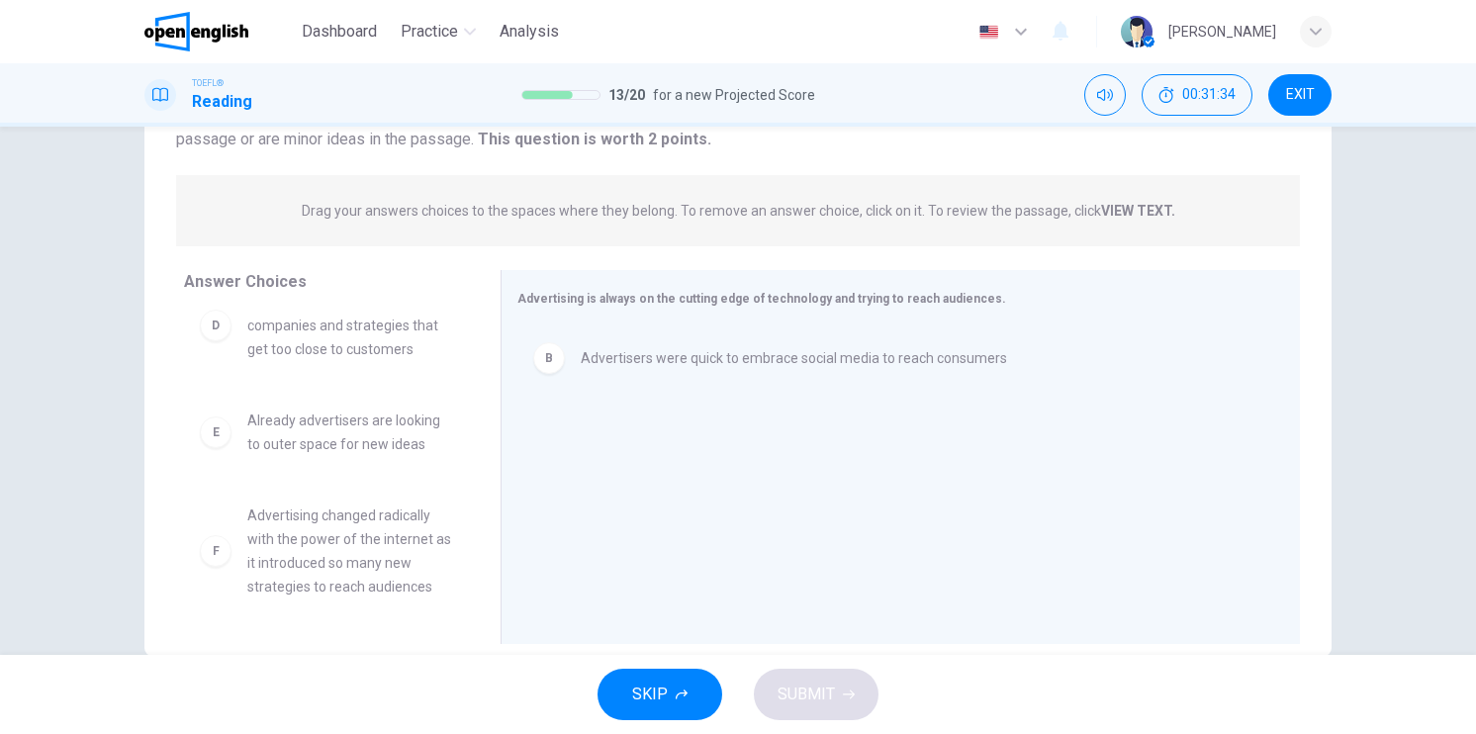
scroll to position [297, 0]
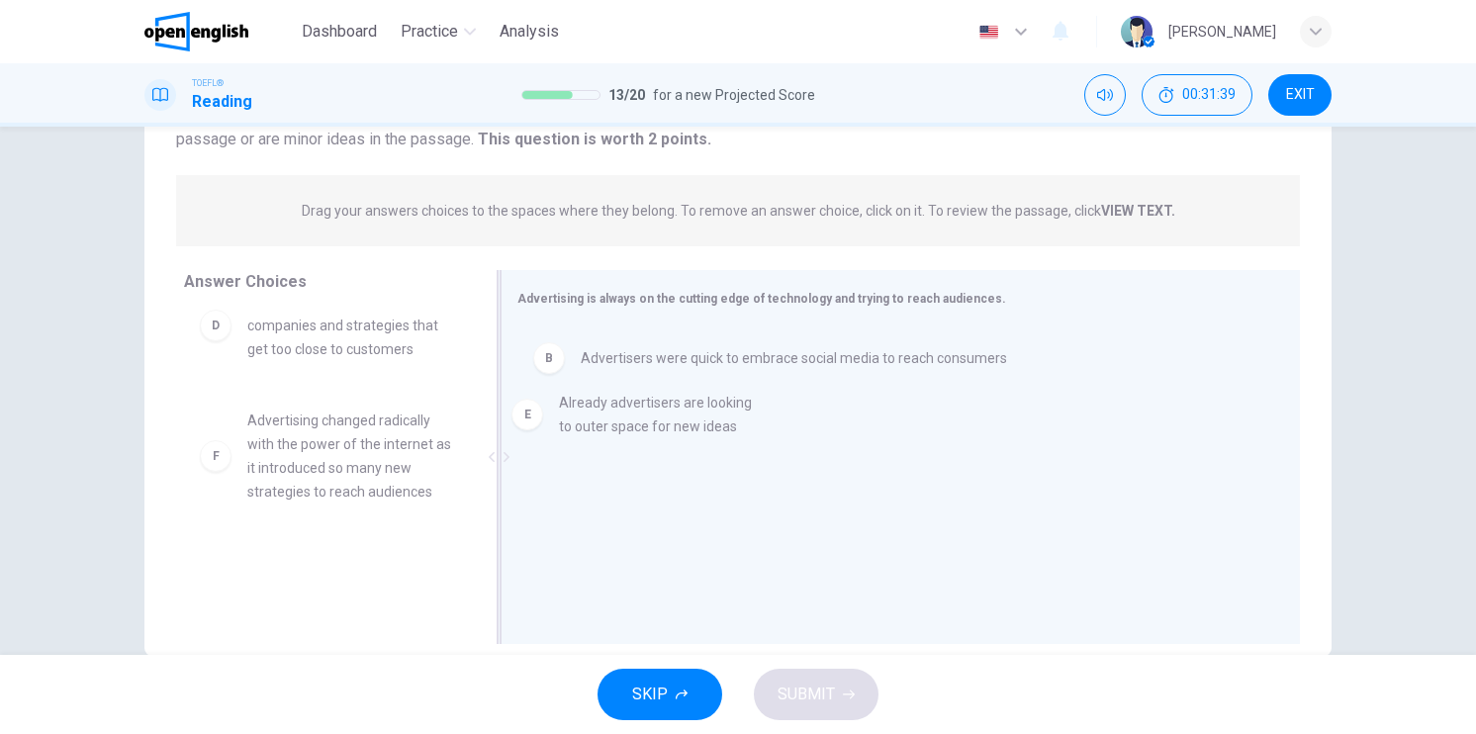
drag, startPoint x: 402, startPoint y: 446, endPoint x: 724, endPoint y: 428, distance: 323.0
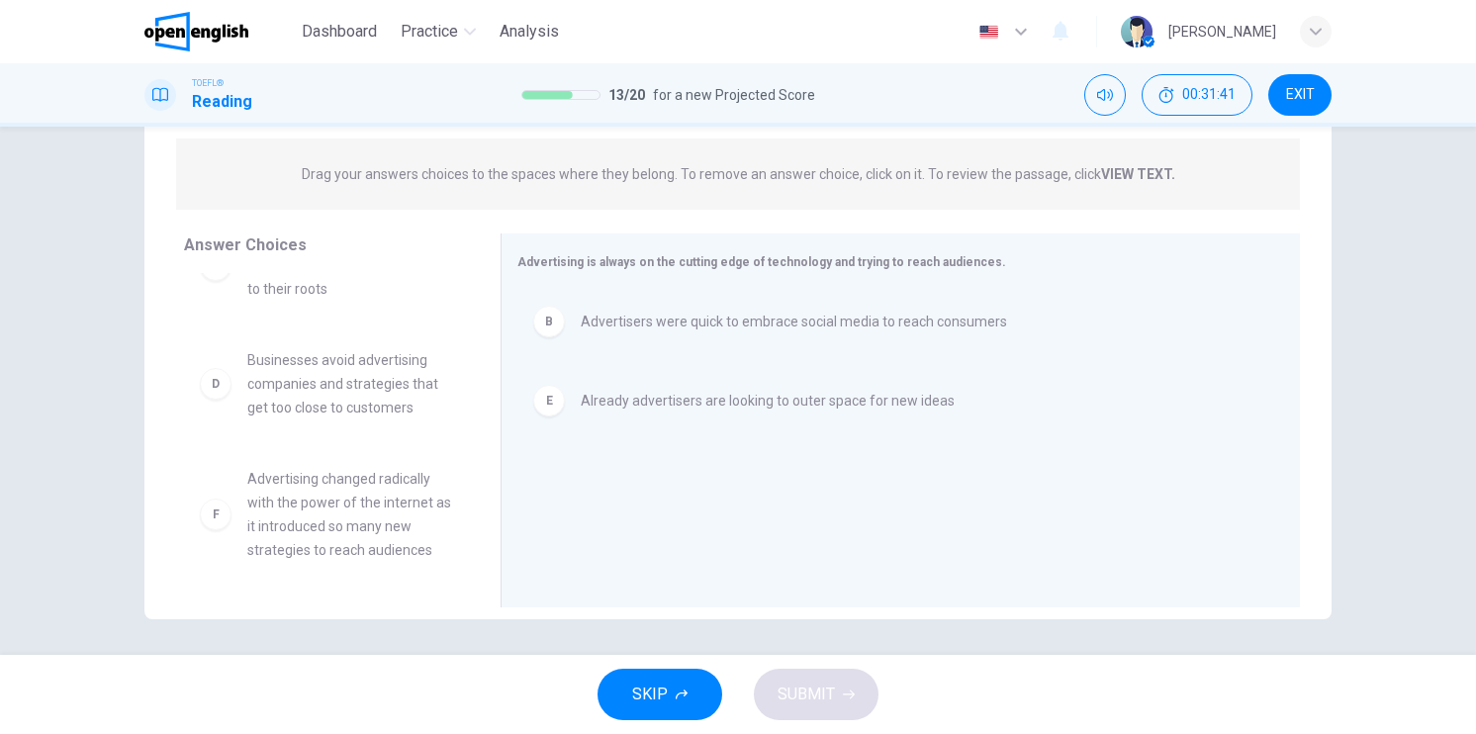
scroll to position [237, 0]
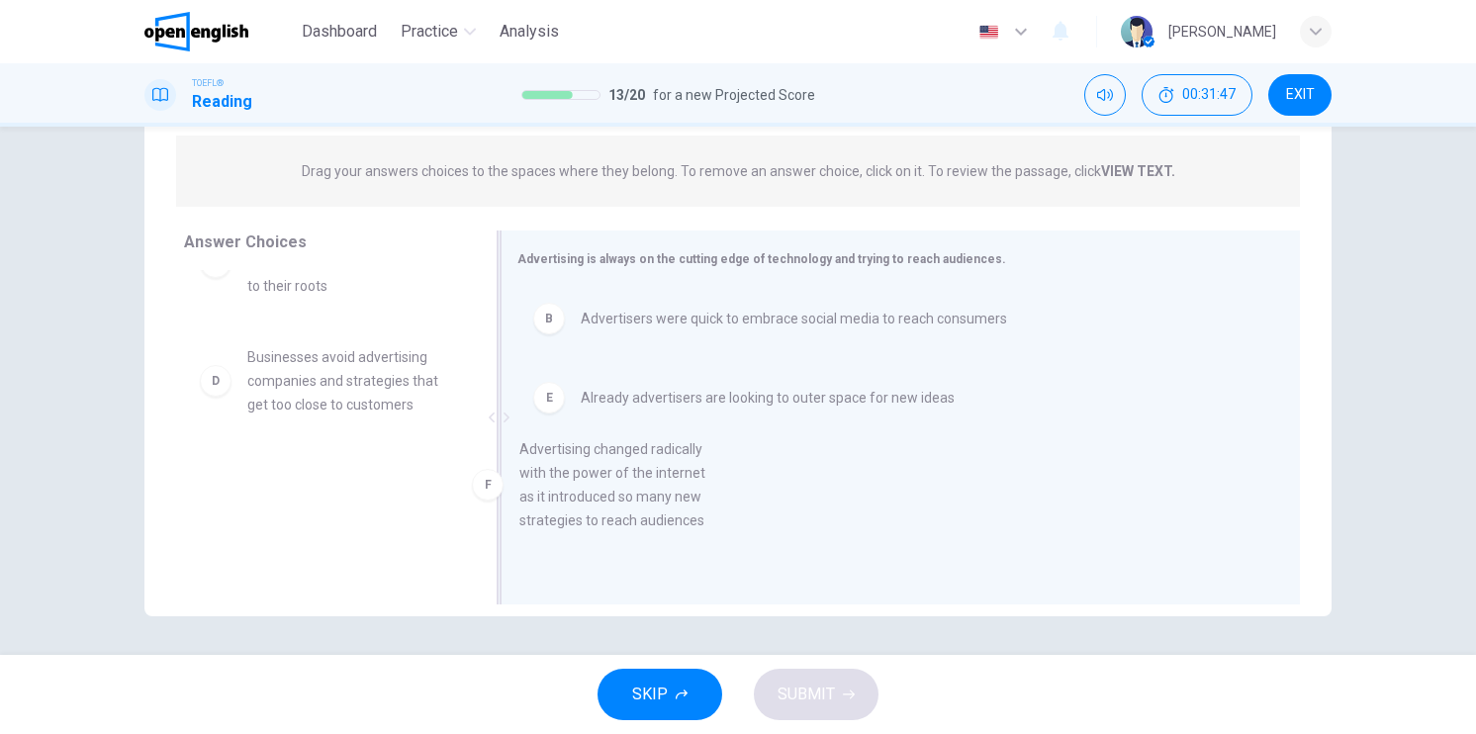
drag, startPoint x: 301, startPoint y: 510, endPoint x: 648, endPoint y: 474, distance: 349.1
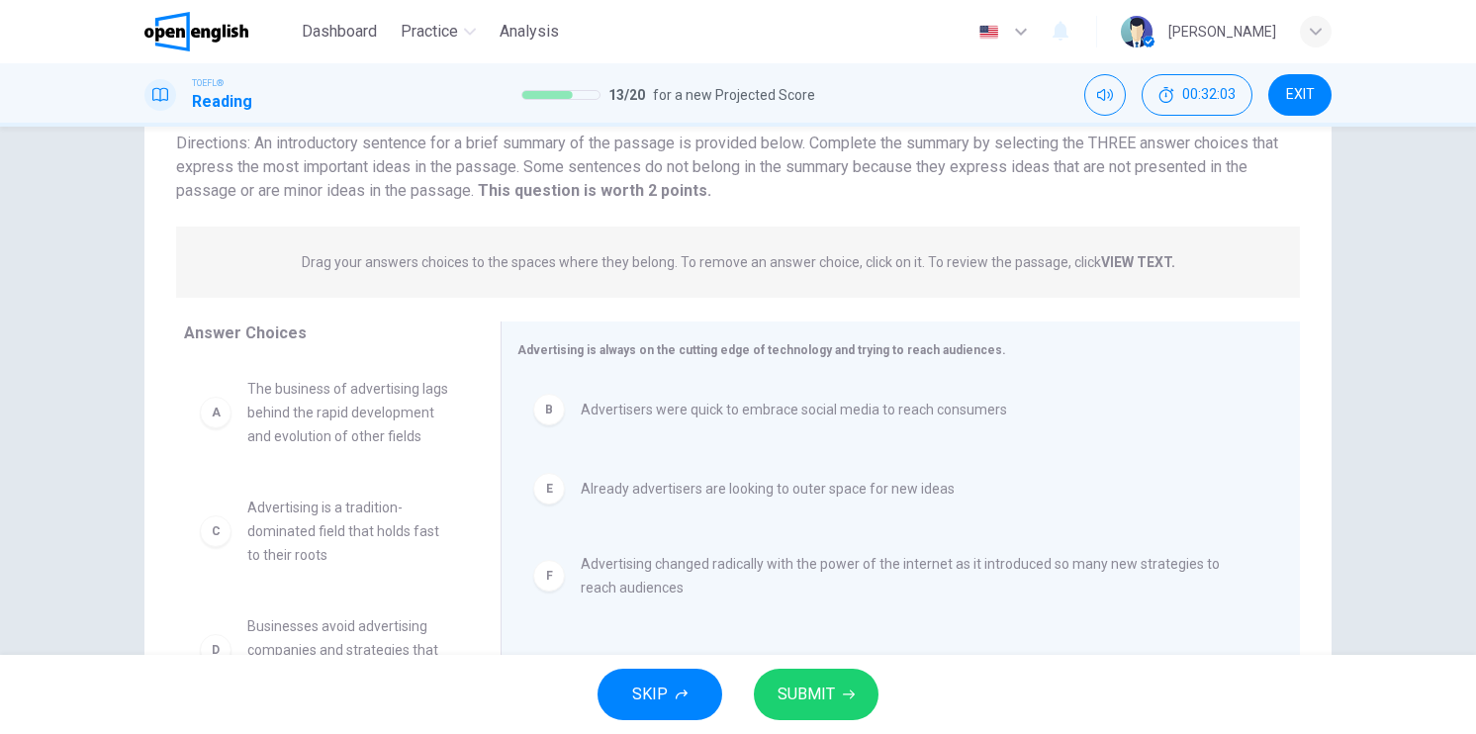
scroll to position [139, 0]
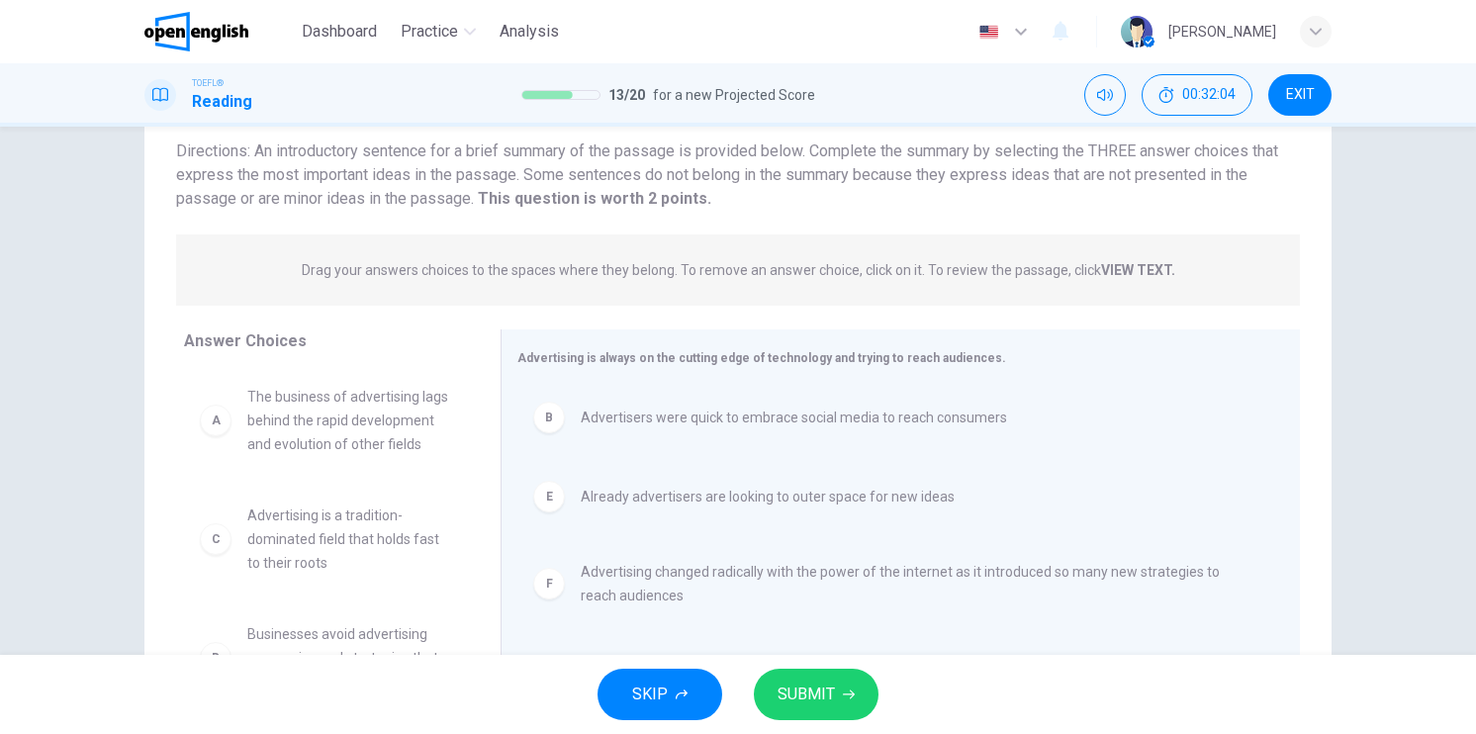
click at [848, 682] on button "SUBMIT" at bounding box center [816, 694] width 125 height 51
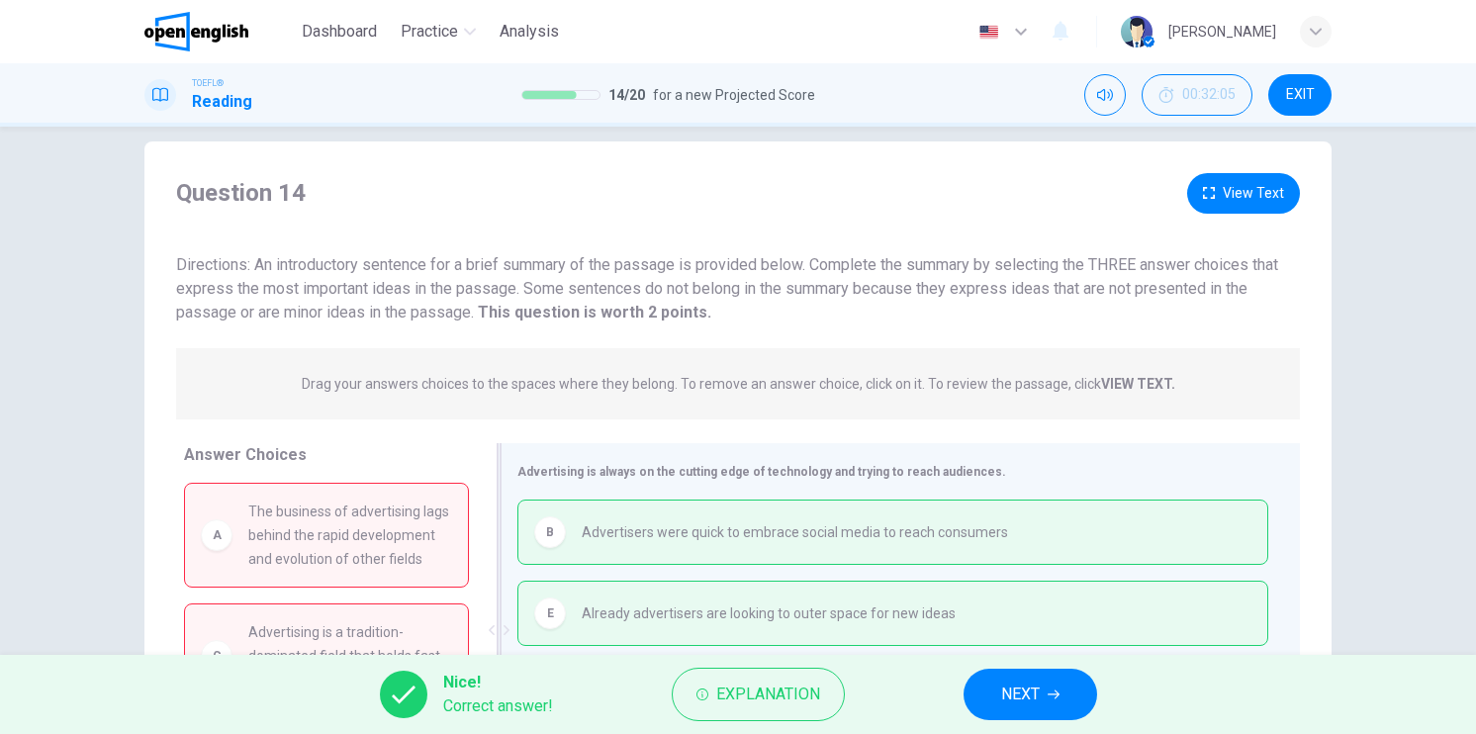
scroll to position [0, 0]
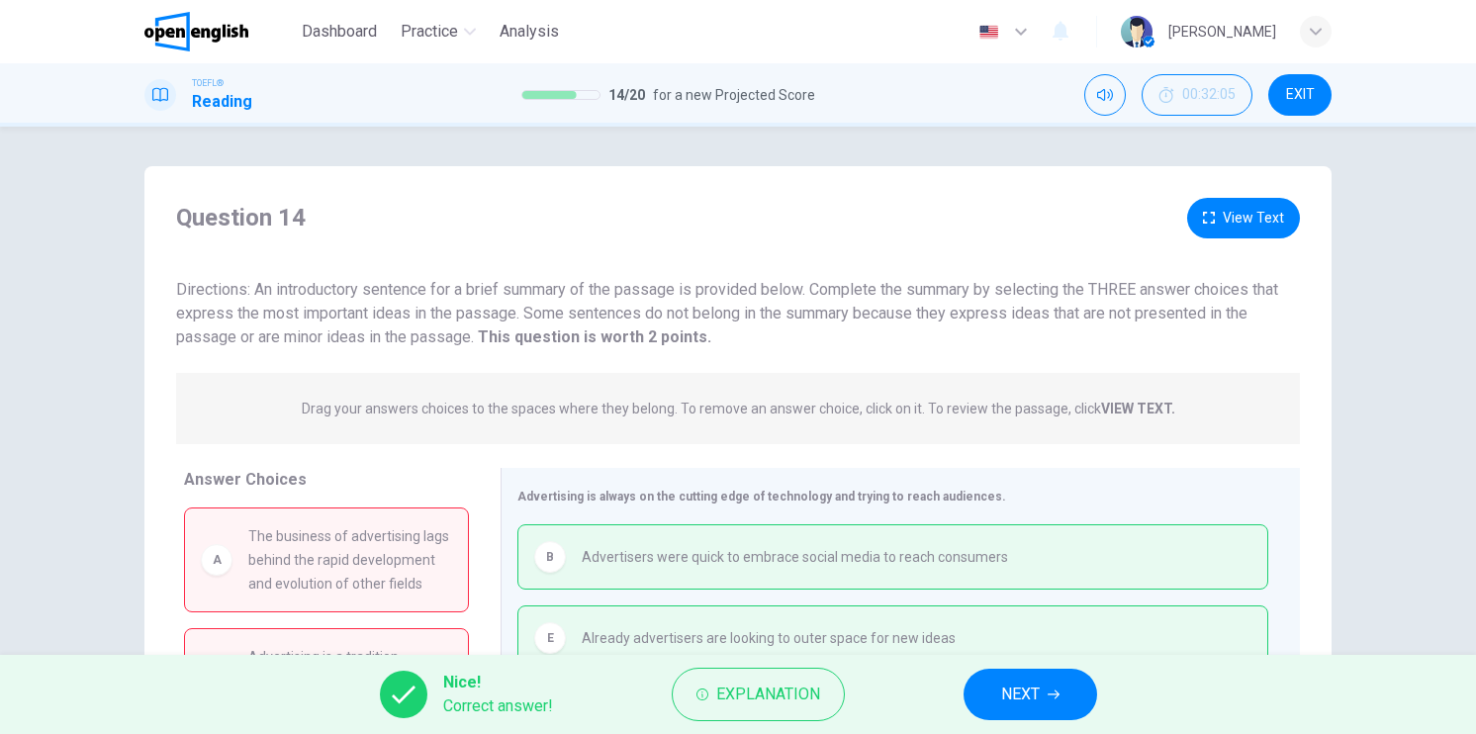
click at [1041, 692] on button "NEXT" at bounding box center [1031, 694] width 134 height 51
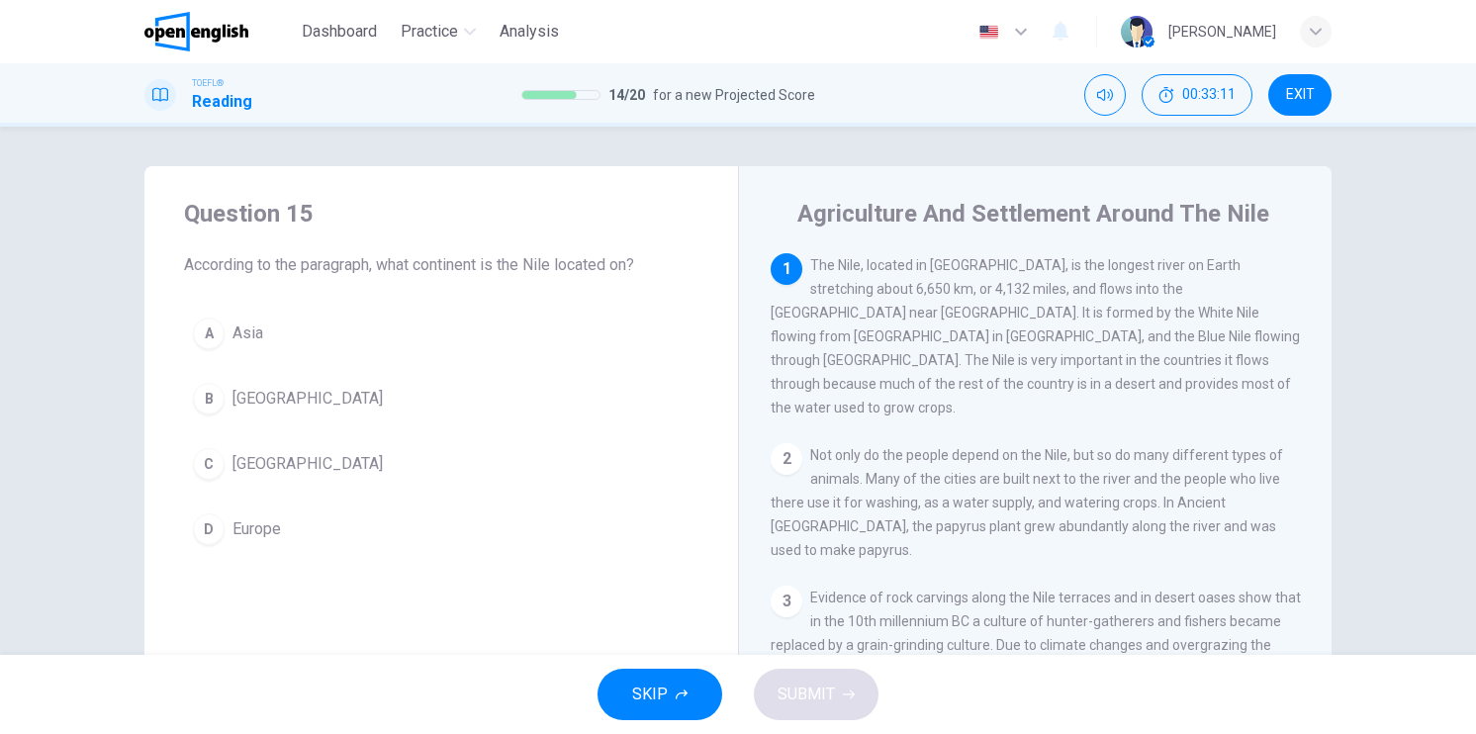
click at [208, 471] on div "C" at bounding box center [209, 464] width 32 height 32
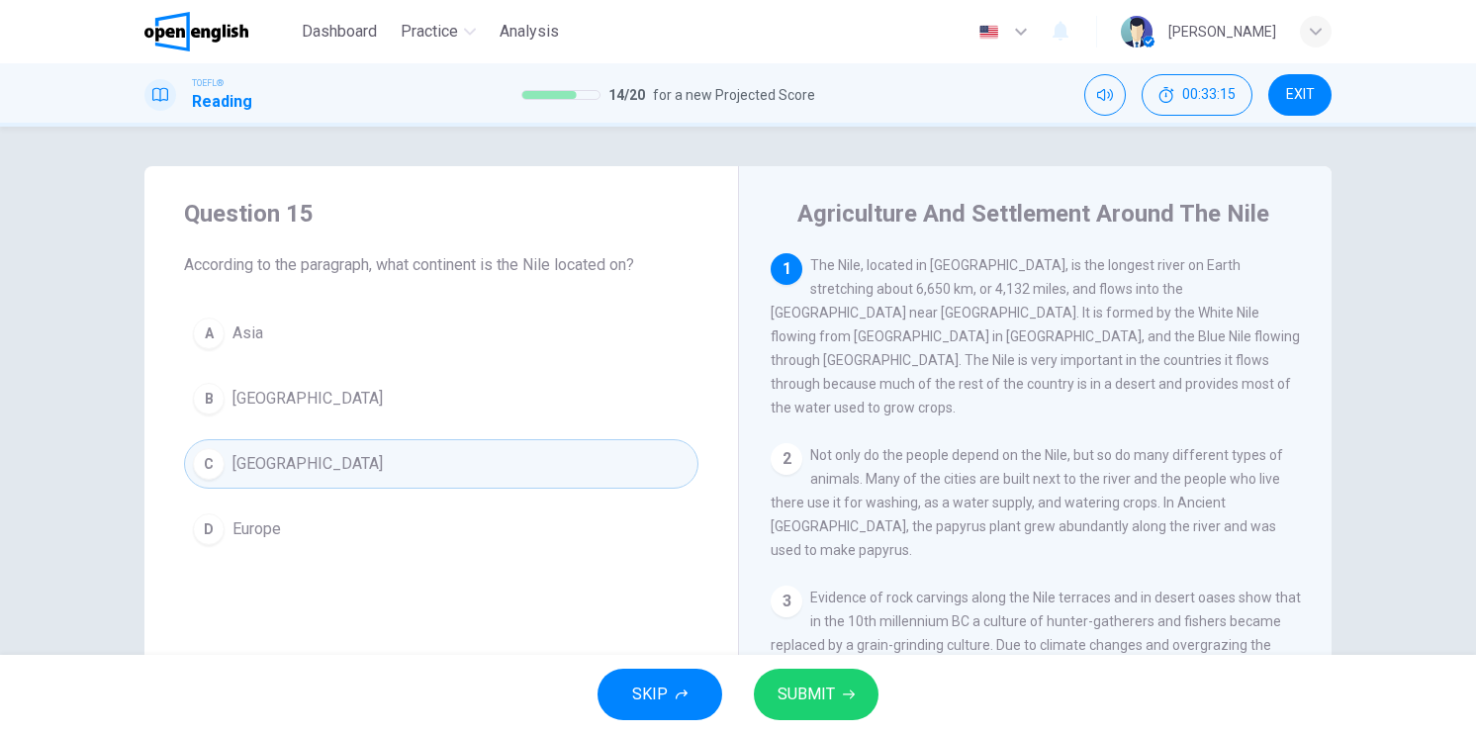
click at [827, 697] on span "SUBMIT" at bounding box center [806, 695] width 57 height 28
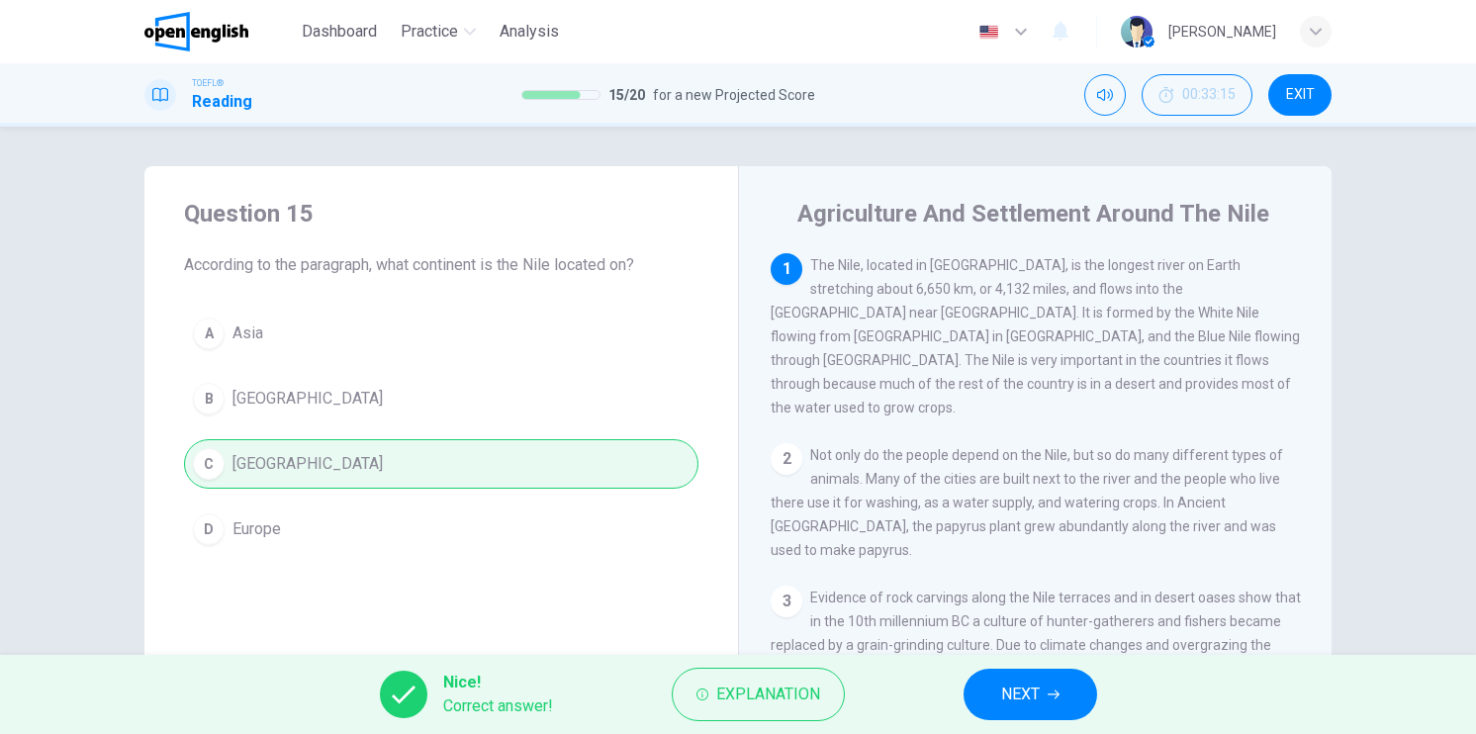
click at [996, 700] on button "NEXT" at bounding box center [1031, 694] width 134 height 51
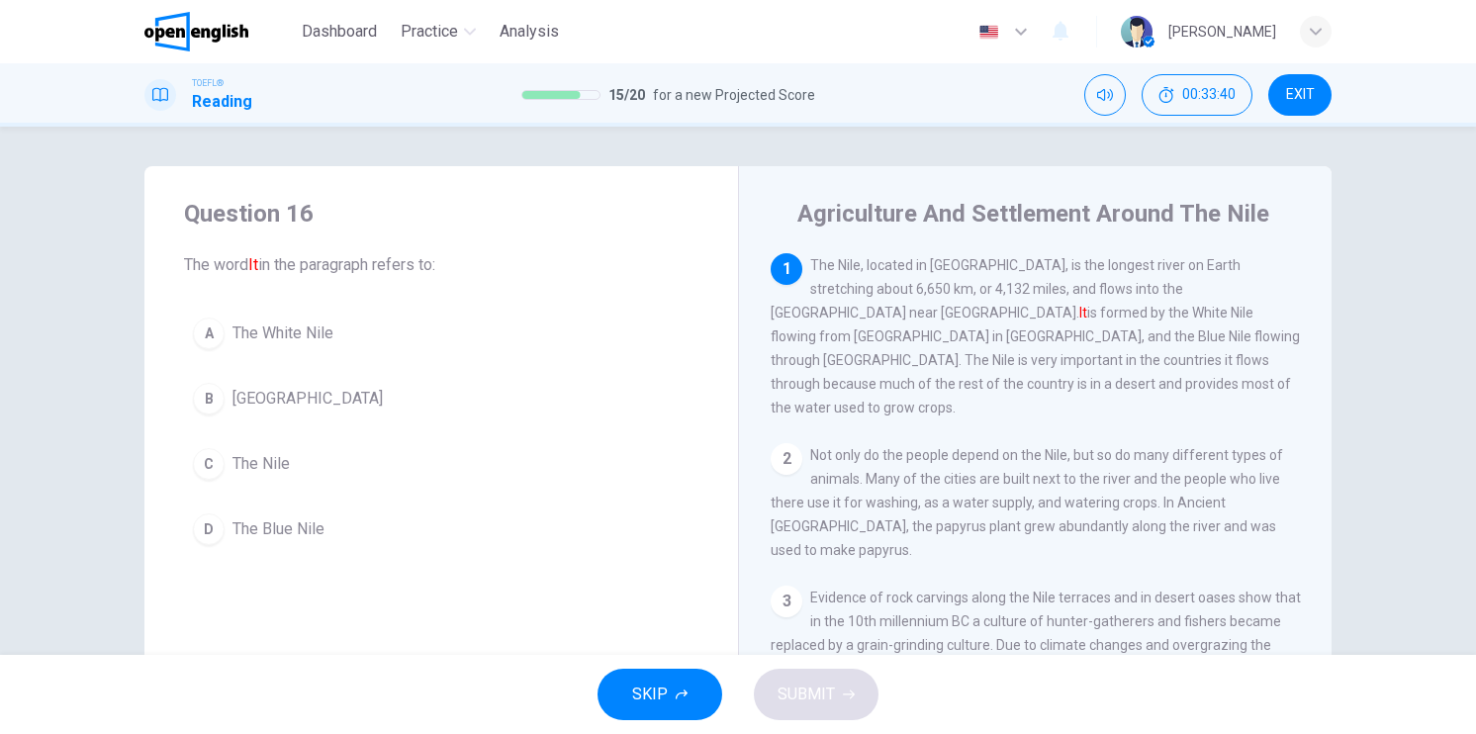
click at [197, 457] on div "C" at bounding box center [209, 464] width 32 height 32
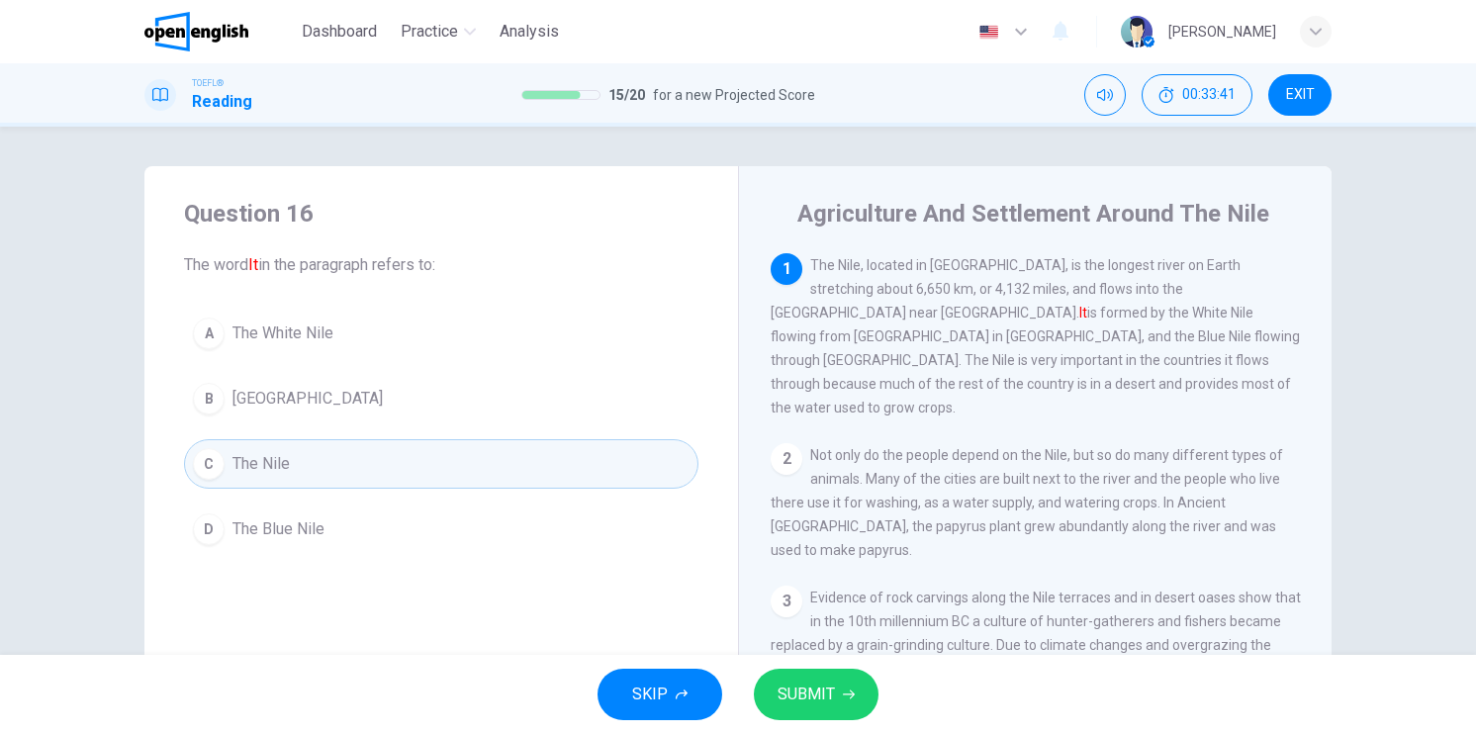
click at [832, 678] on button "SUBMIT" at bounding box center [816, 694] width 125 height 51
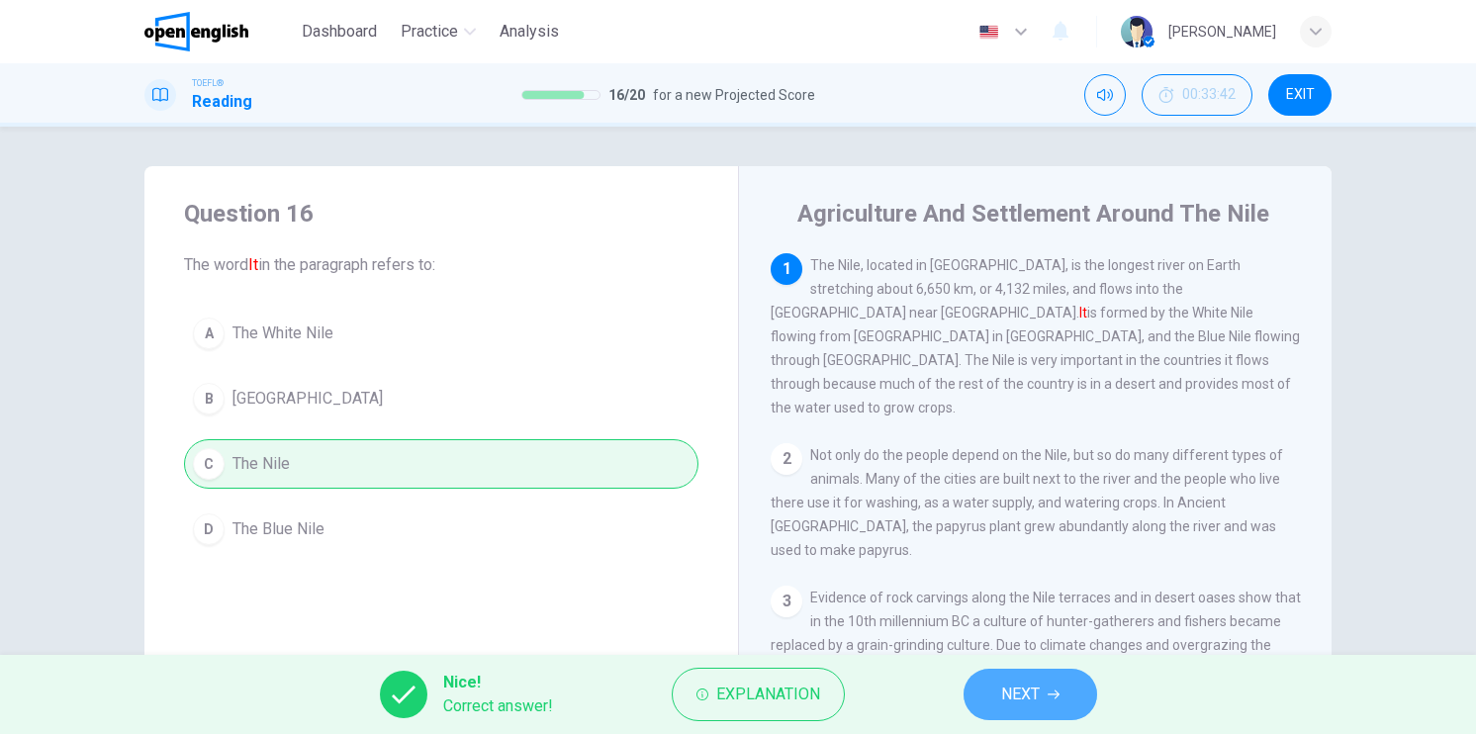
click at [1004, 691] on span "NEXT" at bounding box center [1020, 695] width 39 height 28
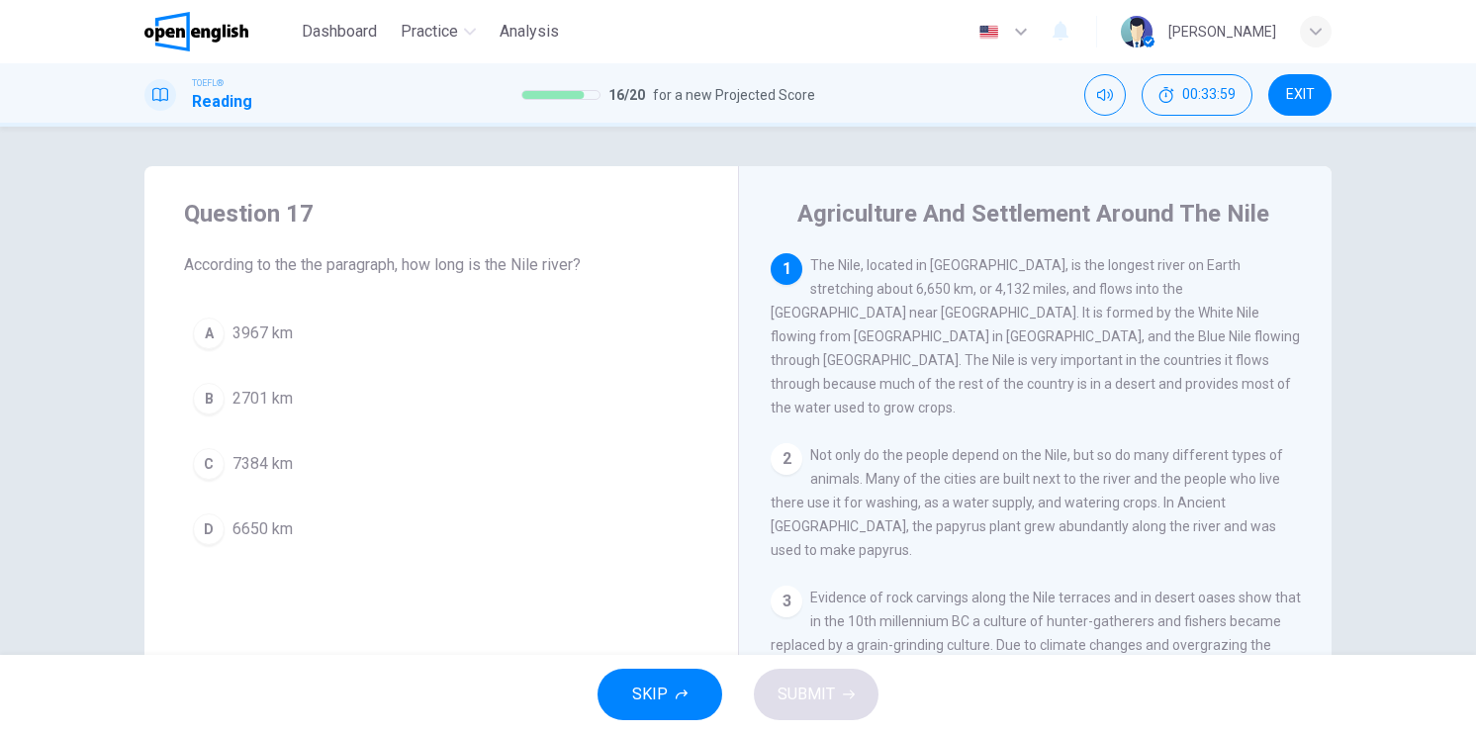
click at [193, 534] on div "D" at bounding box center [209, 529] width 32 height 32
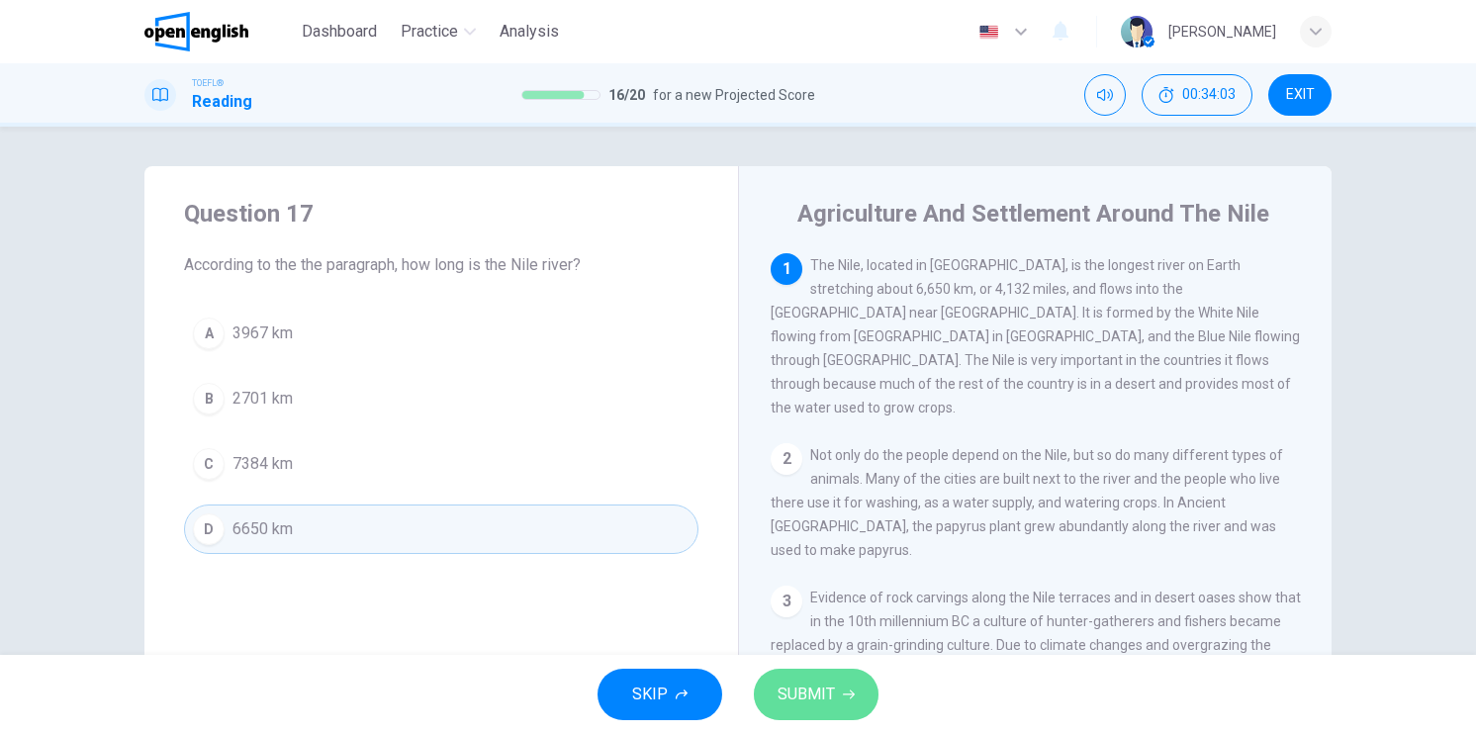
click at [845, 689] on icon "button" at bounding box center [849, 695] width 12 height 12
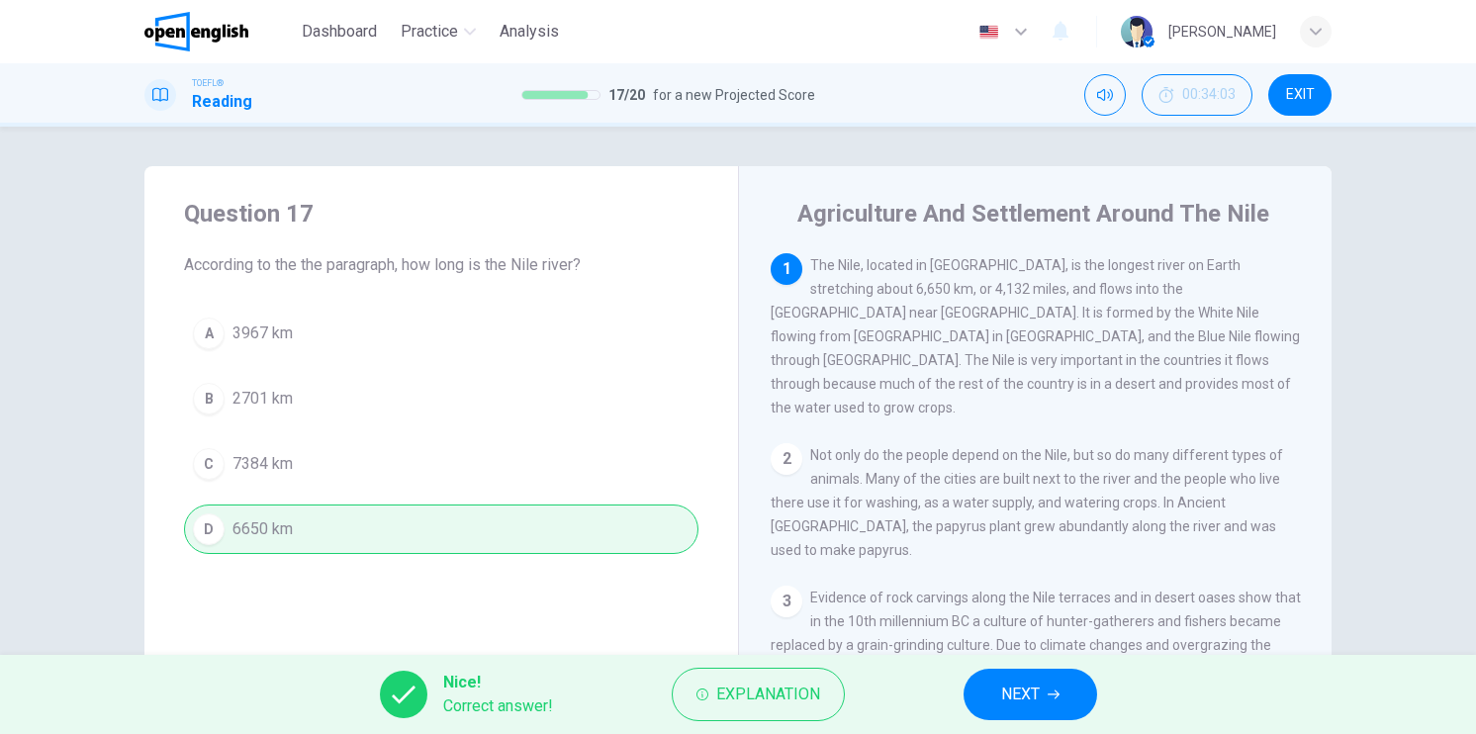
click at [981, 693] on button "NEXT" at bounding box center [1031, 694] width 134 height 51
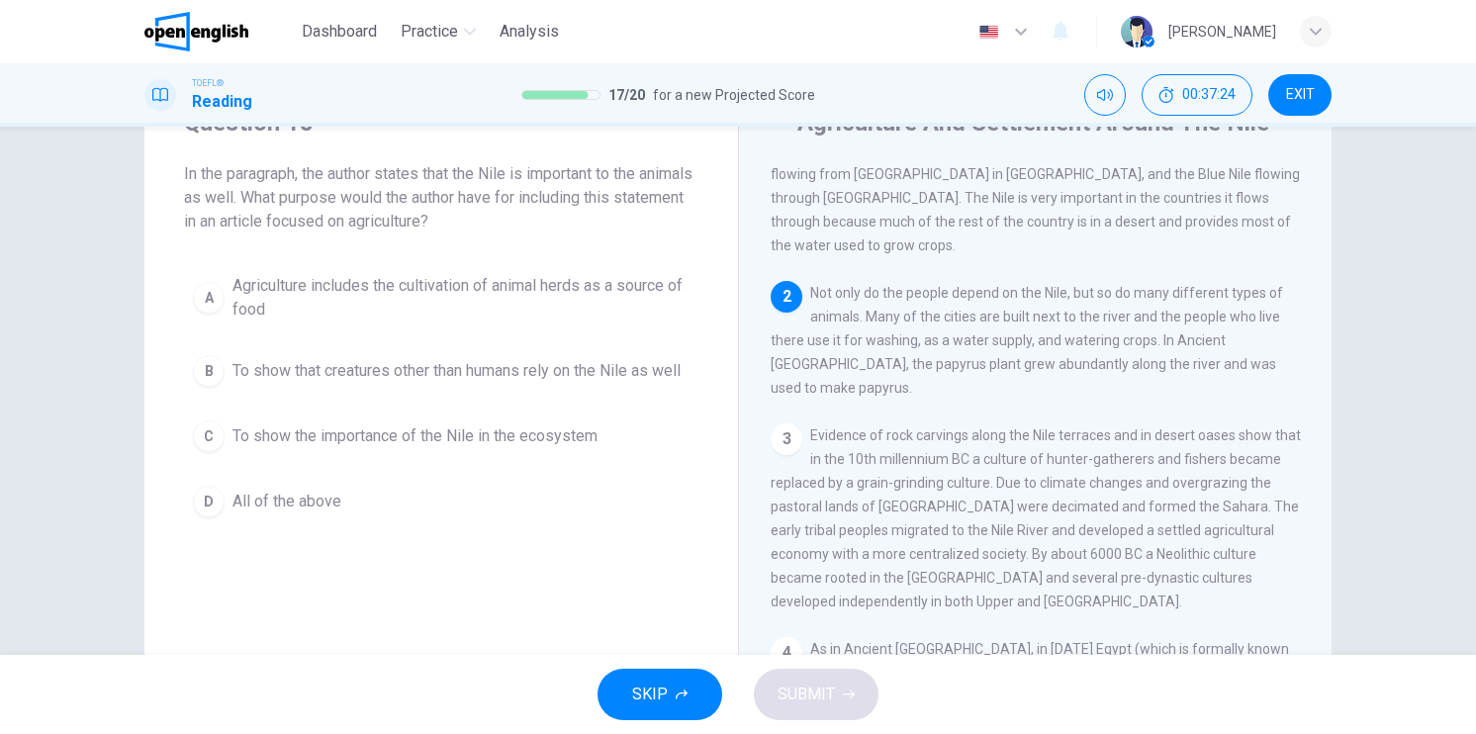
scroll to position [99, 0]
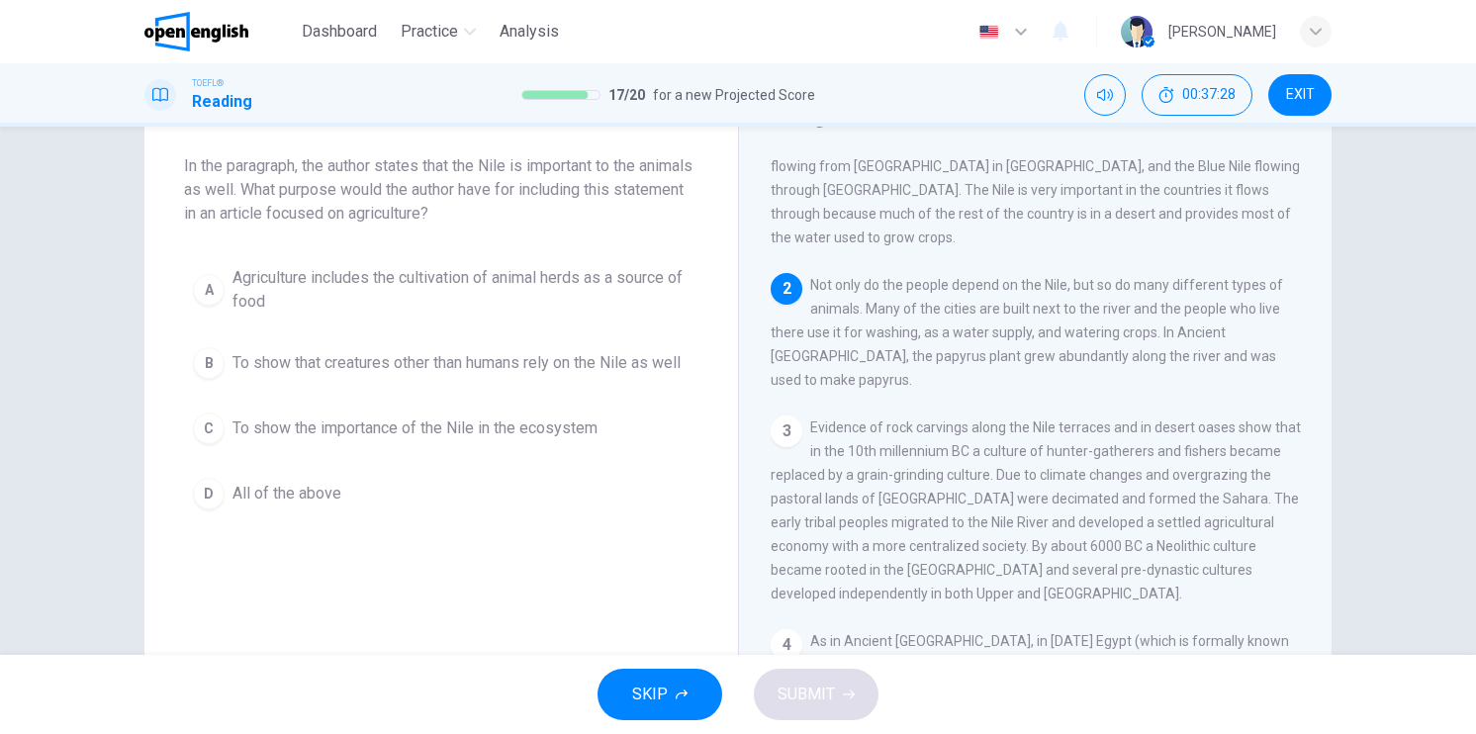
click at [214, 510] on div "D" at bounding box center [209, 494] width 32 height 32
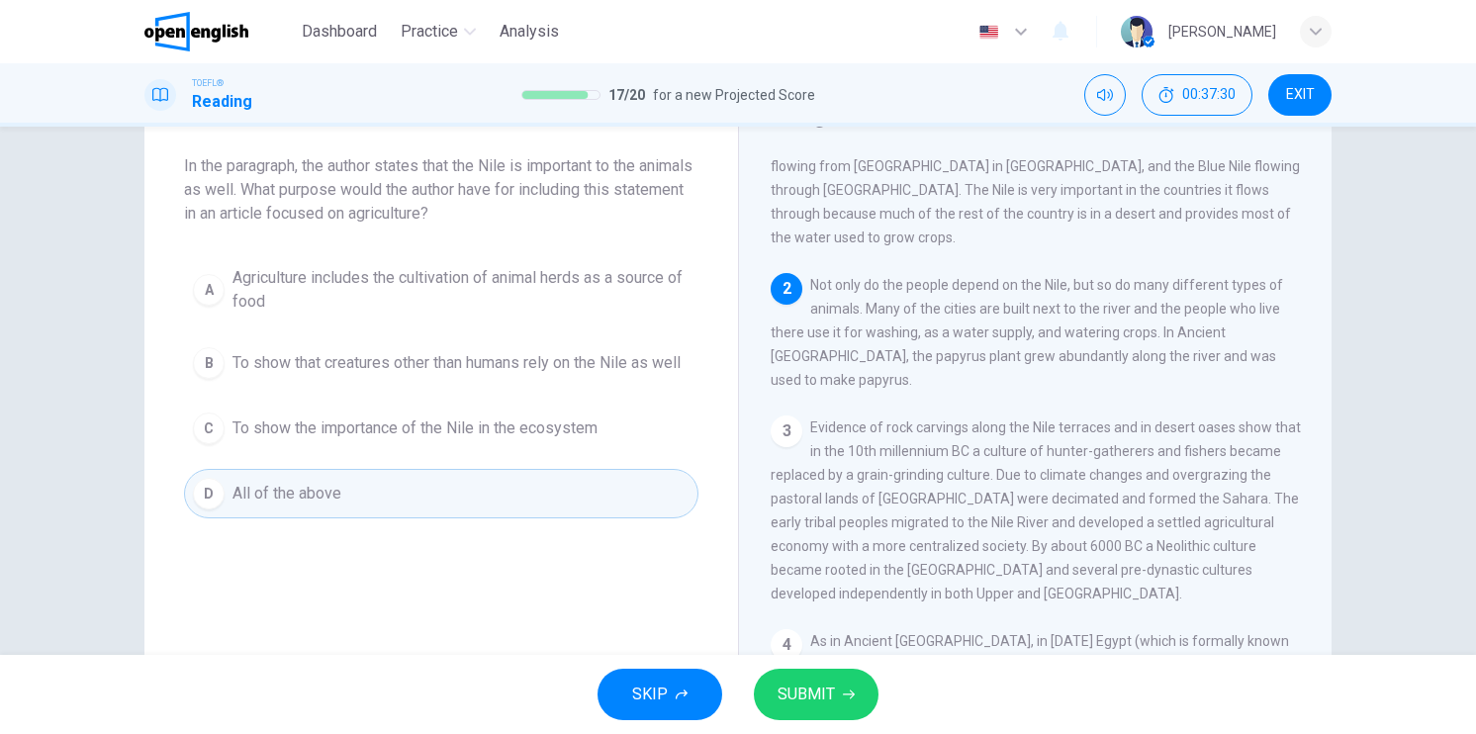
click at [818, 697] on span "SUBMIT" at bounding box center [806, 695] width 57 height 28
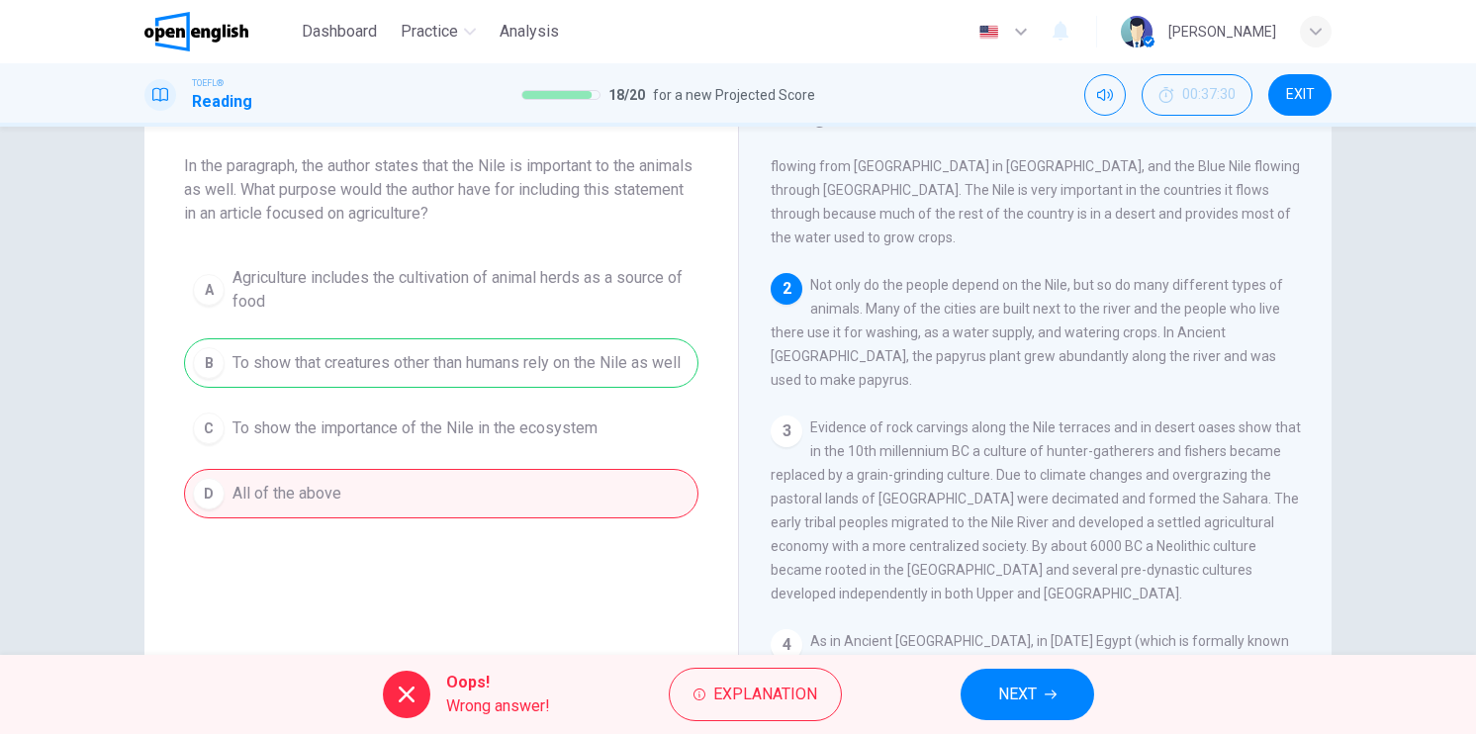
click at [1022, 691] on span "NEXT" at bounding box center [1017, 695] width 39 height 28
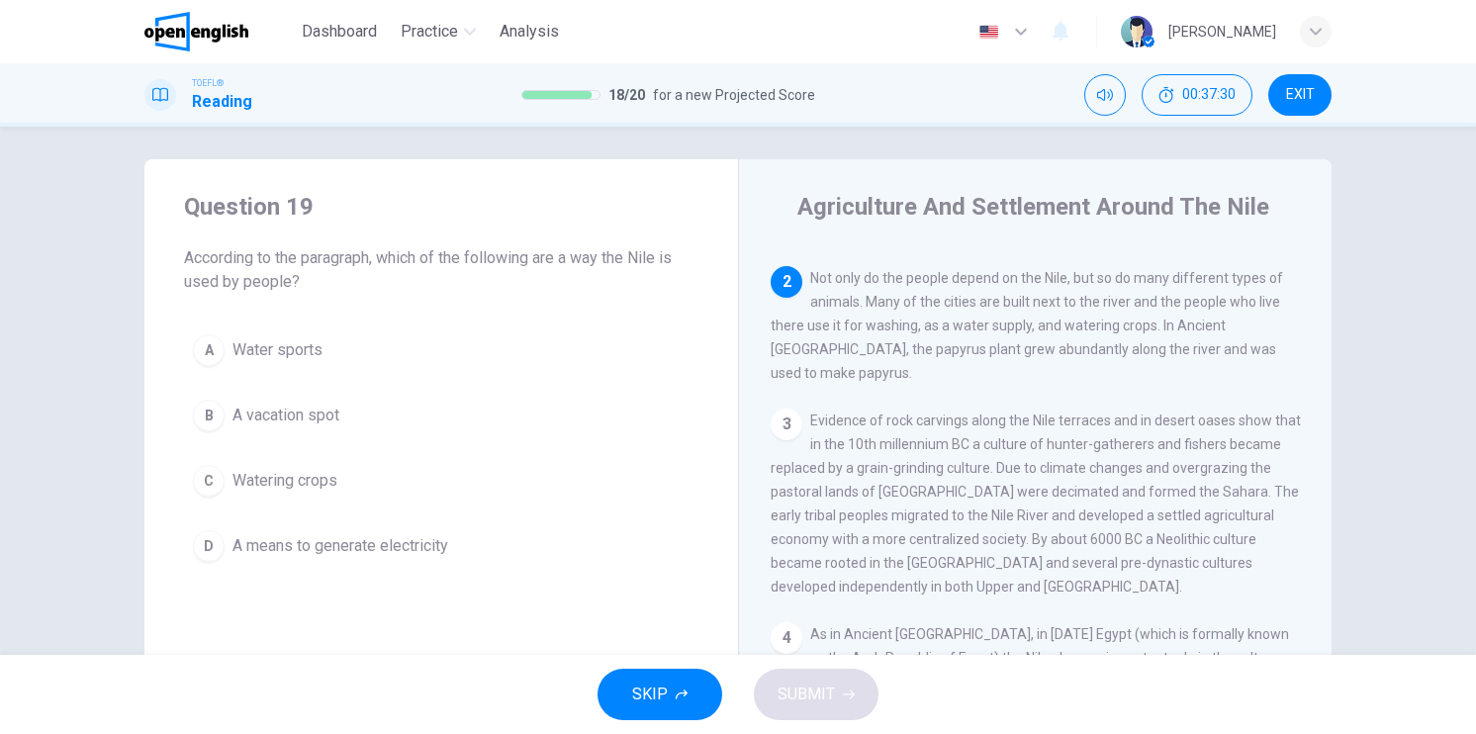
scroll to position [0, 0]
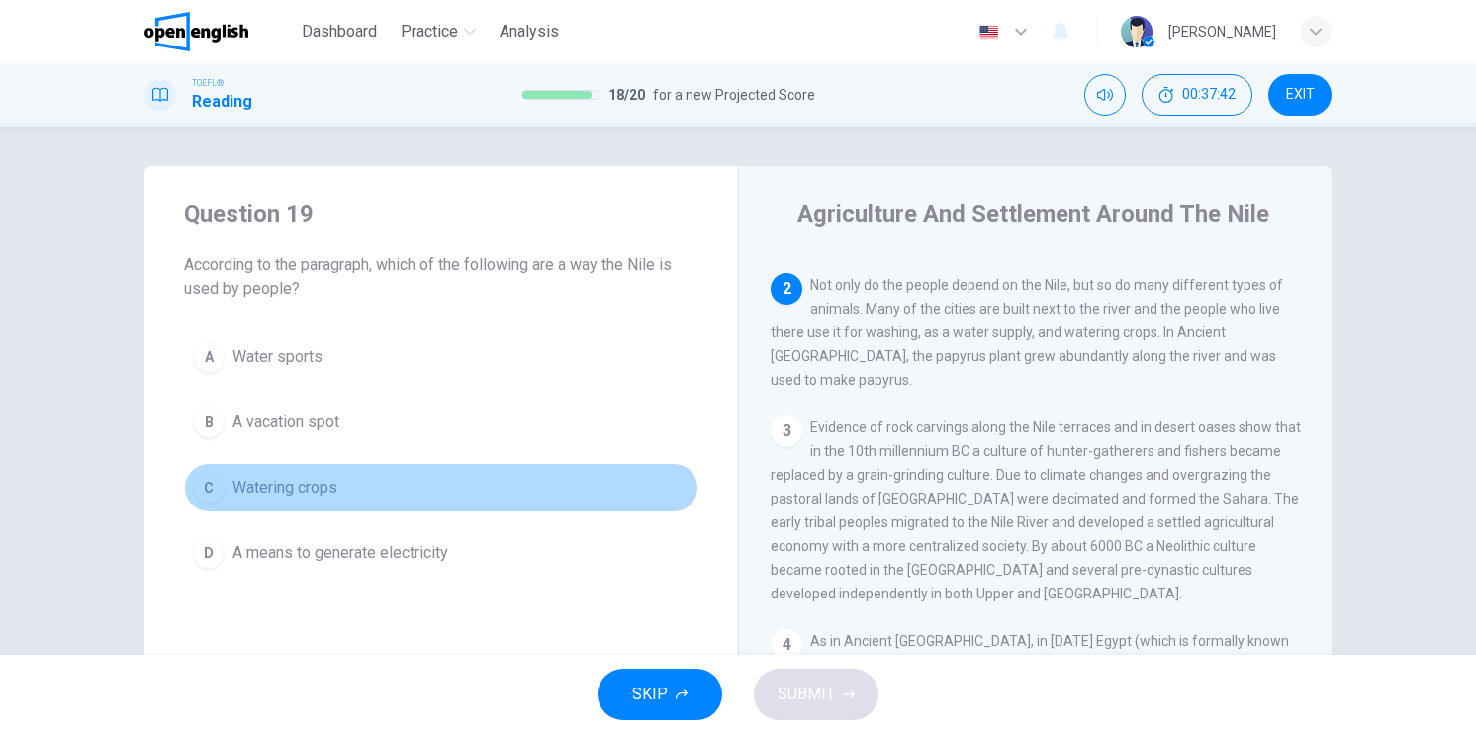
click at [200, 497] on div "C" at bounding box center [209, 488] width 32 height 32
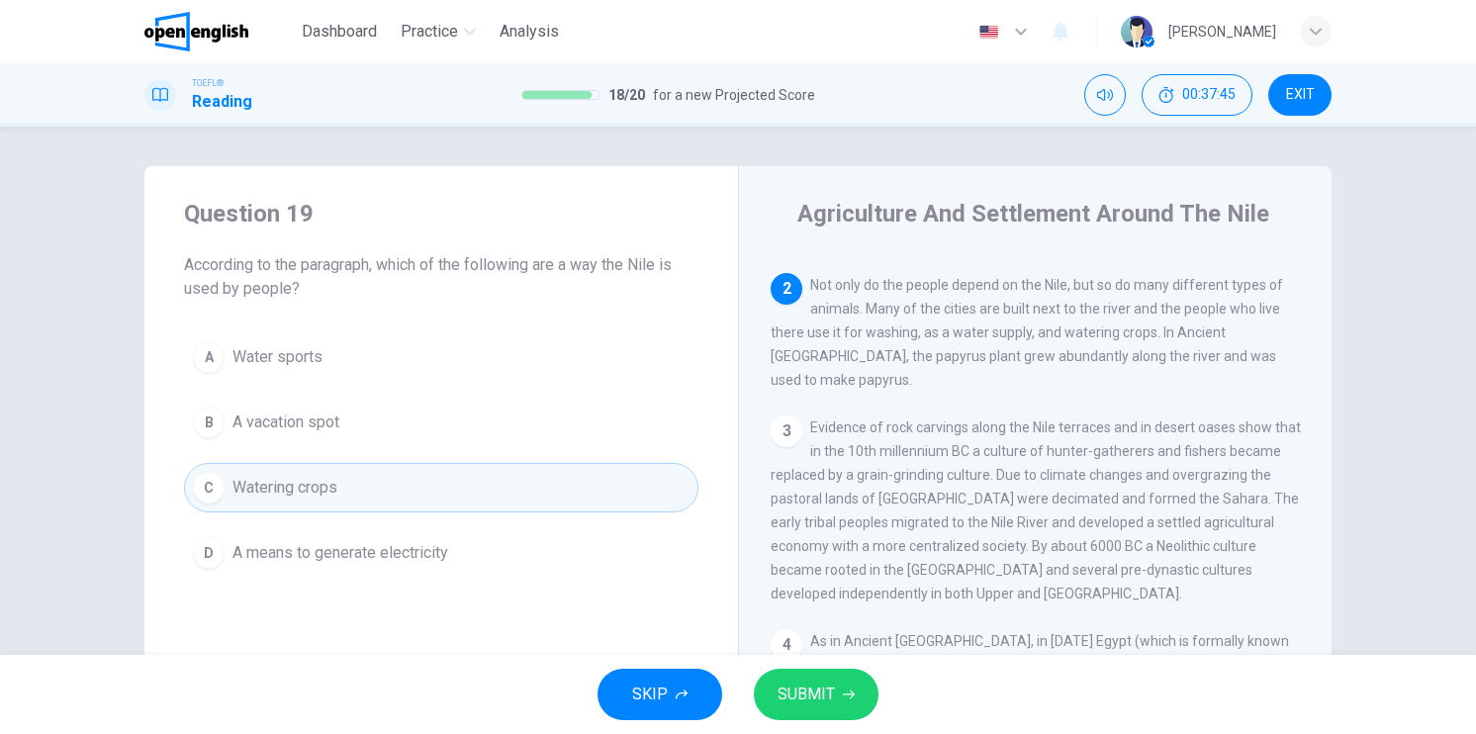
click at [817, 683] on span "SUBMIT" at bounding box center [806, 695] width 57 height 28
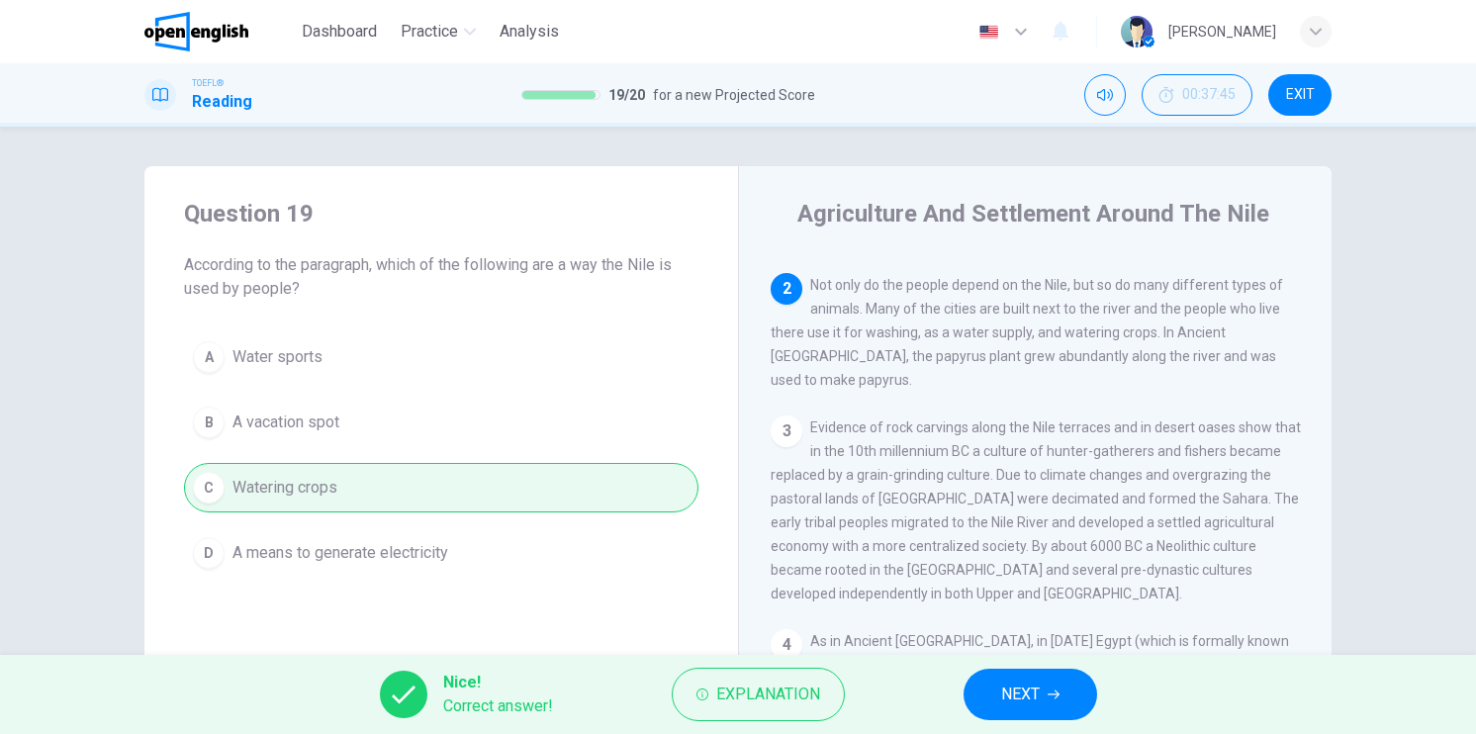
click at [1008, 695] on span "NEXT" at bounding box center [1020, 695] width 39 height 28
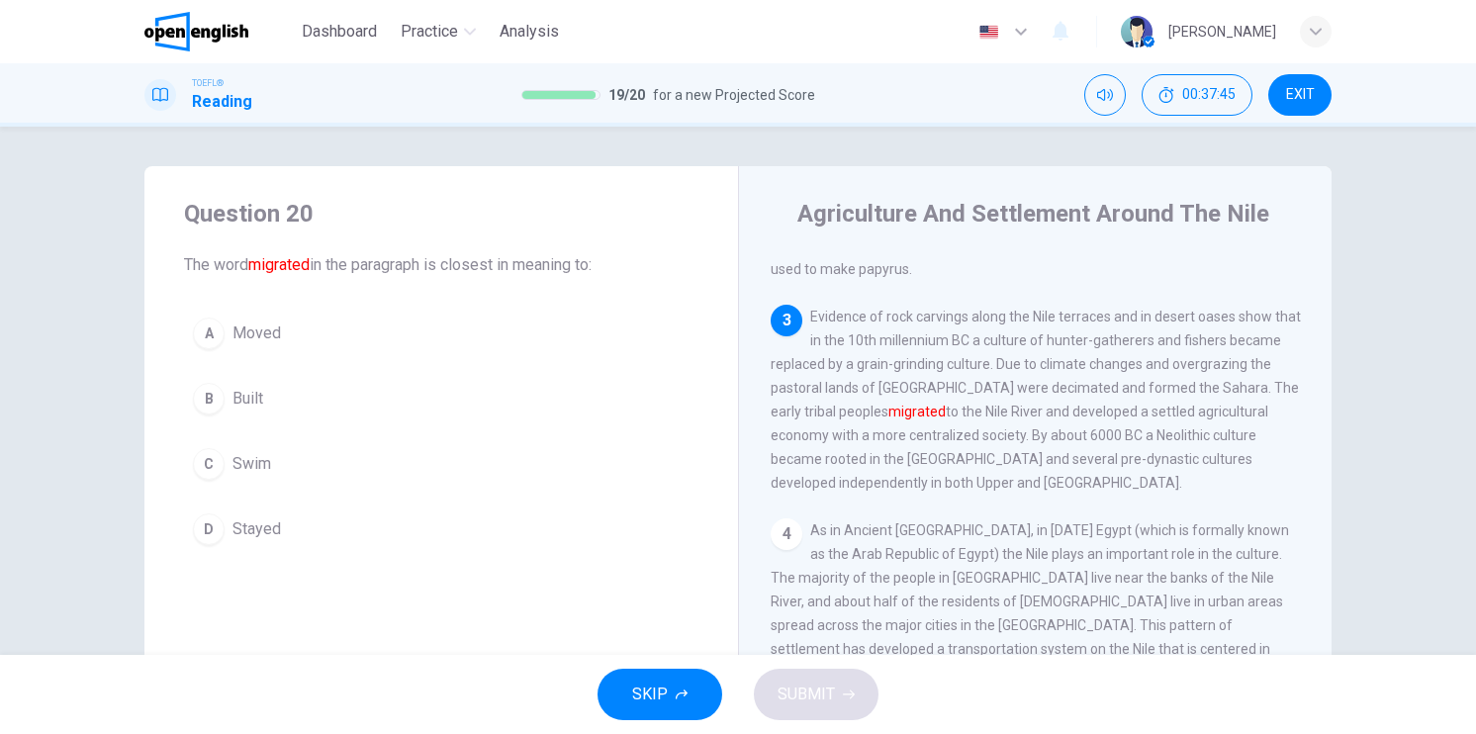
scroll to position [285, 0]
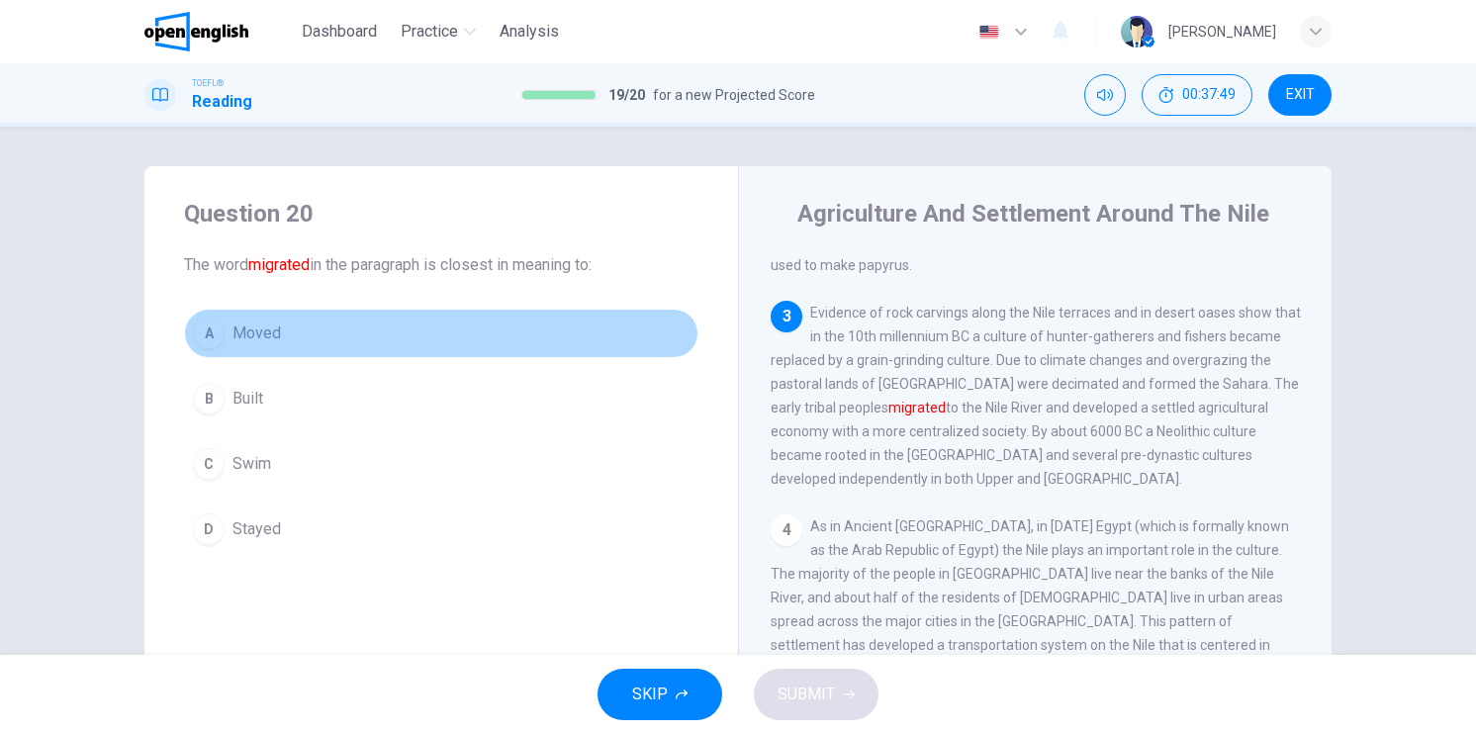
click at [224, 328] on button "A Moved" at bounding box center [441, 333] width 514 height 49
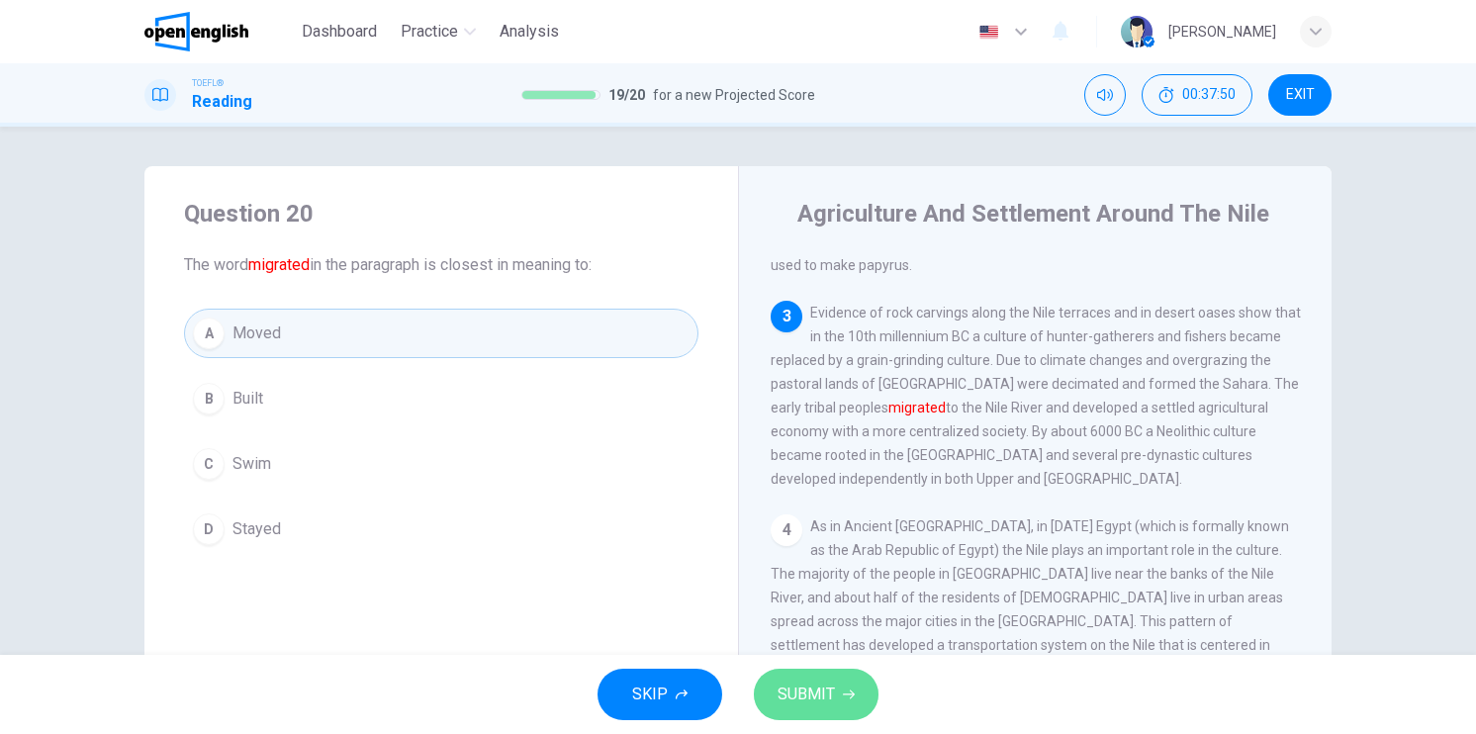
click at [842, 705] on button "SUBMIT" at bounding box center [816, 694] width 125 height 51
